Goal: Find specific page/section

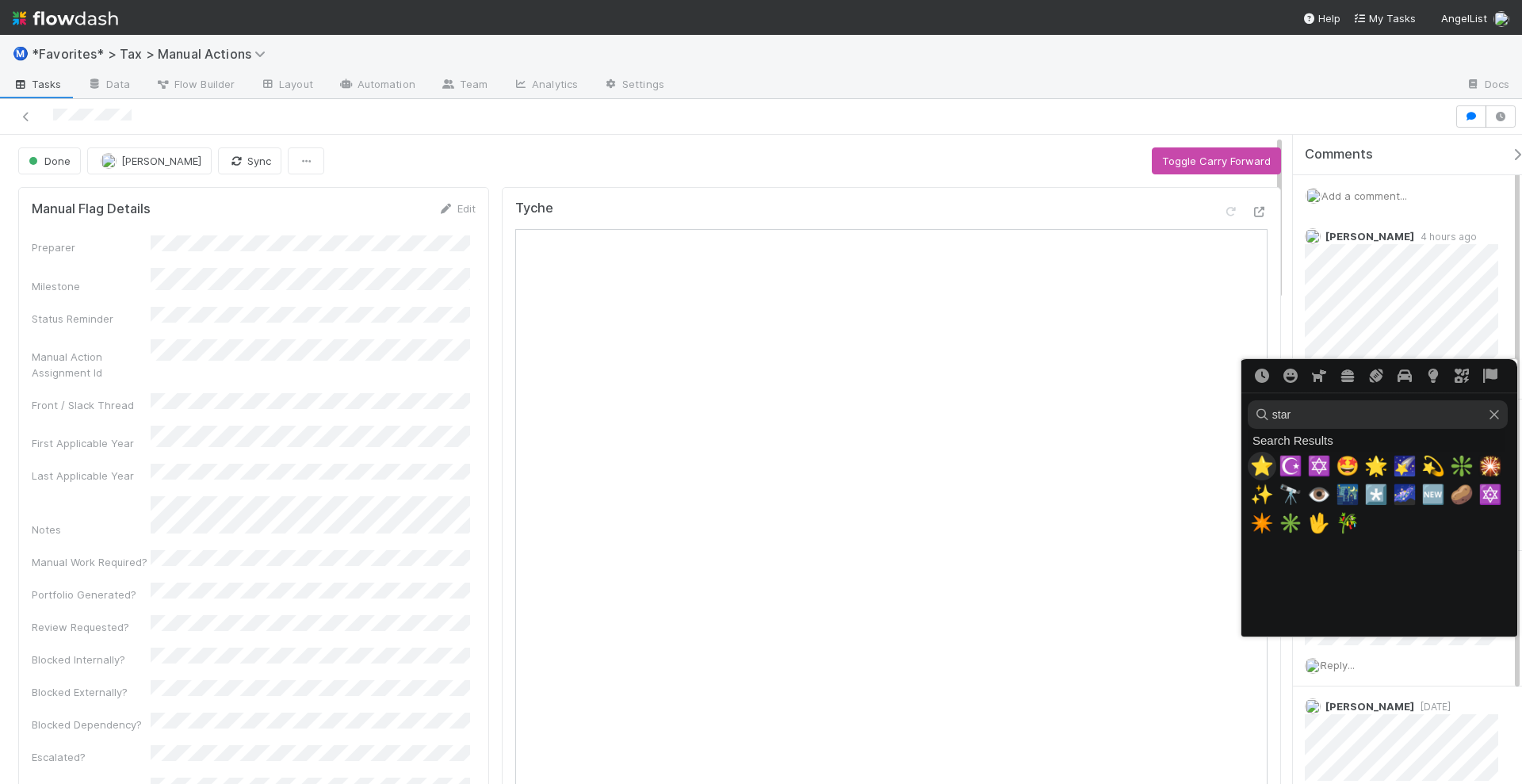
type input "star"
click at [1250, 467] on span "⭐" at bounding box center [1262, 465] width 24 height 22
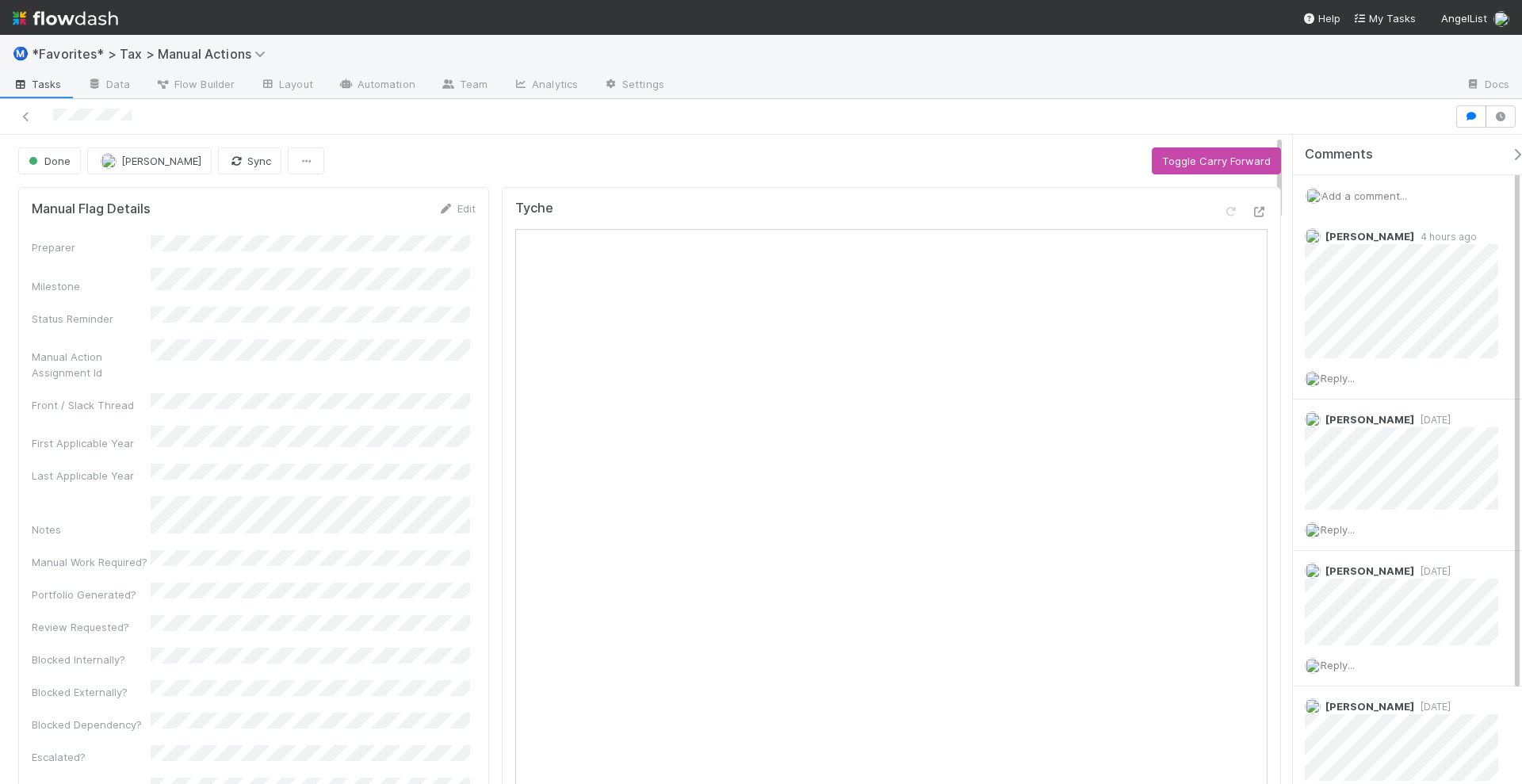
click at [92, 15] on img at bounding box center [65, 17] width 106 height 27
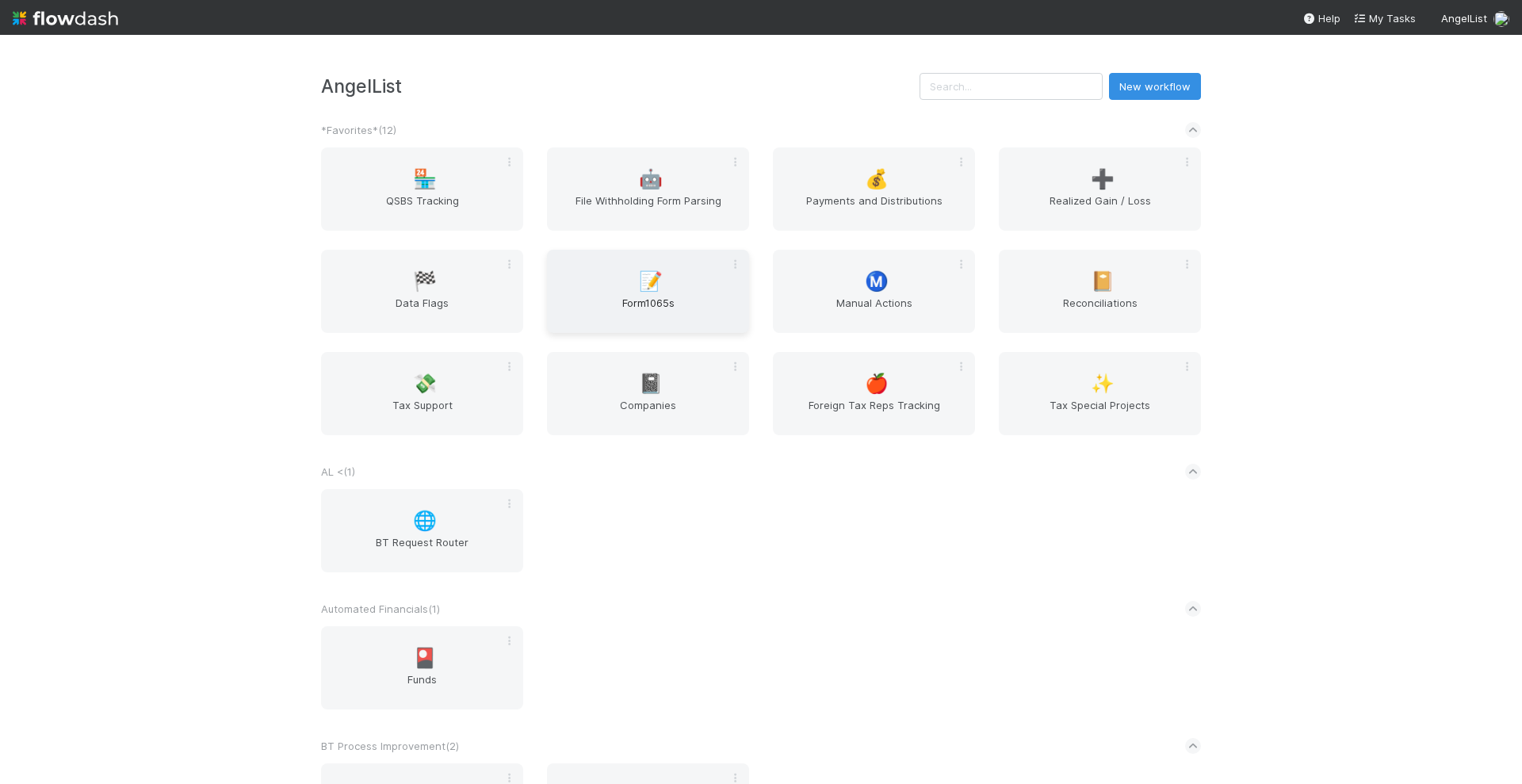
click at [668, 297] on span "Form1065s" at bounding box center [648, 310] width 189 height 32
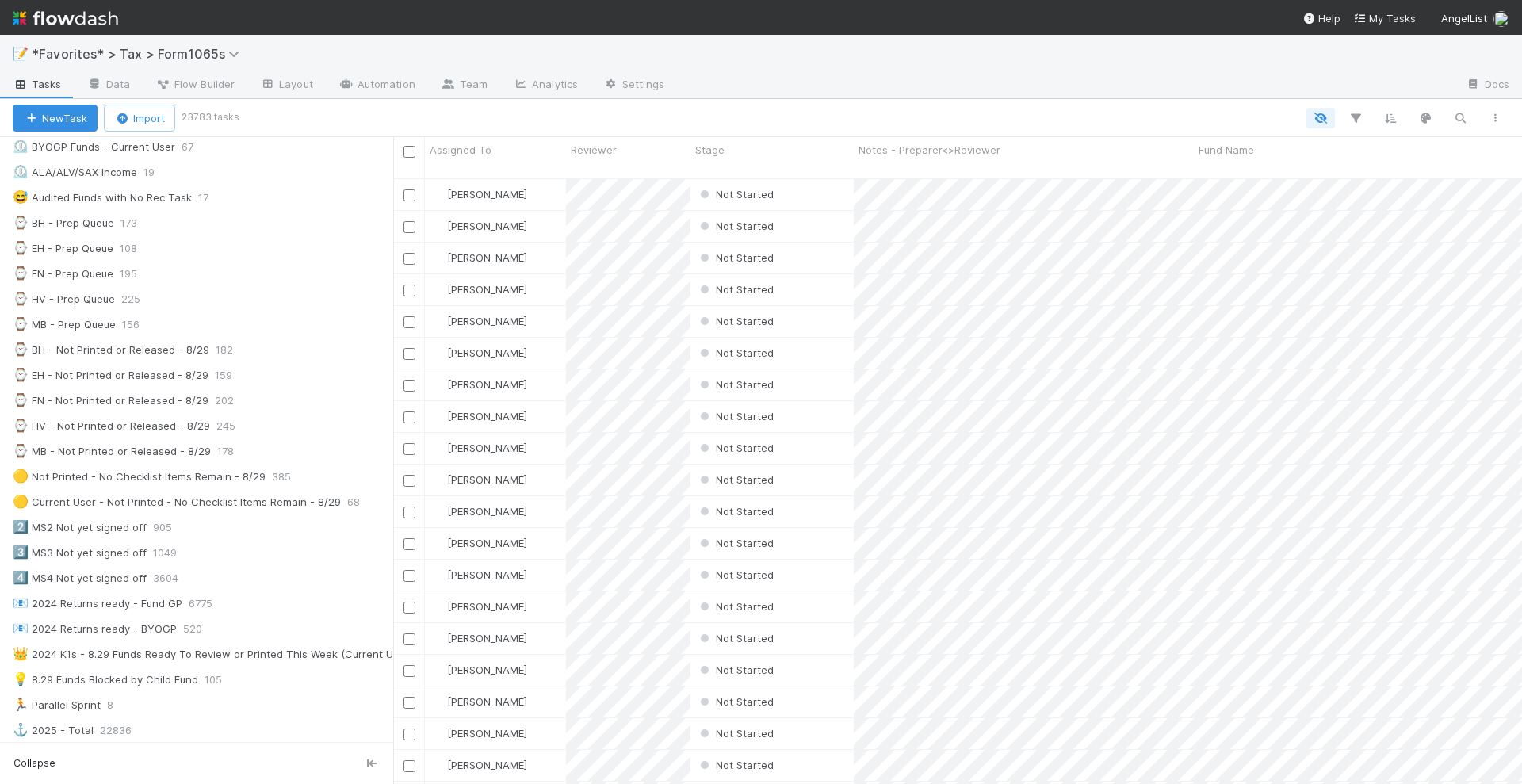
scroll to position [496, 0]
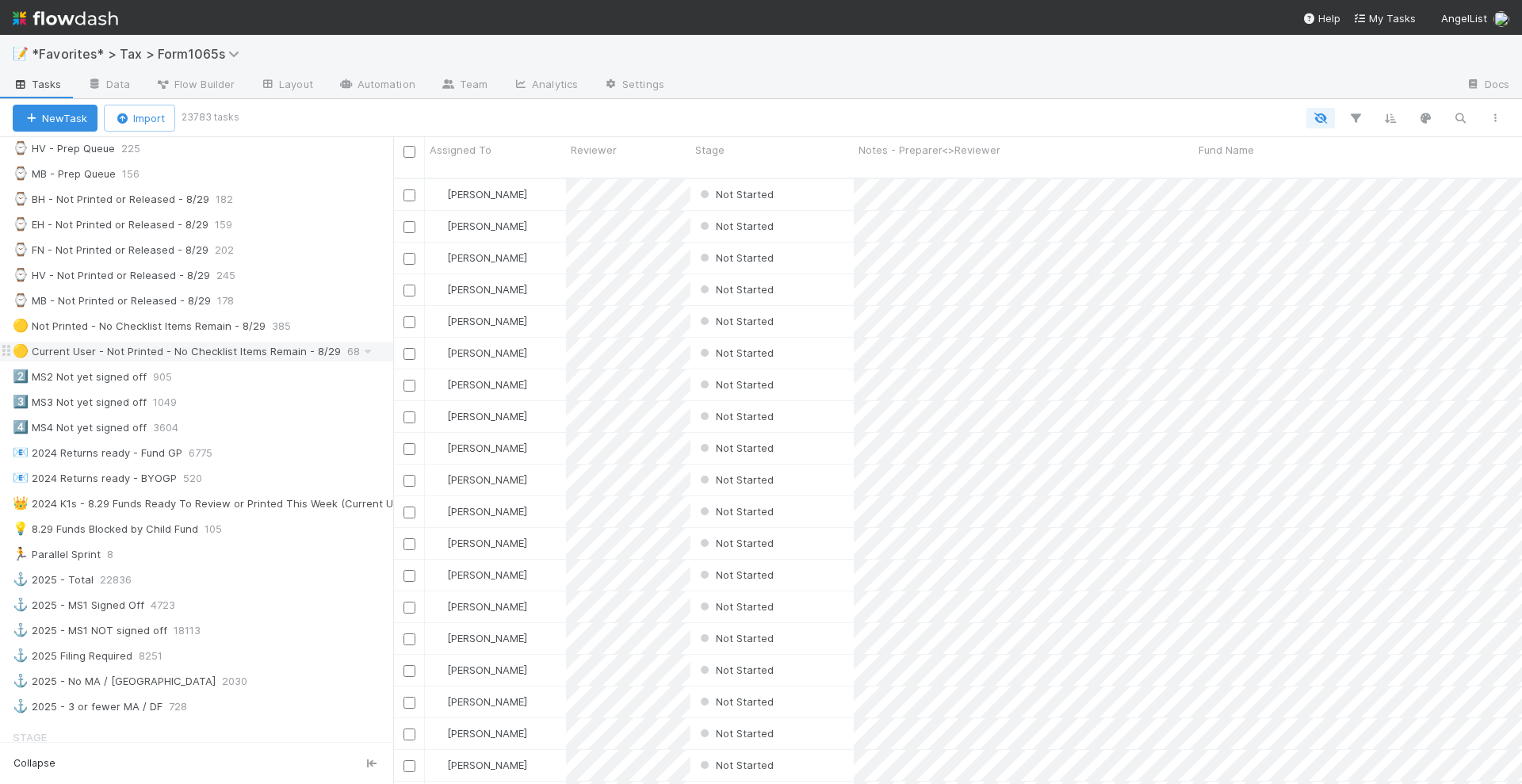
click at [217, 342] on div "🟡 Current User - Not Printed - No Checklist Items Remain - 8/29" at bounding box center [176, 352] width 328 height 20
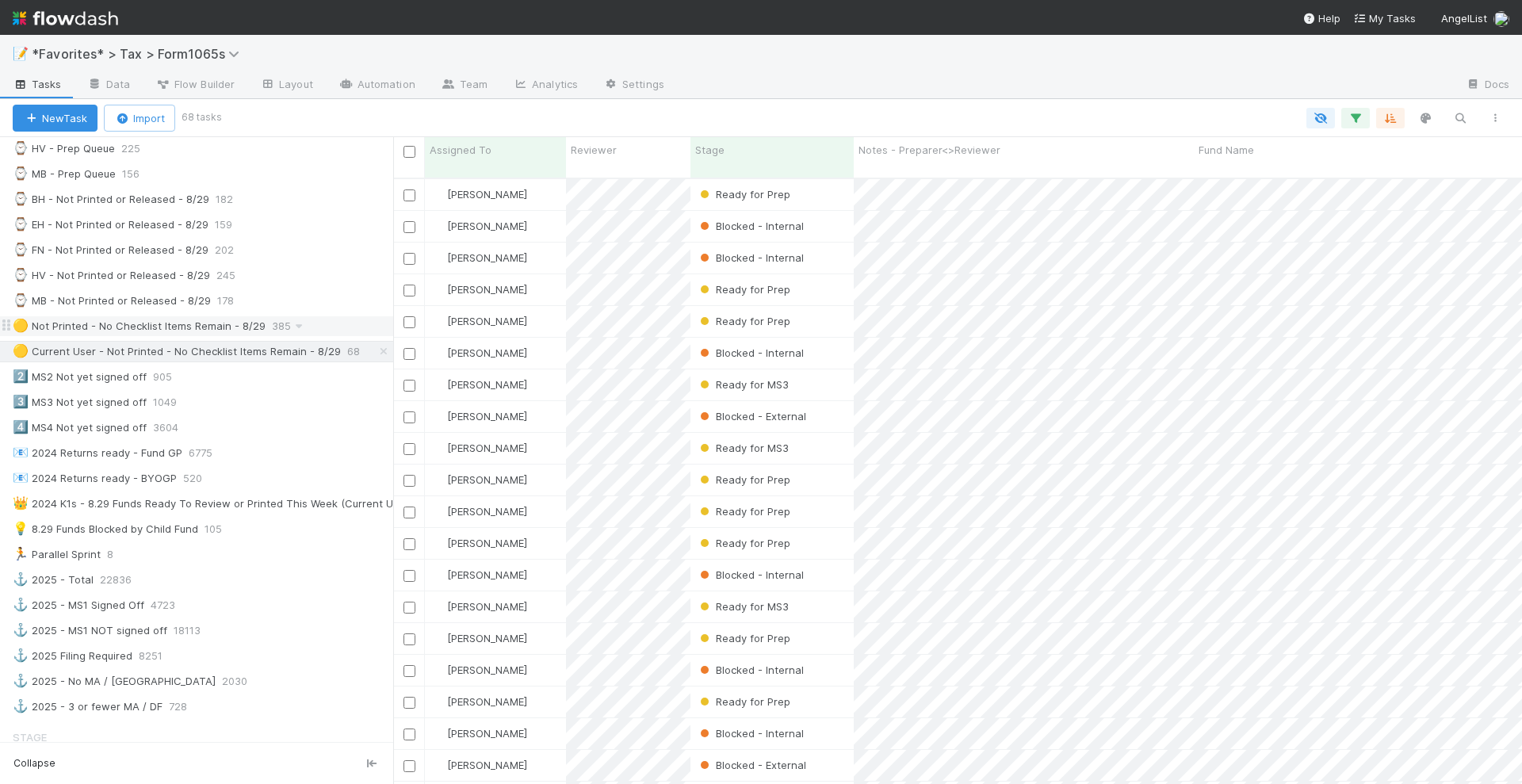
scroll to position [604, 1114]
click at [218, 316] on div "🟡 Not Printed - No Checklist Items Remain - 8/29" at bounding box center [139, 326] width 253 height 20
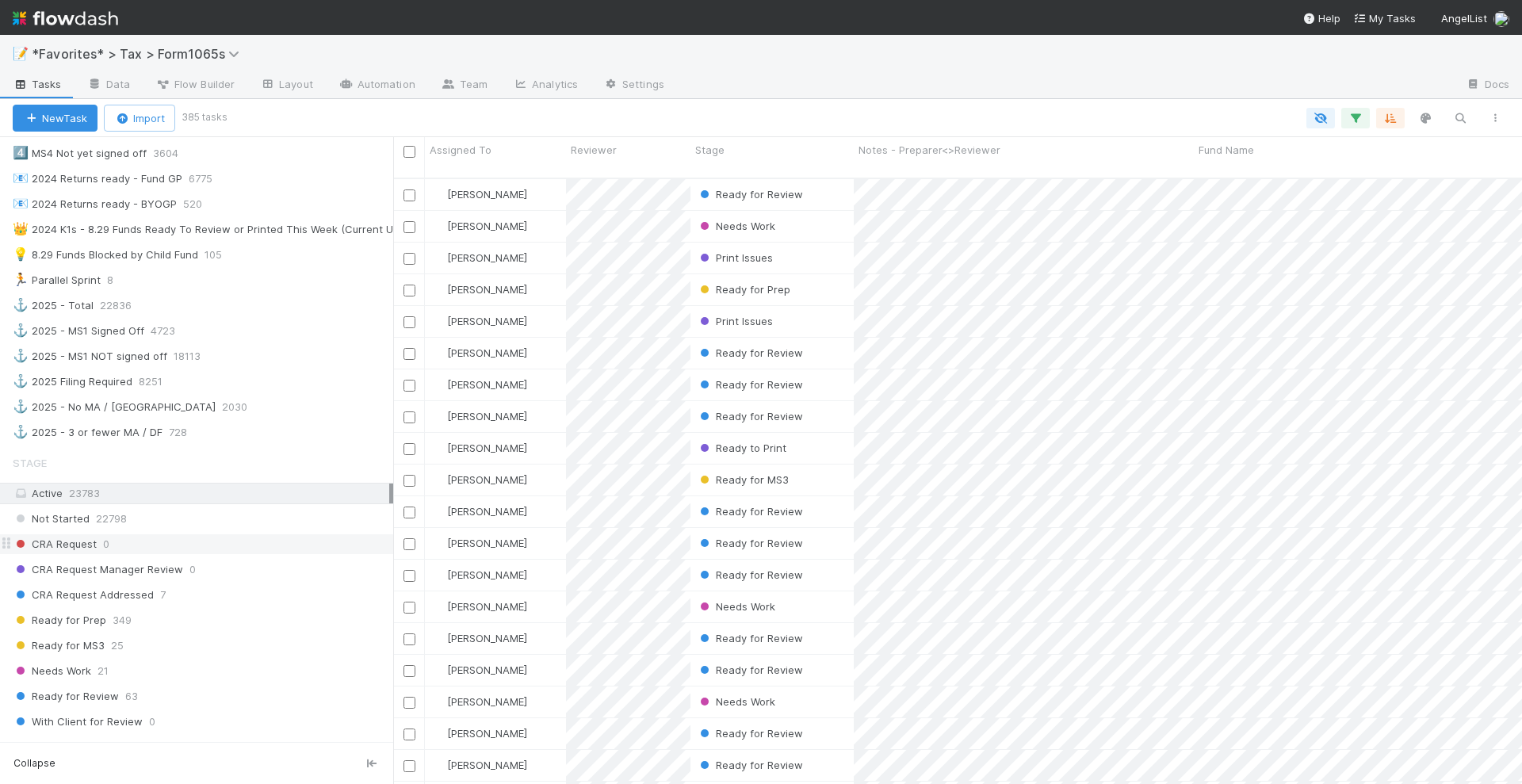
scroll to position [792, 0]
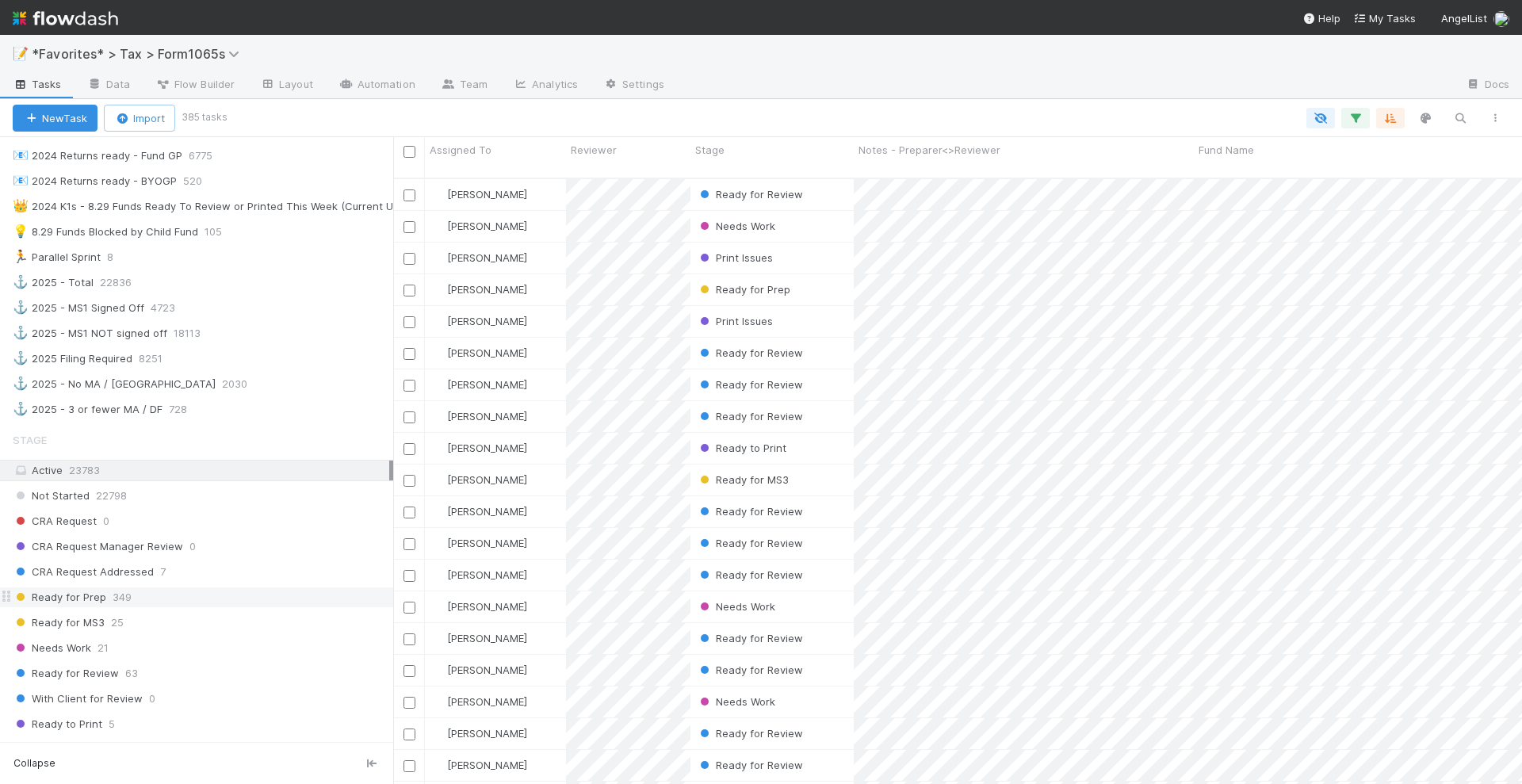
click at [158, 588] on div "Ready for Prep 349" at bounding box center [203, 598] width 380 height 20
click at [215, 638] on div "Needs Work 21" at bounding box center [203, 648] width 380 height 20
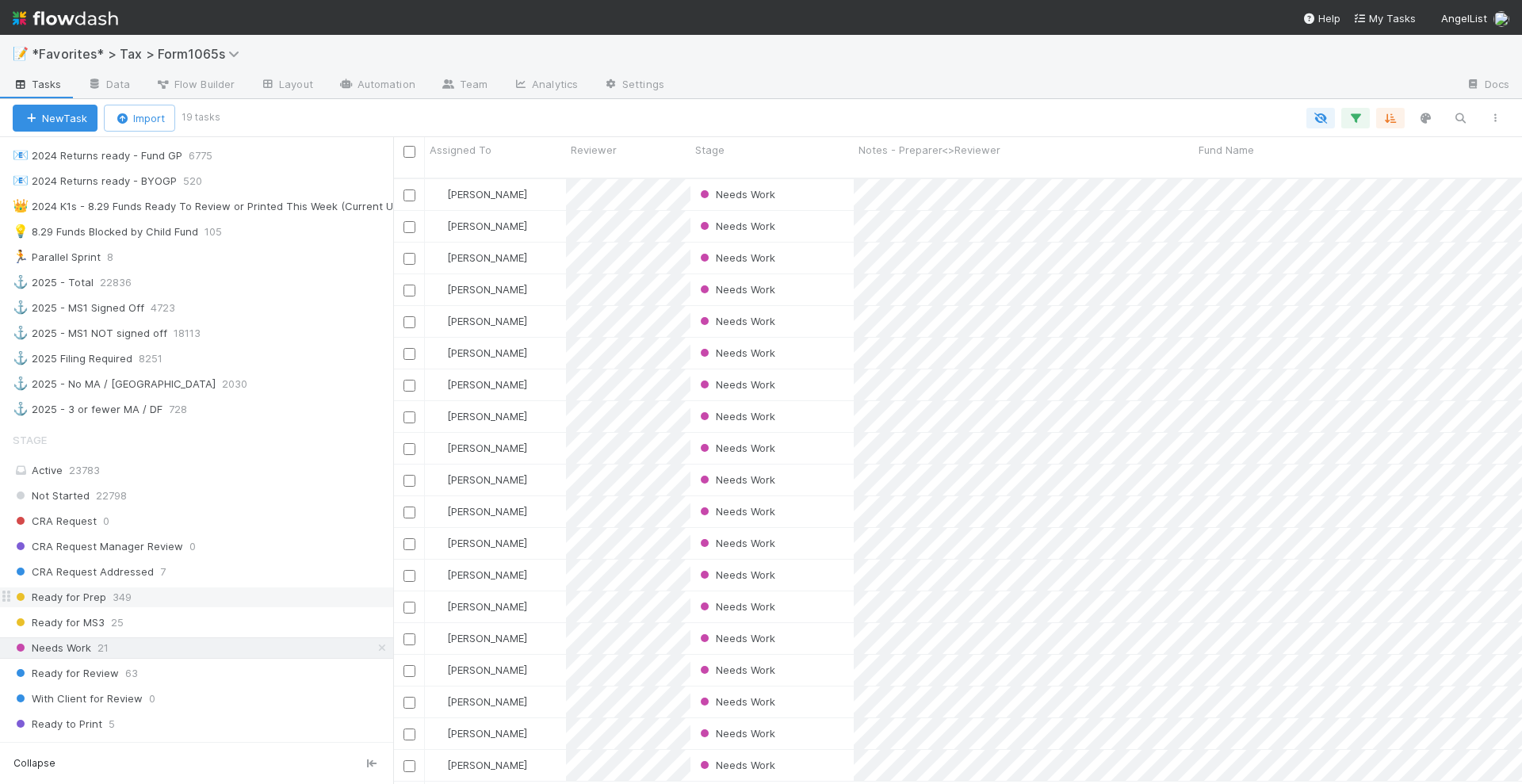
scroll to position [604, 1114]
click at [218, 612] on div "Ready for MS3 25" at bounding box center [203, 622] width 380 height 20
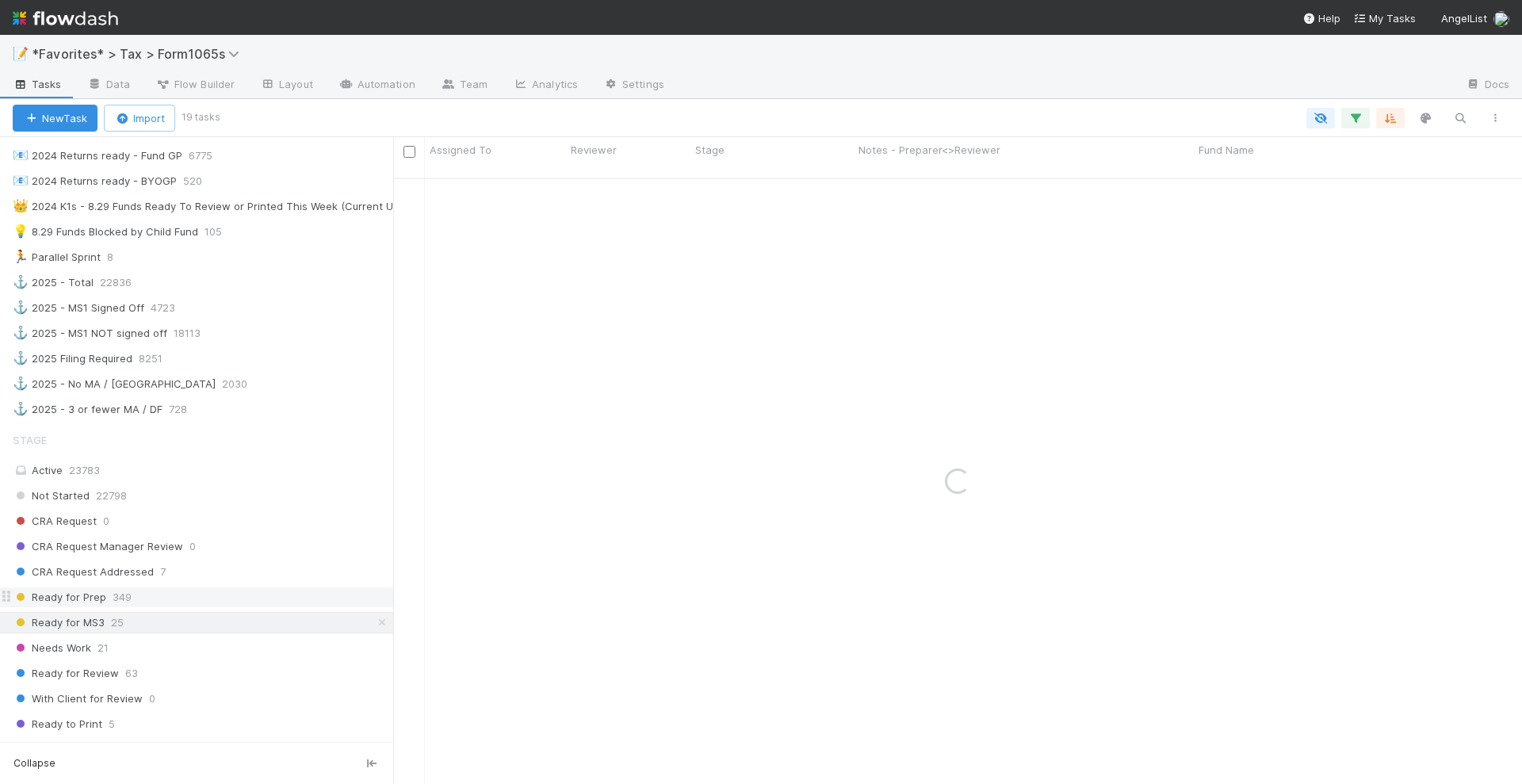
click at [219, 588] on div "Ready for Prep 349" at bounding box center [203, 598] width 380 height 20
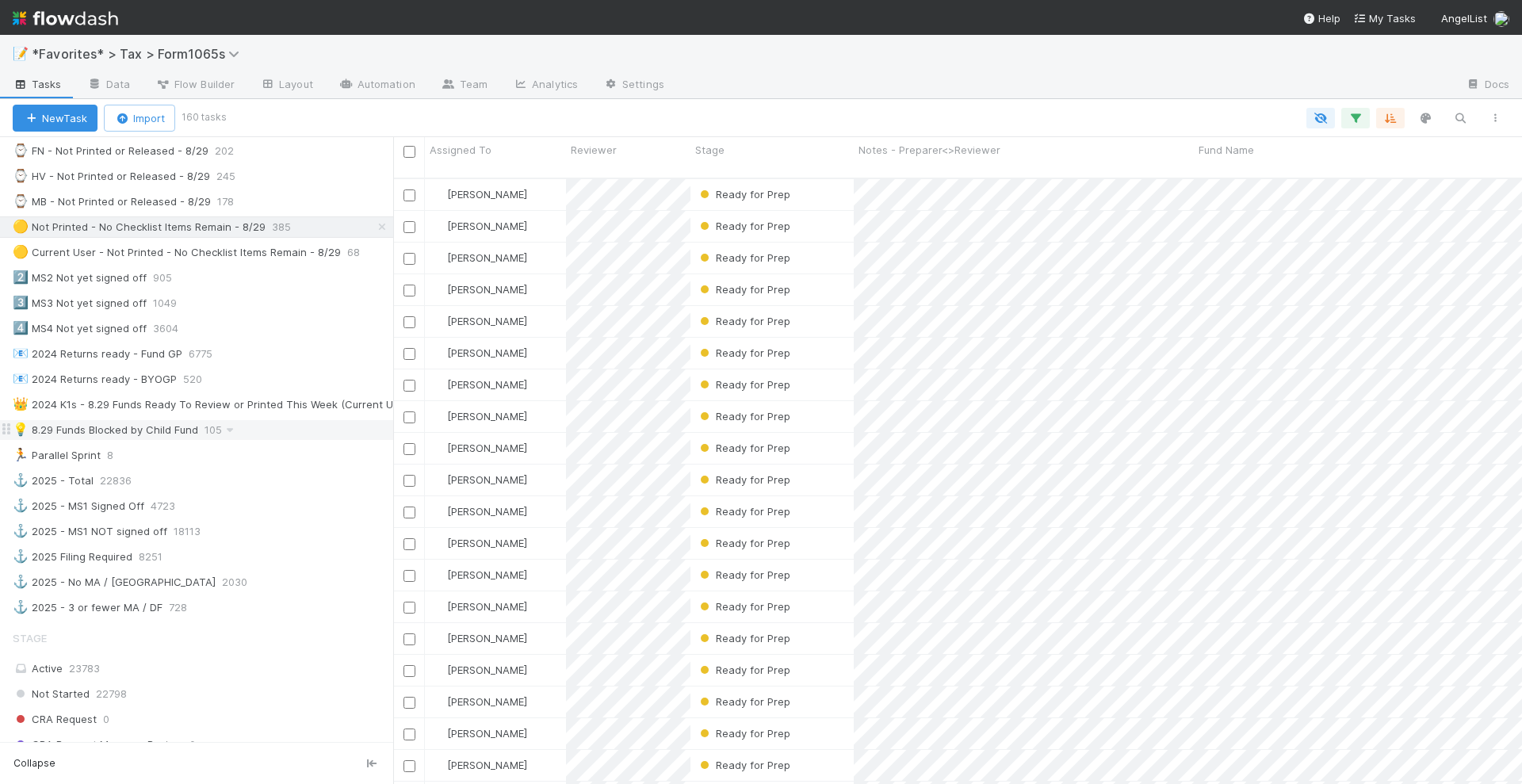
scroll to position [604, 1114]
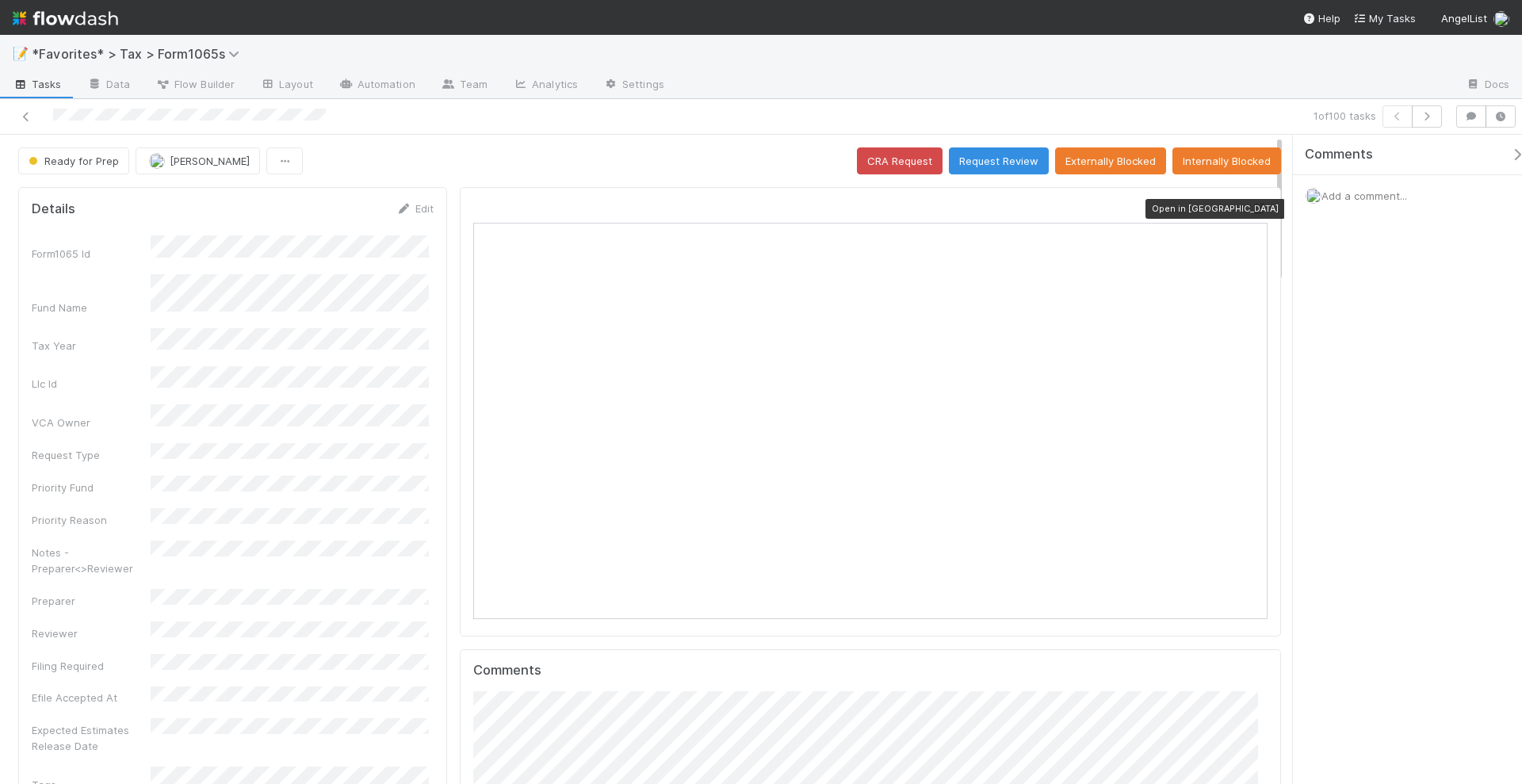
click at [1252, 207] on icon at bounding box center [1259, 208] width 16 height 10
click at [695, 153] on div "Ready for Prep Helen Vo CRA Request Request Review Externally Blocked Internall…" at bounding box center [649, 161] width 1263 height 27
click at [1006, 155] on button "Request Review" at bounding box center [998, 161] width 100 height 27
click at [1252, 207] on icon at bounding box center [1259, 208] width 16 height 10
click at [986, 159] on button "Request Review" at bounding box center [998, 161] width 100 height 27
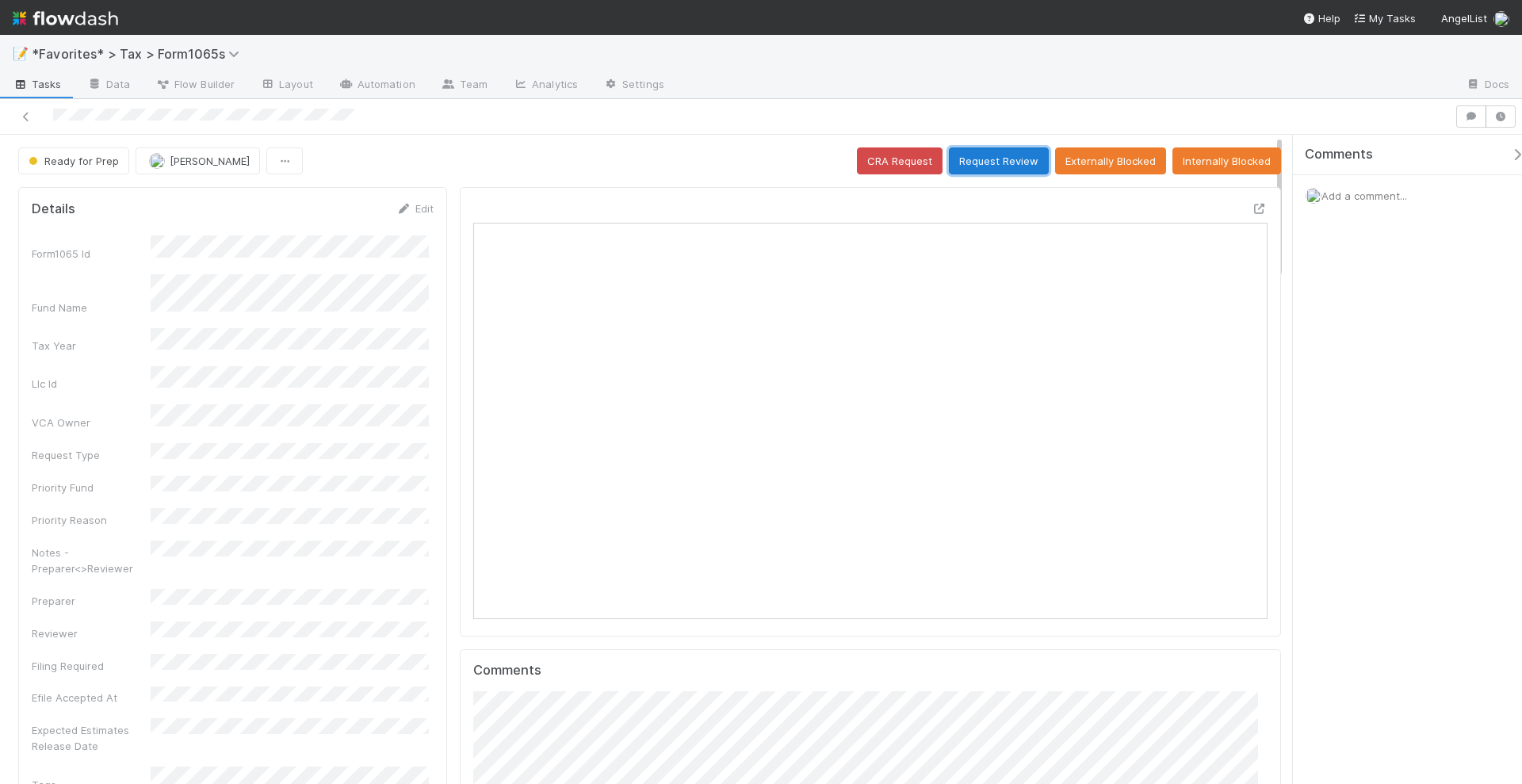
click at [998, 167] on button "Request Review" at bounding box center [998, 161] width 100 height 27
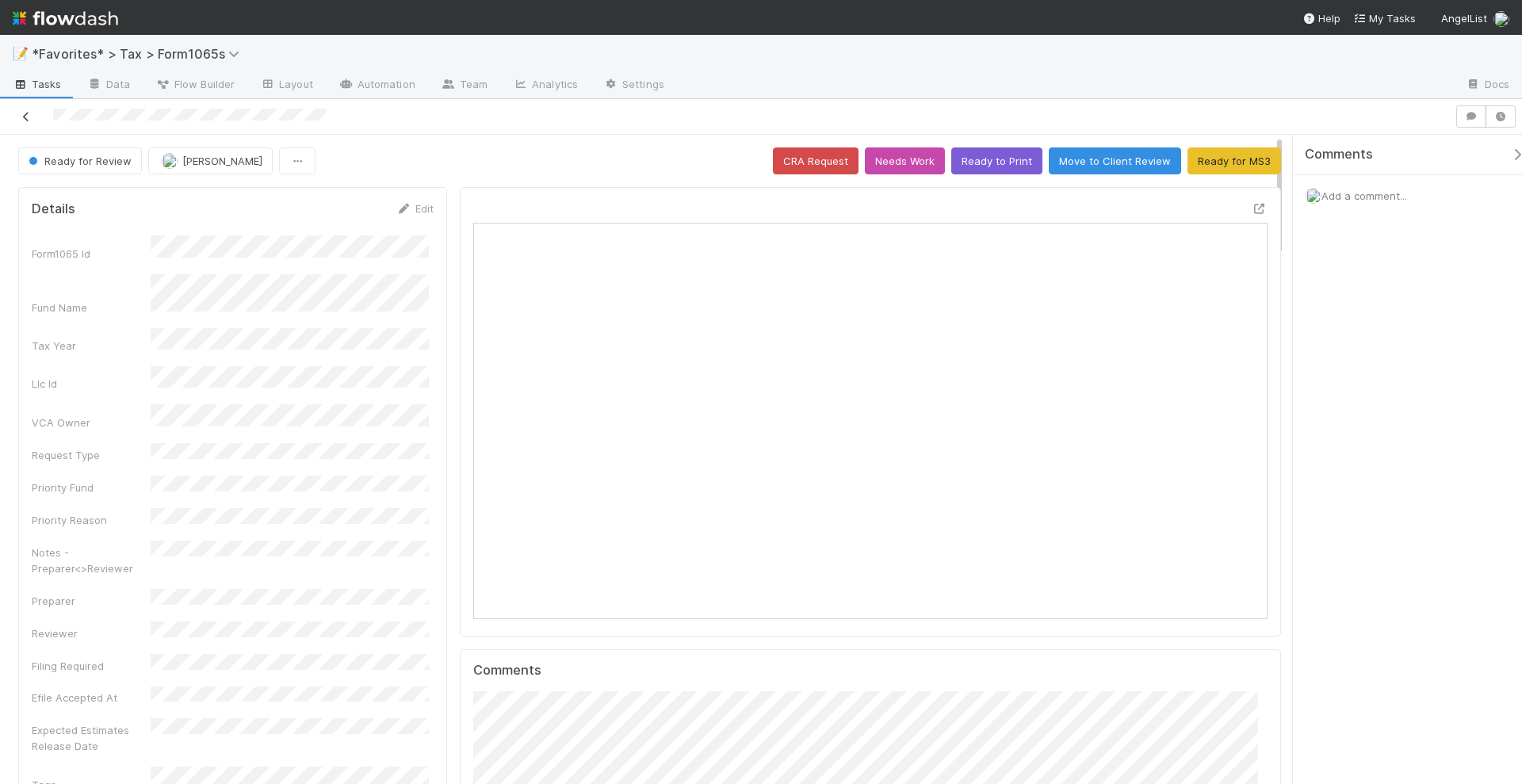
click at [18, 113] on icon at bounding box center [26, 117] width 16 height 10
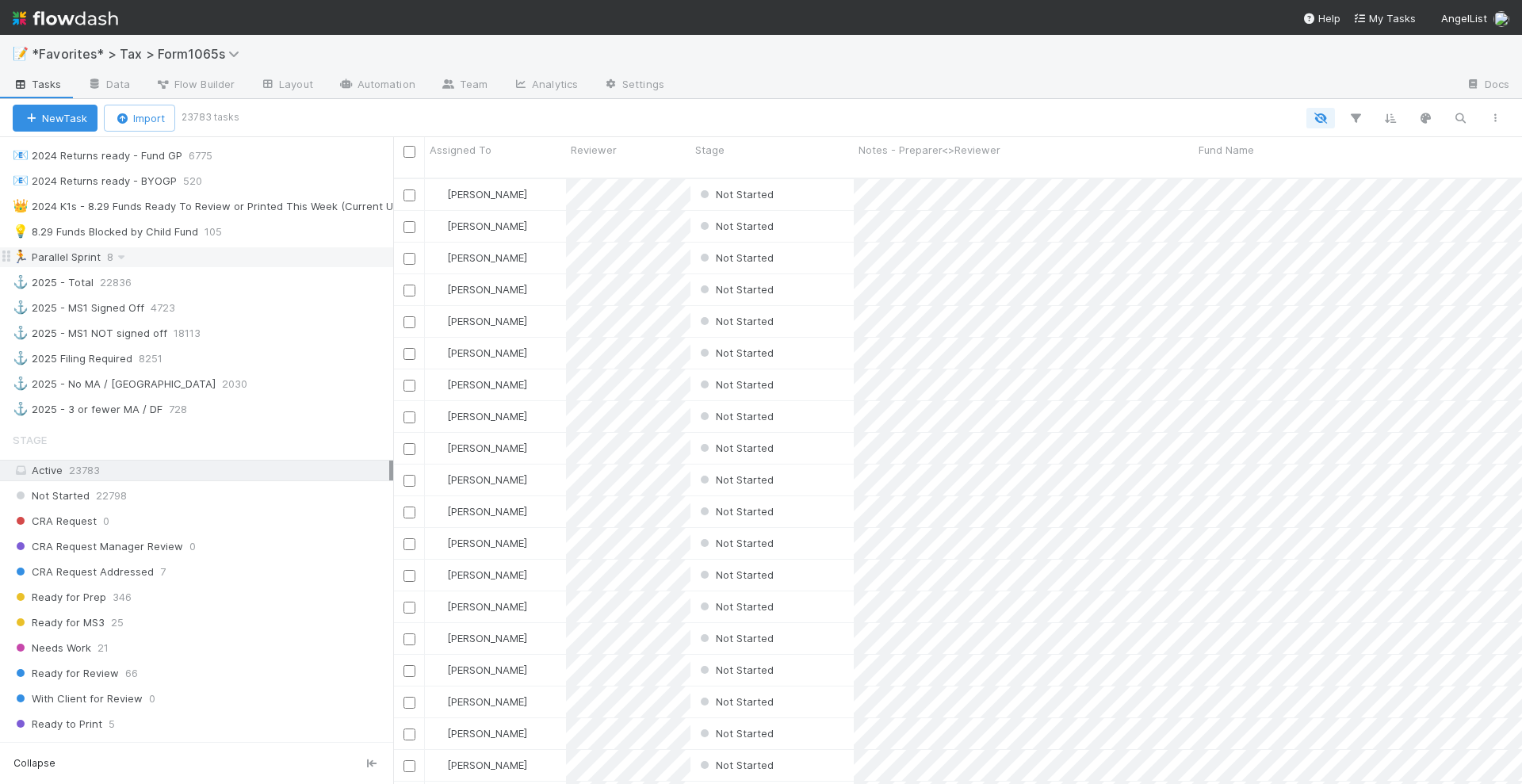
scroll to position [496, 0]
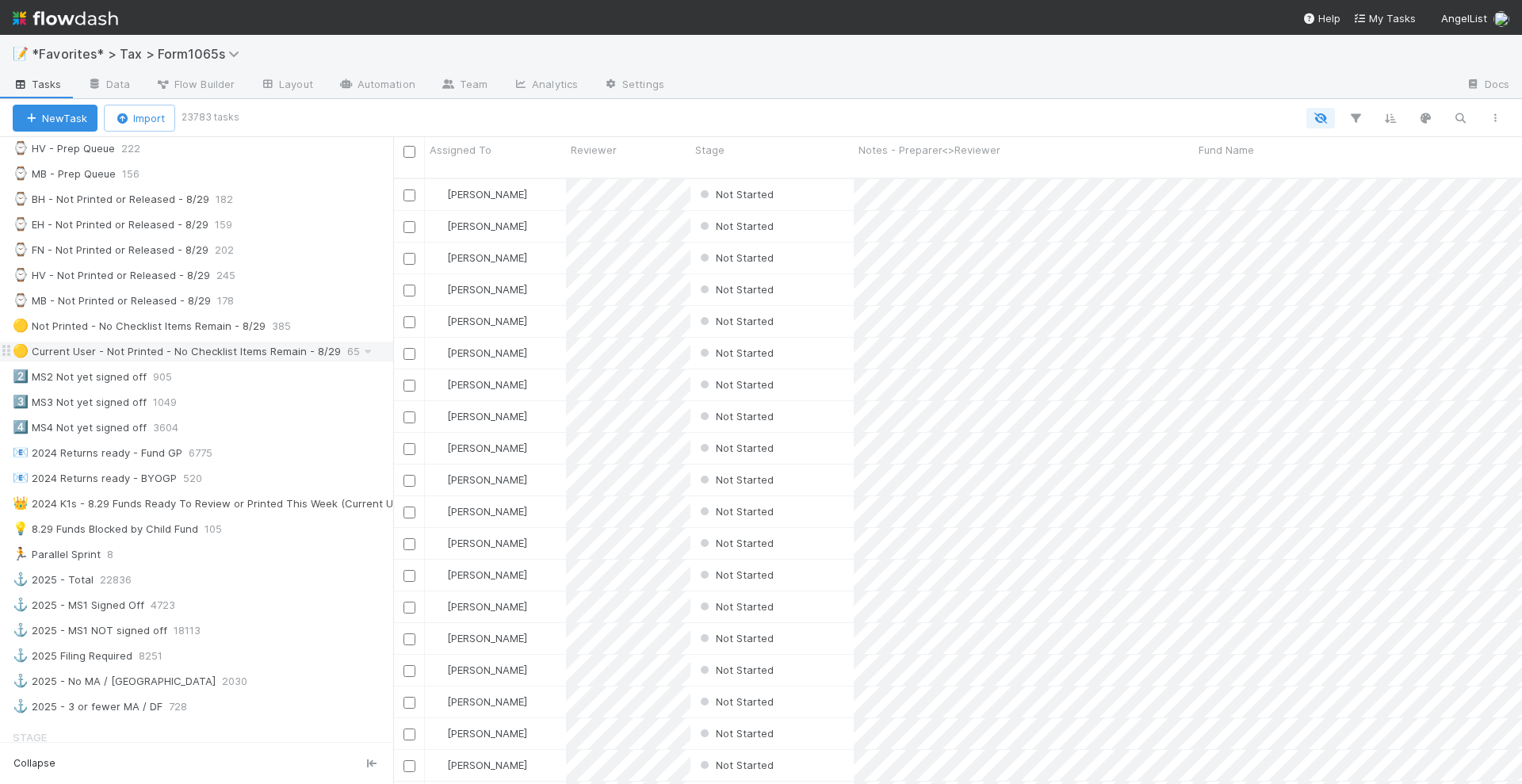
click at [142, 342] on div "🟡 Current User - Not Printed - No Checklist Items Remain - 8/29" at bounding box center [176, 352] width 328 height 20
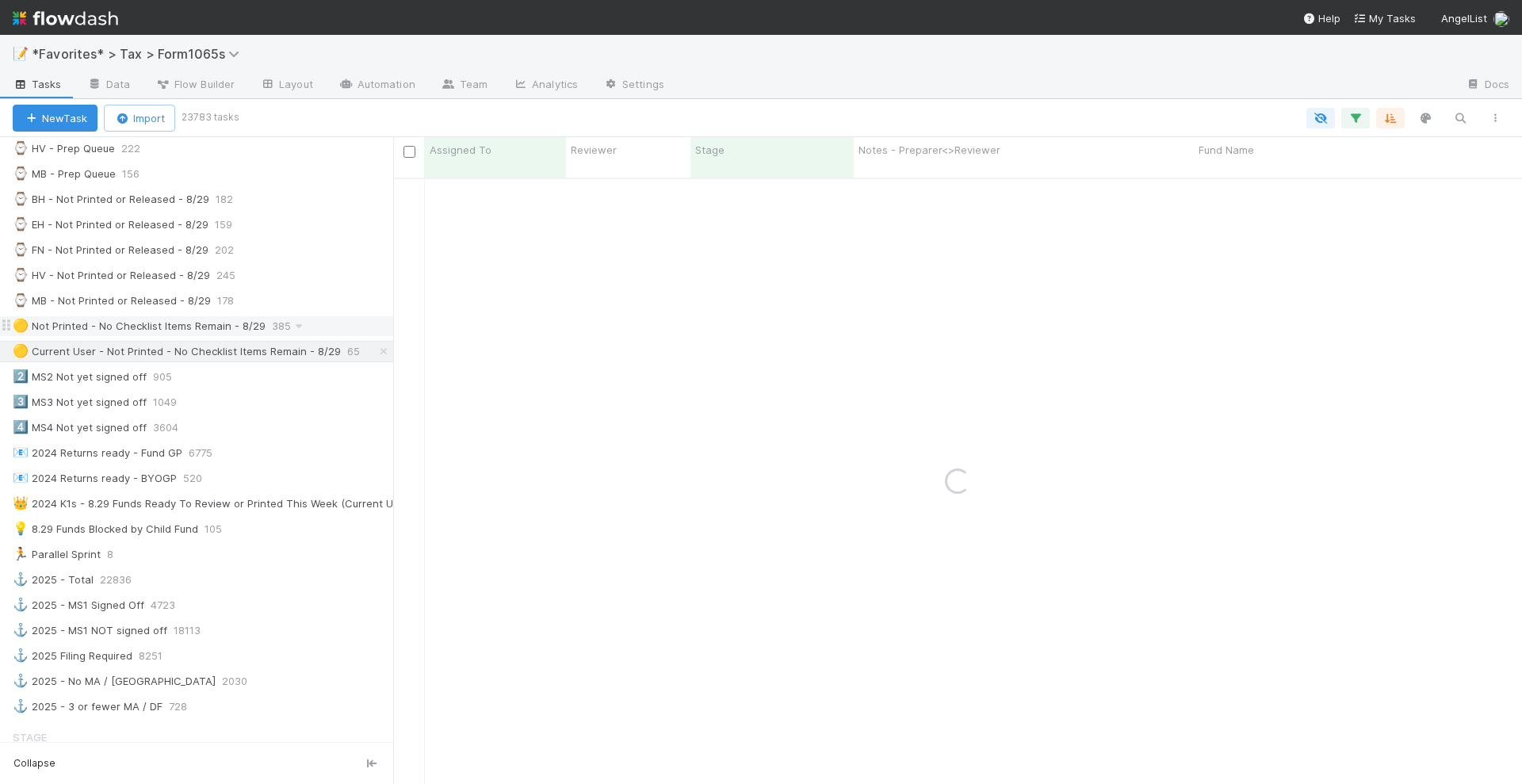
click at [142, 316] on div "🟡 Not Printed - No Checklist Items Remain - 8/29" at bounding box center [139, 326] width 253 height 20
click at [142, 342] on div "🟡 Current User - Not Printed - No Checklist Items Remain - 8/29" at bounding box center [176, 352] width 328 height 20
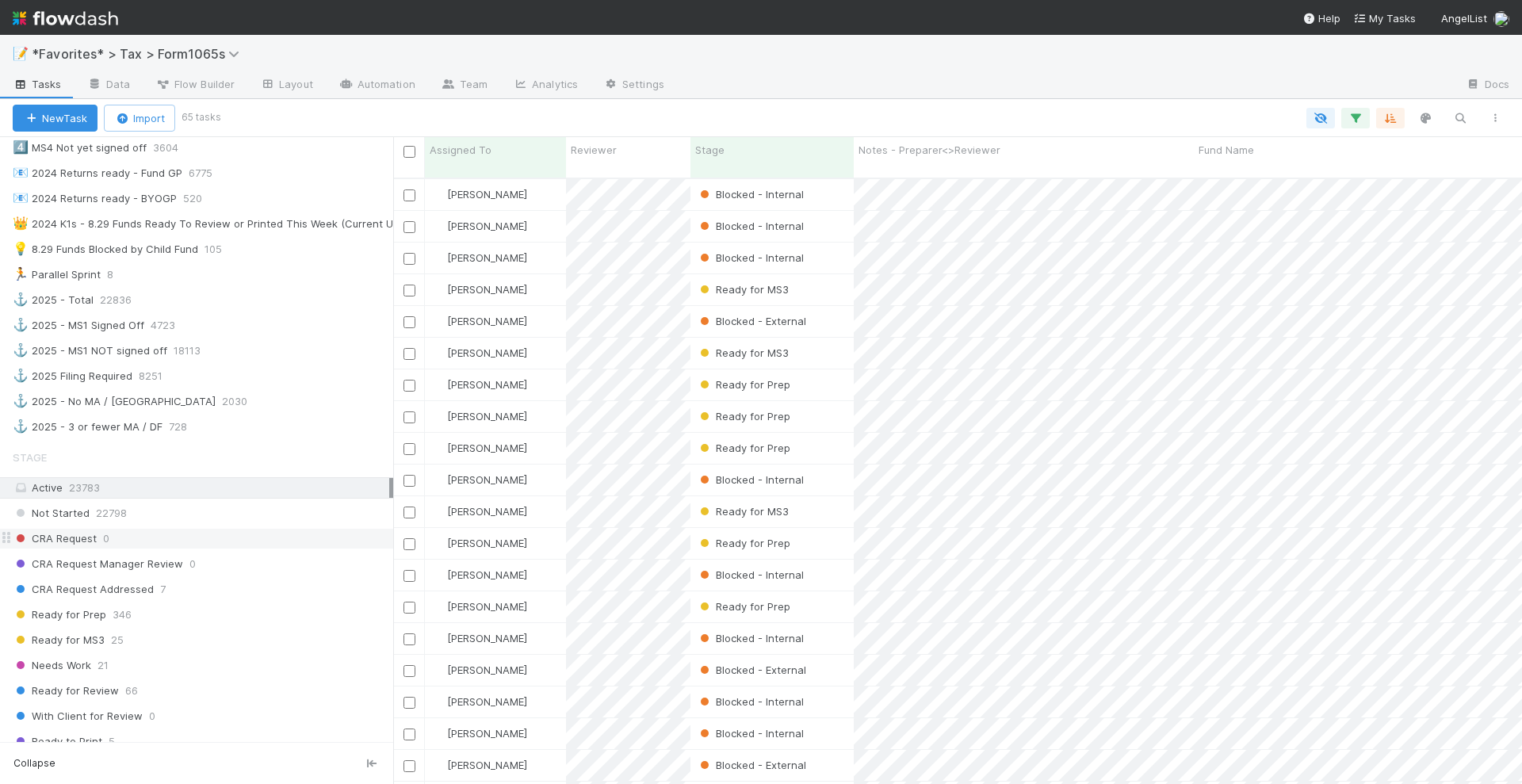
scroll to position [792, 0]
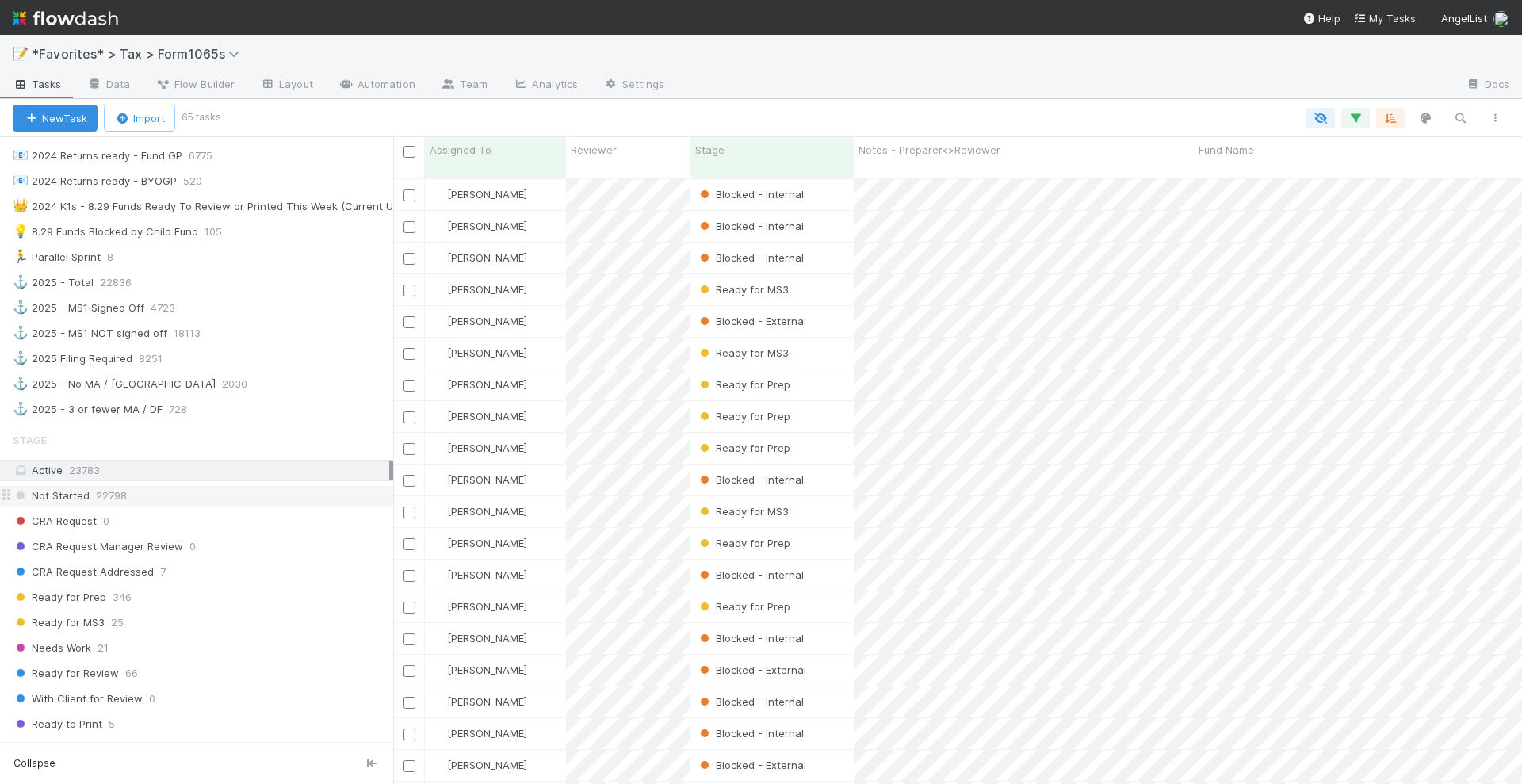
click at [183, 486] on div "Not Started 22798" at bounding box center [203, 496] width 380 height 20
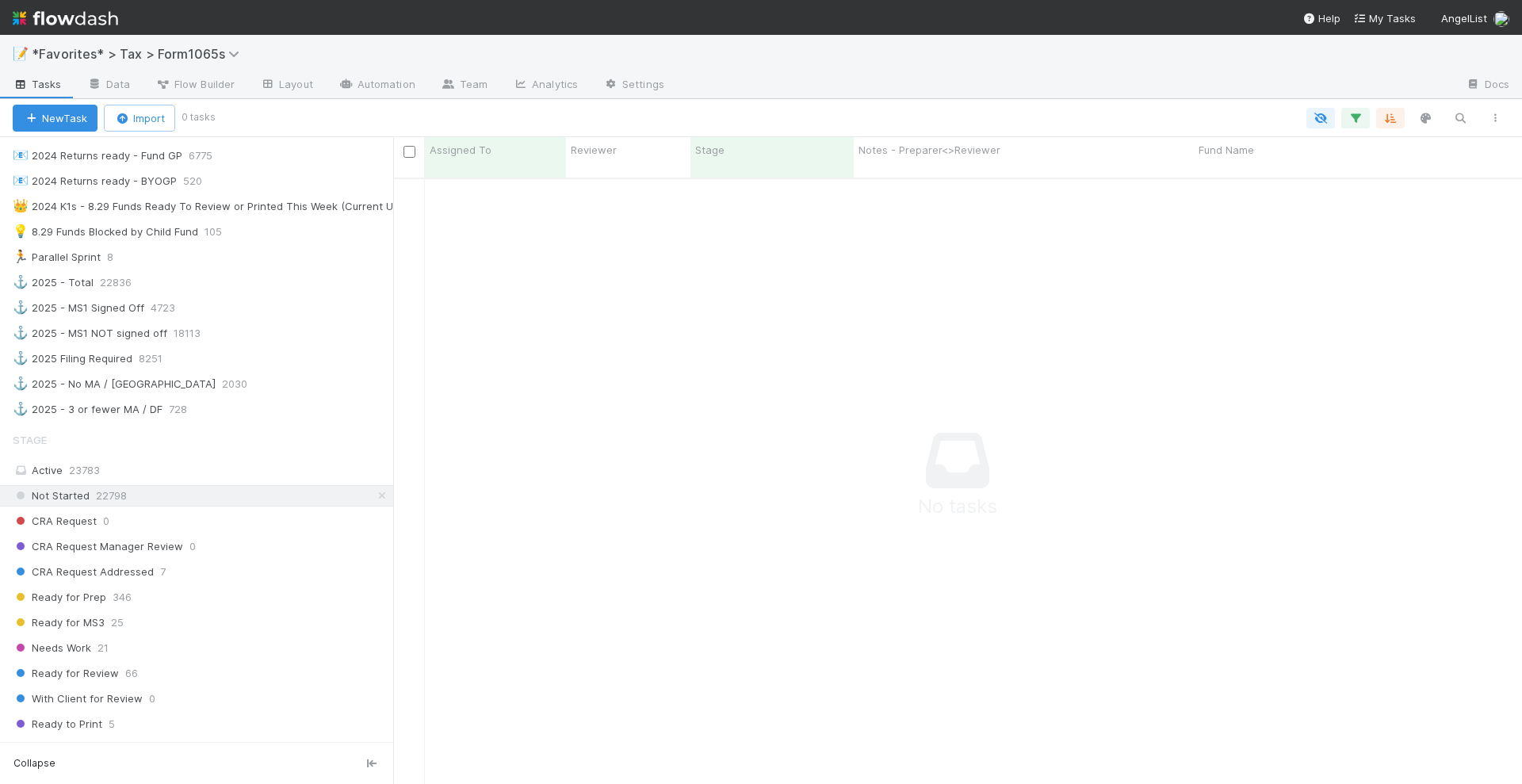
scroll to position [588, 1099]
click at [214, 588] on div "Ready for Prep 346" at bounding box center [203, 598] width 380 height 20
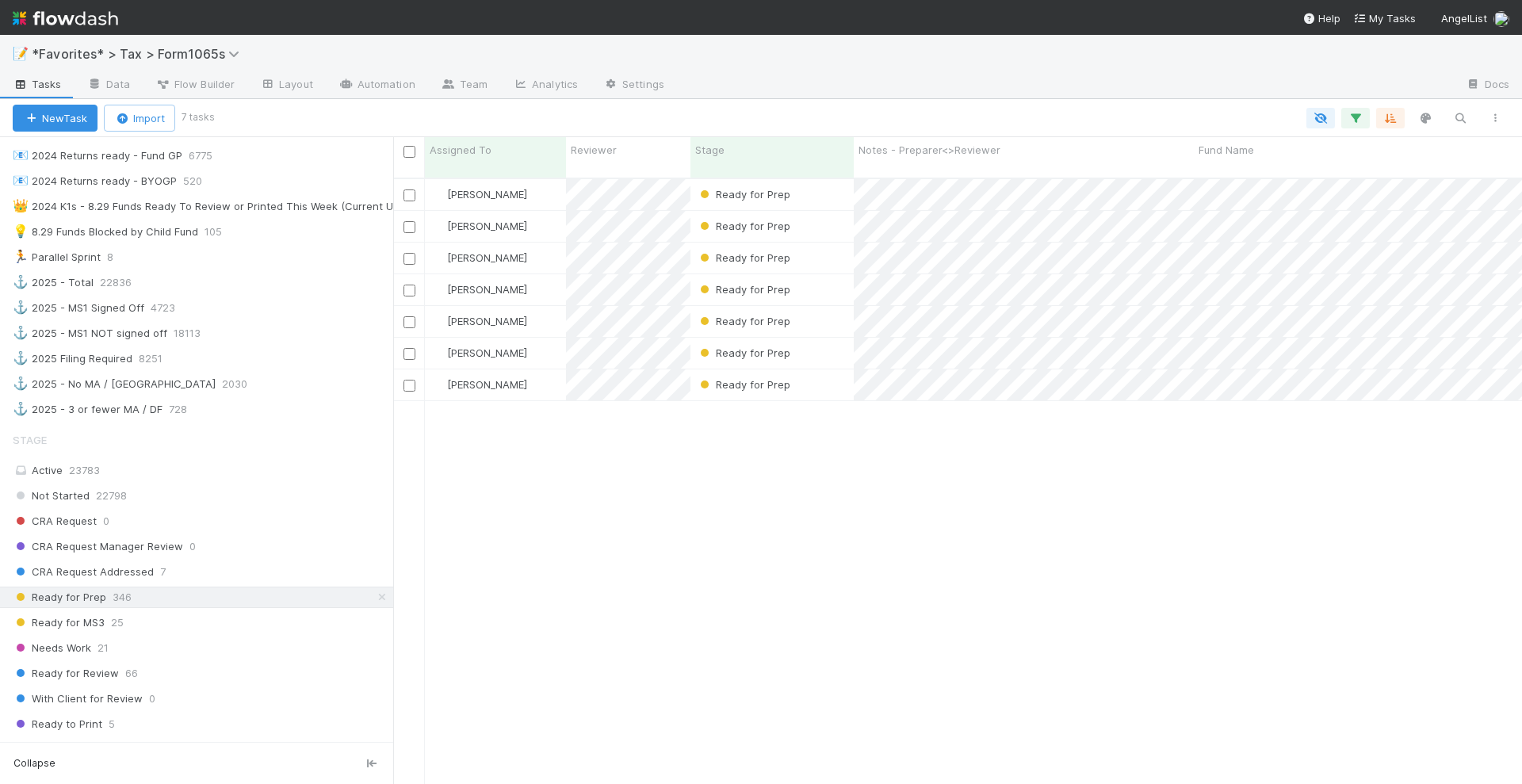
scroll to position [604, 1114]
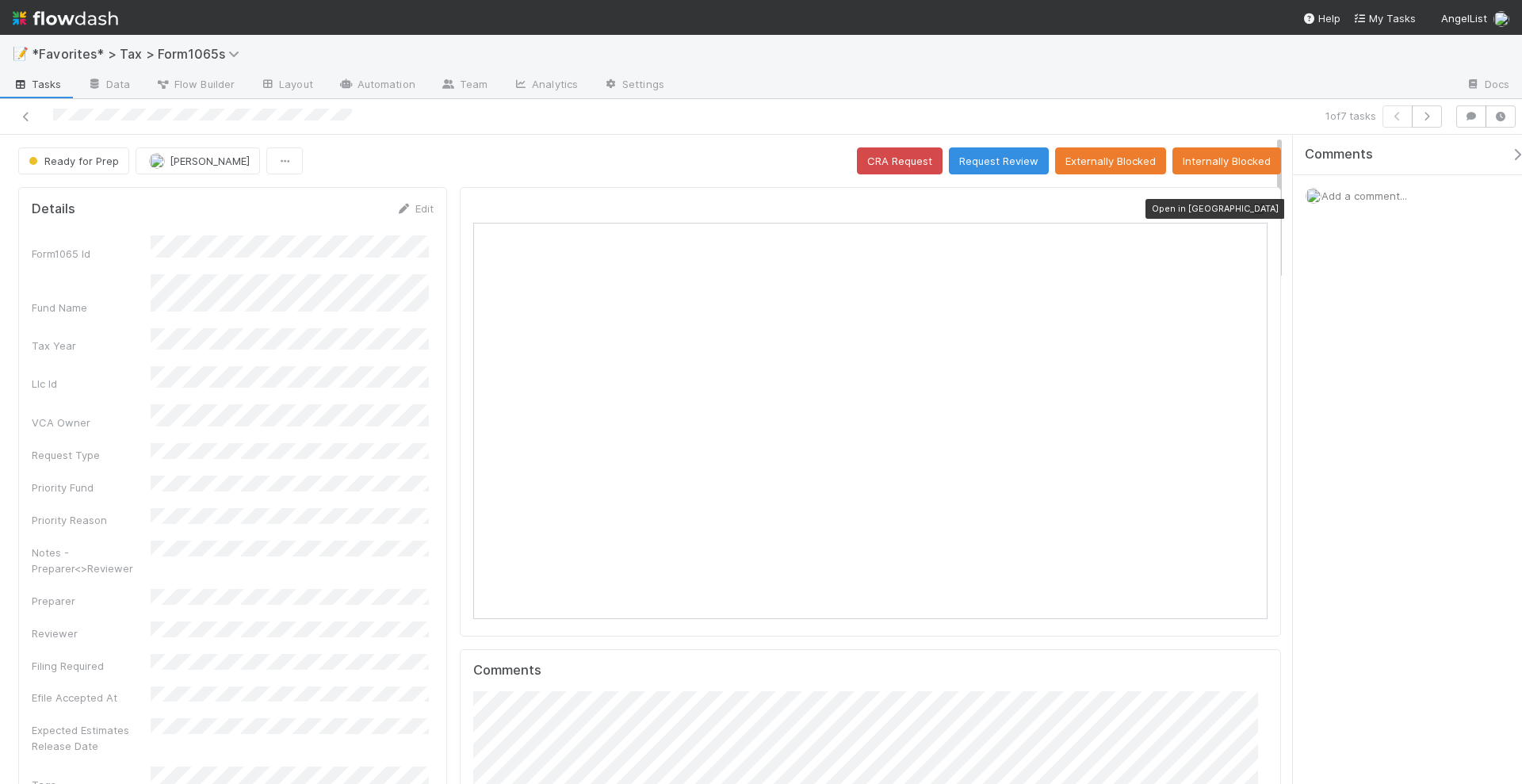
click at [1252, 204] on icon at bounding box center [1259, 208] width 16 height 10
click at [1357, 194] on span "Add a comment..." at bounding box center [1364, 196] width 85 height 13
click at [1374, 430] on button "Add Comment" at bounding box center [1365, 439] width 92 height 27
click at [1435, 115] on icon "button" at bounding box center [1426, 117] width 16 height 9
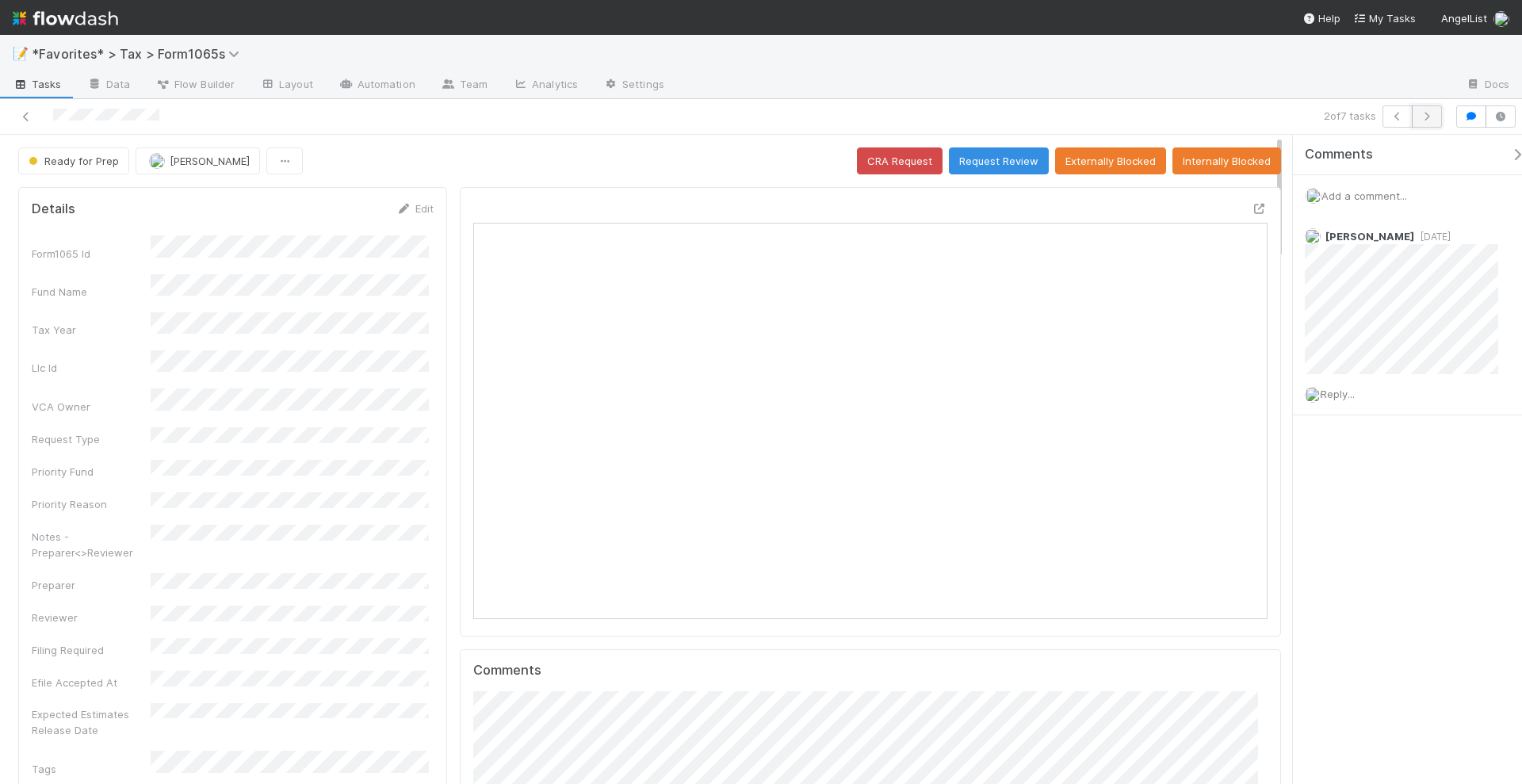
click at [1429, 118] on icon "button" at bounding box center [1426, 117] width 16 height 9
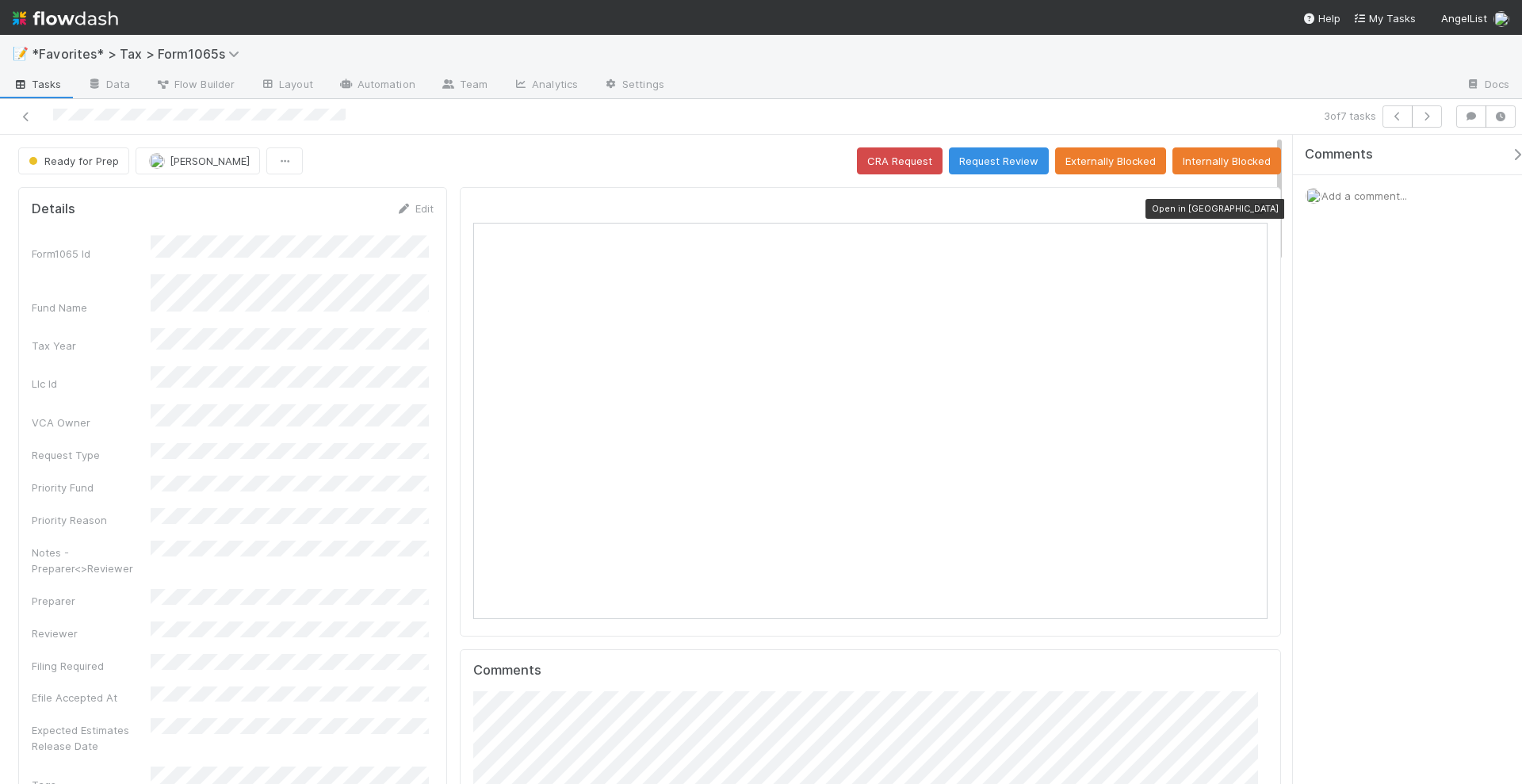
click at [1252, 204] on icon at bounding box center [1259, 208] width 16 height 10
click at [1333, 191] on span "Add a comment..." at bounding box center [1364, 196] width 85 height 13
click at [1372, 431] on button "Add Comment" at bounding box center [1365, 439] width 92 height 27
click at [1428, 118] on icon "button" at bounding box center [1426, 117] width 16 height 9
click at [1337, 199] on span "Add a comment..." at bounding box center [1364, 196] width 85 height 13
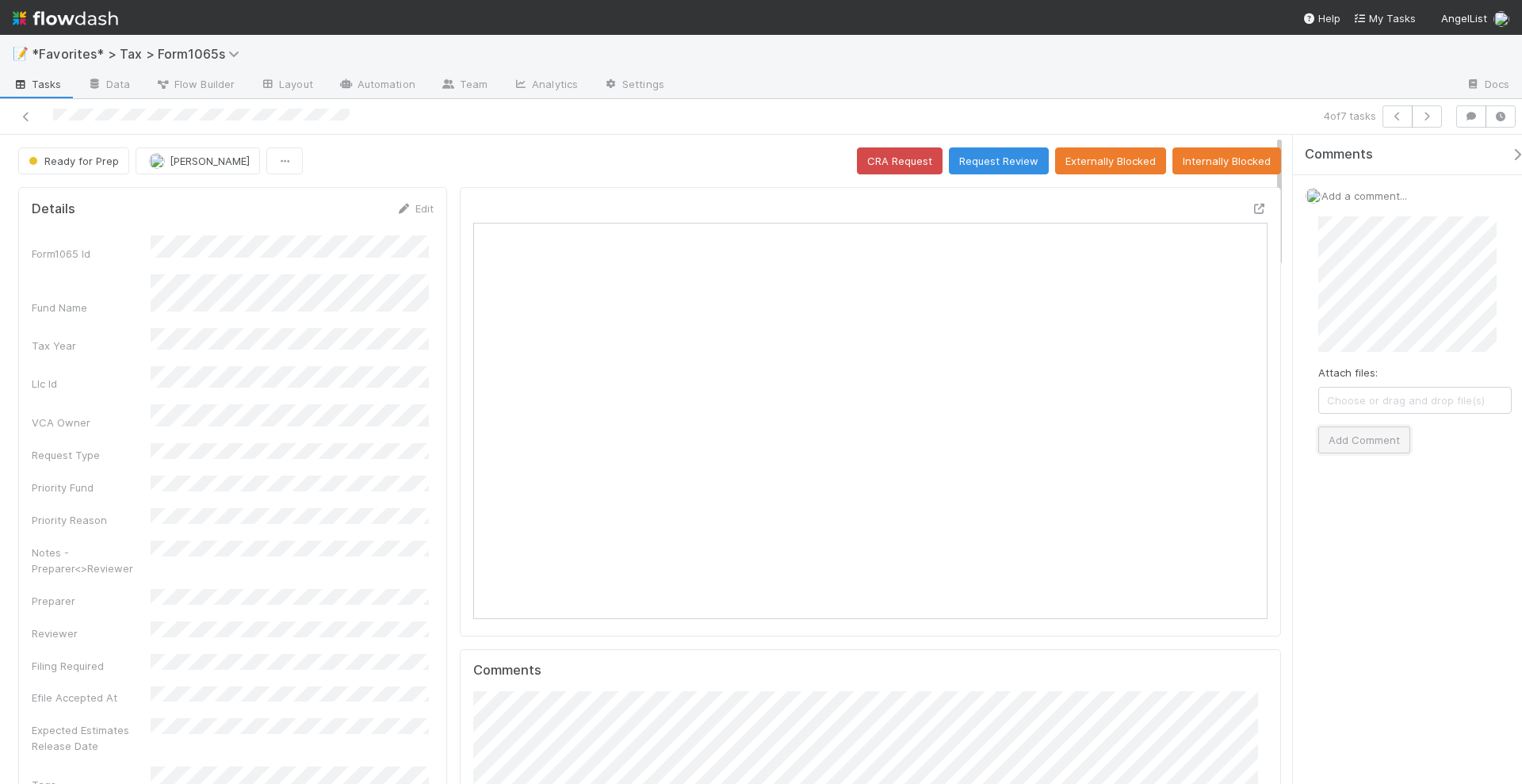
click at [1376, 442] on button "Add Comment" at bounding box center [1365, 439] width 92 height 27
click at [1436, 108] on button "button" at bounding box center [1426, 117] width 30 height 22
click at [1434, 120] on button "button" at bounding box center [1426, 117] width 30 height 22
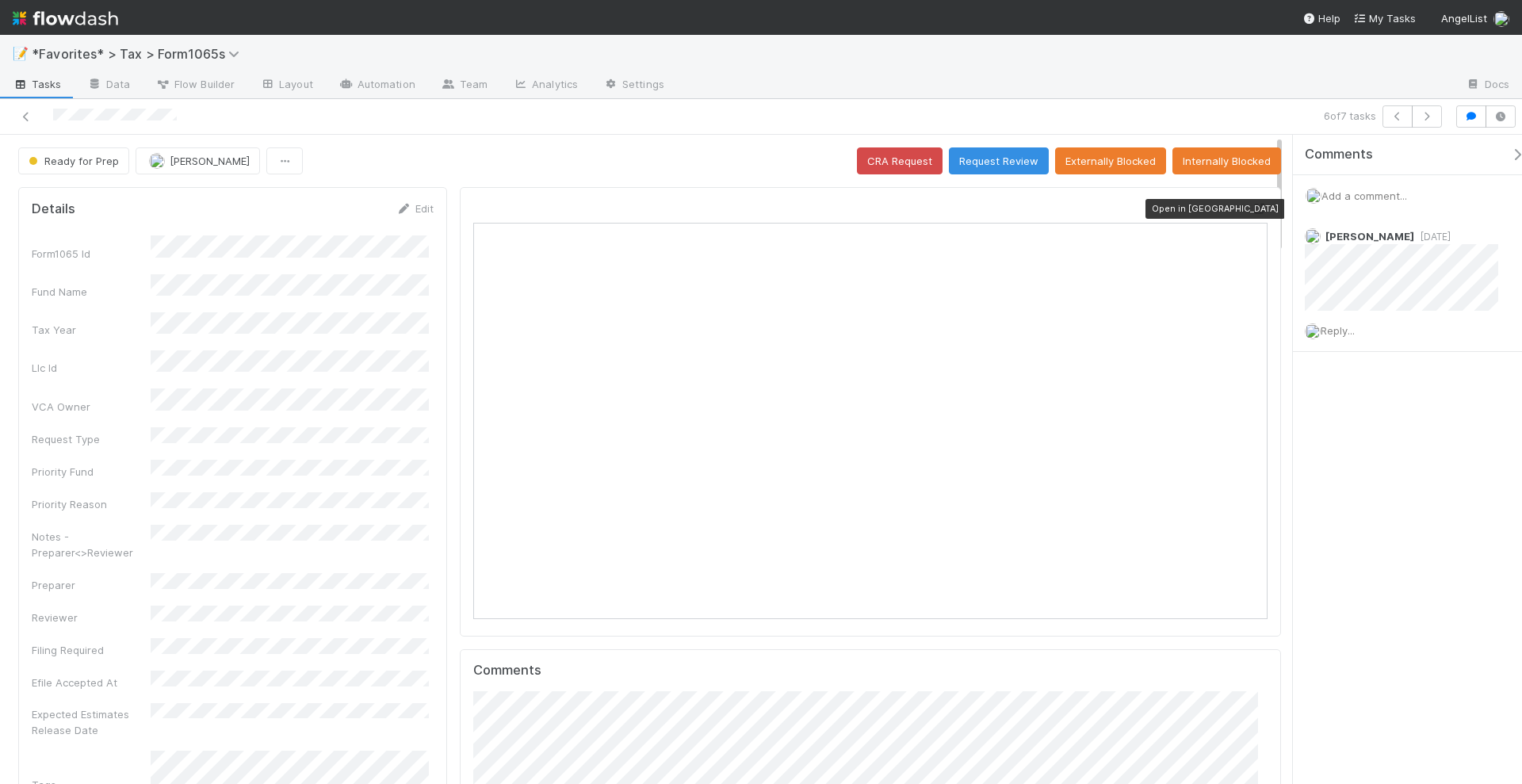
click at [1252, 204] on icon at bounding box center [1259, 208] width 16 height 10
click at [1426, 115] on icon "button" at bounding box center [1426, 117] width 16 height 9
click at [26, 119] on link at bounding box center [26, 116] width 16 height 16
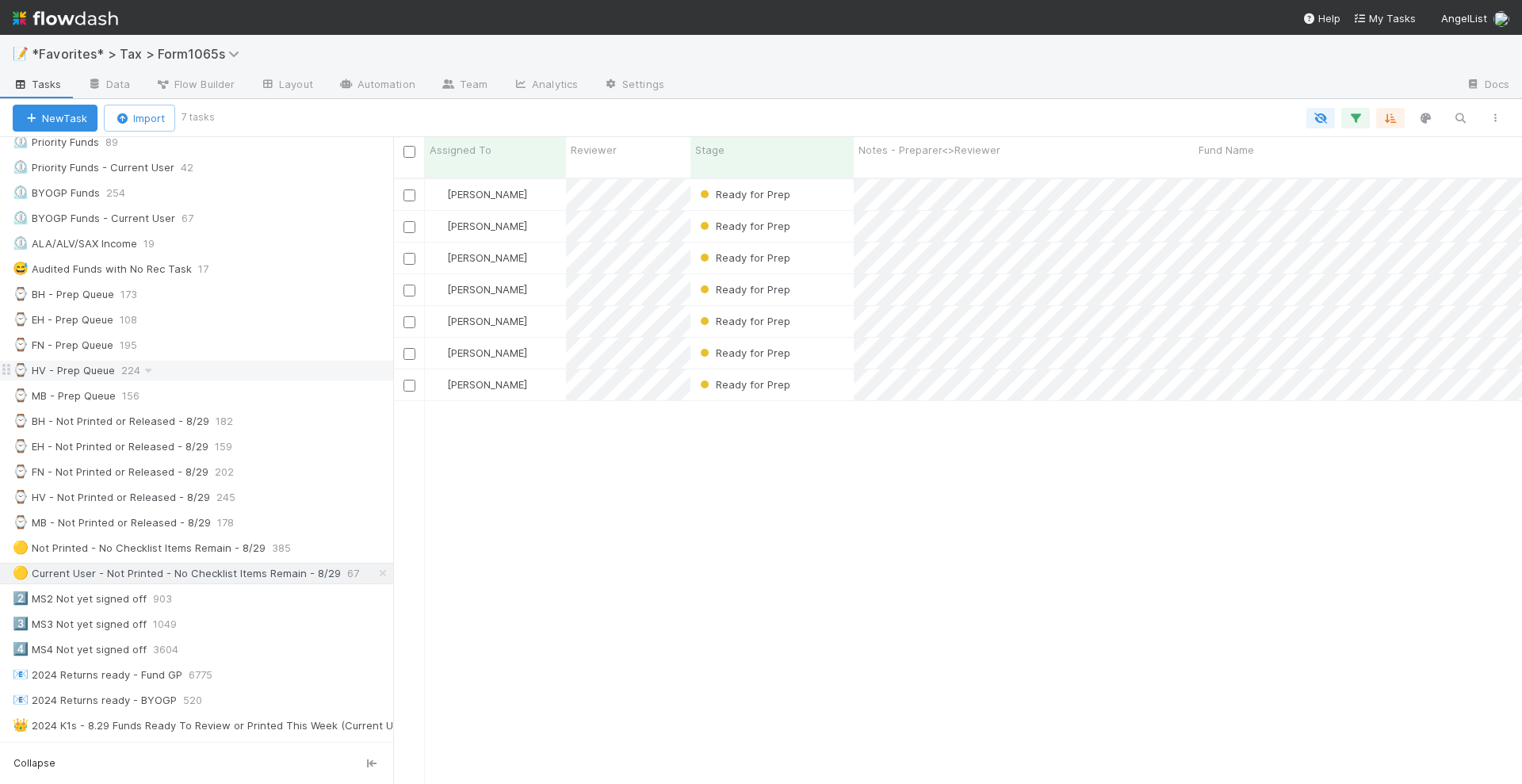
scroll to position [297, 0]
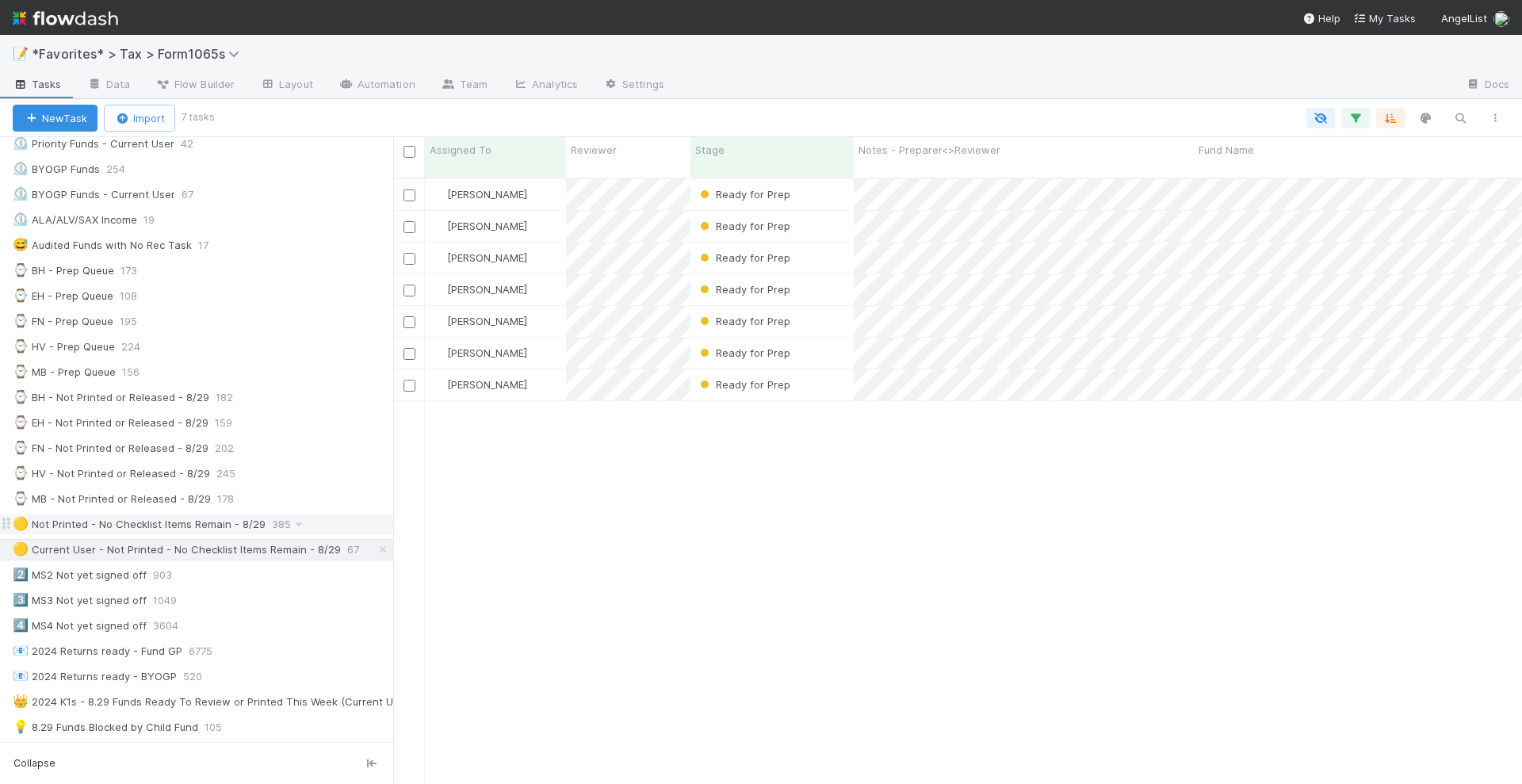
click at [222, 514] on div "🟡 Not Printed - No Checklist Items Remain - 8/29" at bounding box center [139, 524] width 253 height 20
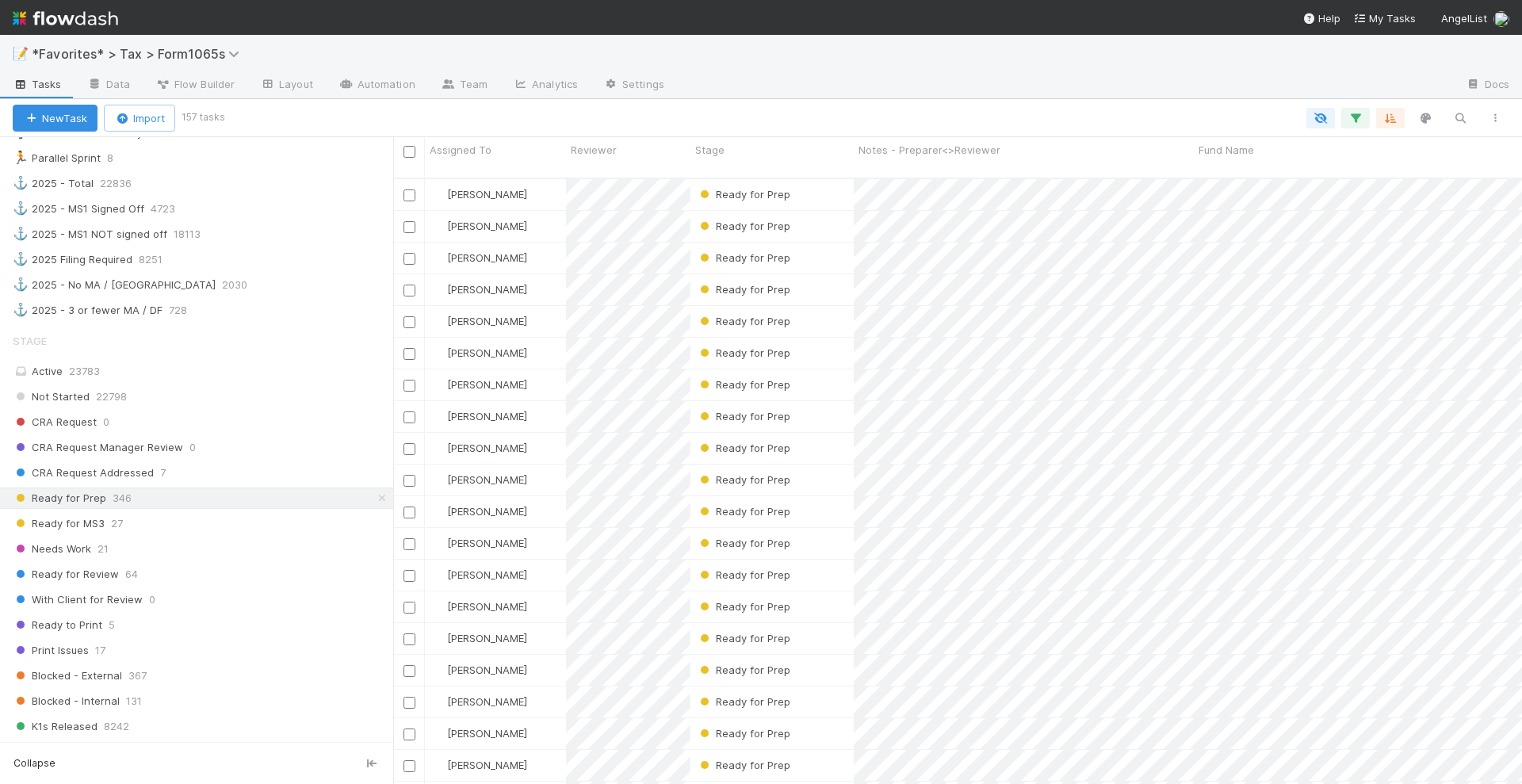
scroll to position [604, 1114]
click at [246, 386] on div "Not Started 22798" at bounding box center [203, 397] width 380 height 20
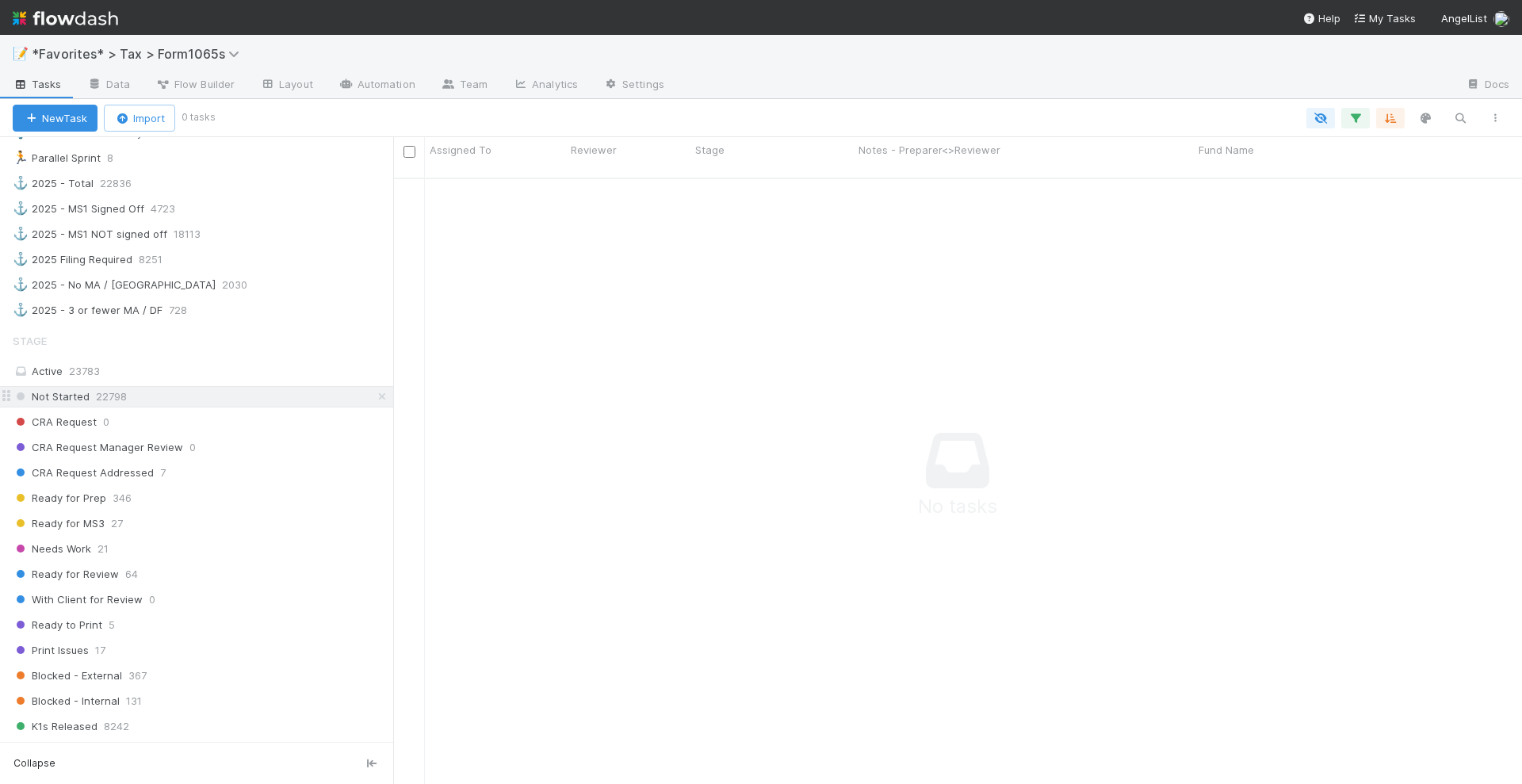
scroll to position [588, 1099]
click at [193, 513] on div "Ready for MS3 27" at bounding box center [203, 523] width 380 height 20
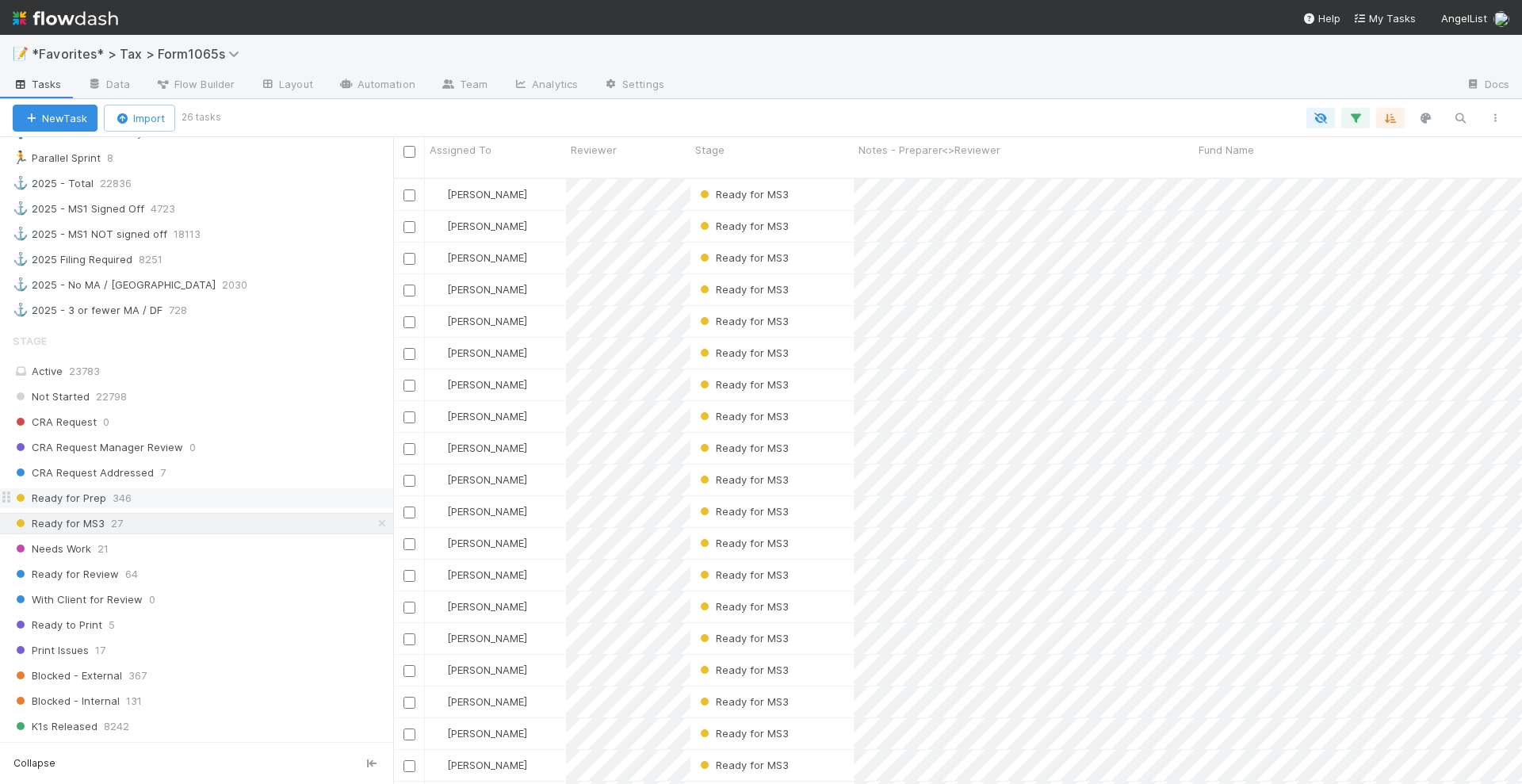
scroll to position [604, 1114]
click at [236, 482] on div "Not Started 22798 CRA Request 0 CRA Request Manager Review 0 CRA Request Addres…" at bounding box center [197, 574] width 393 height 376
click at [238, 488] on div "Ready for Prep 346" at bounding box center [203, 498] width 380 height 20
click at [838, 181] on div "Ready for Prep" at bounding box center [772, 195] width 163 height 31
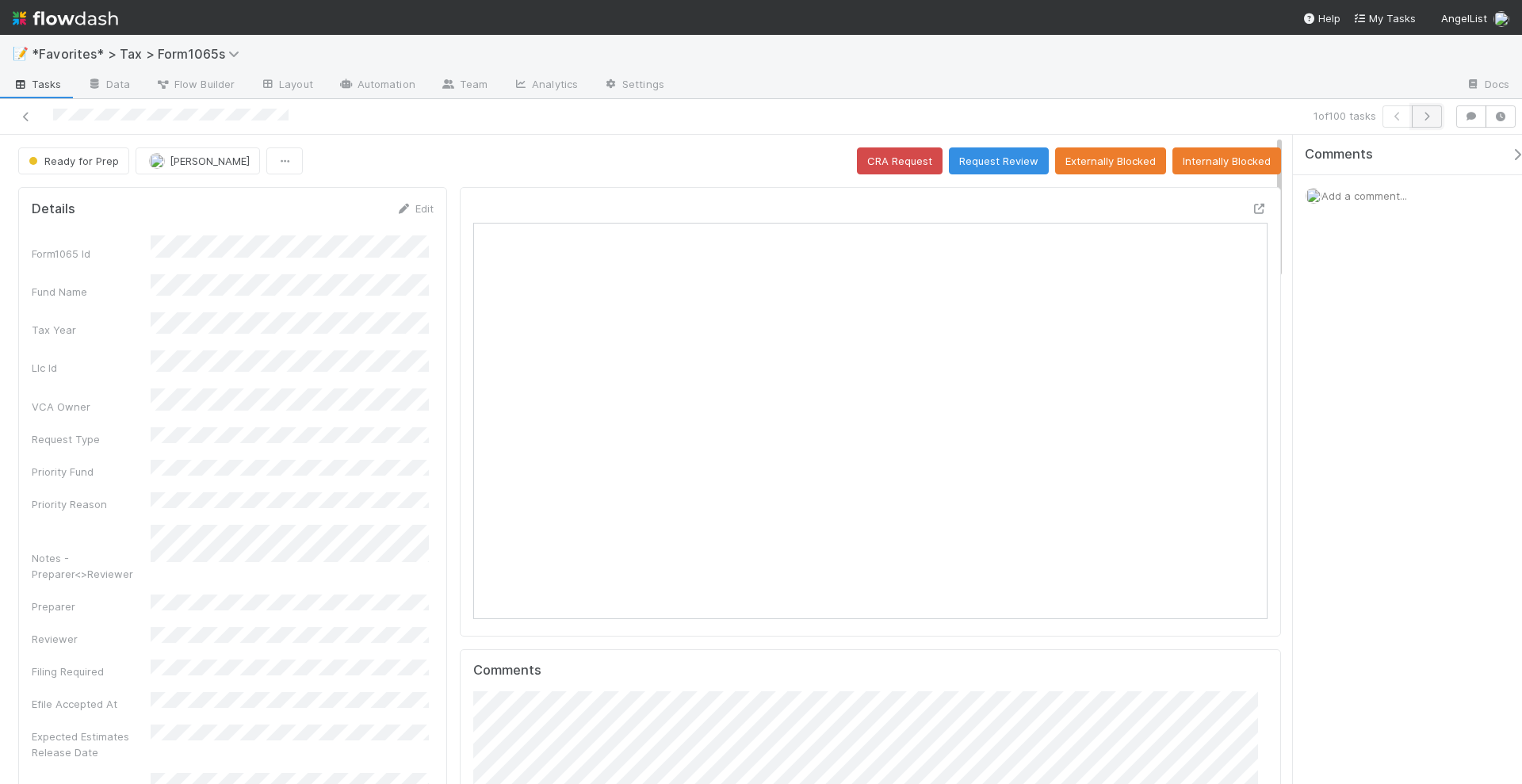
click at [1428, 118] on icon "button" at bounding box center [1426, 117] width 16 height 9
click at [1252, 206] on icon at bounding box center [1259, 208] width 16 height 10
click at [991, 160] on button "Request Review" at bounding box center [998, 161] width 100 height 27
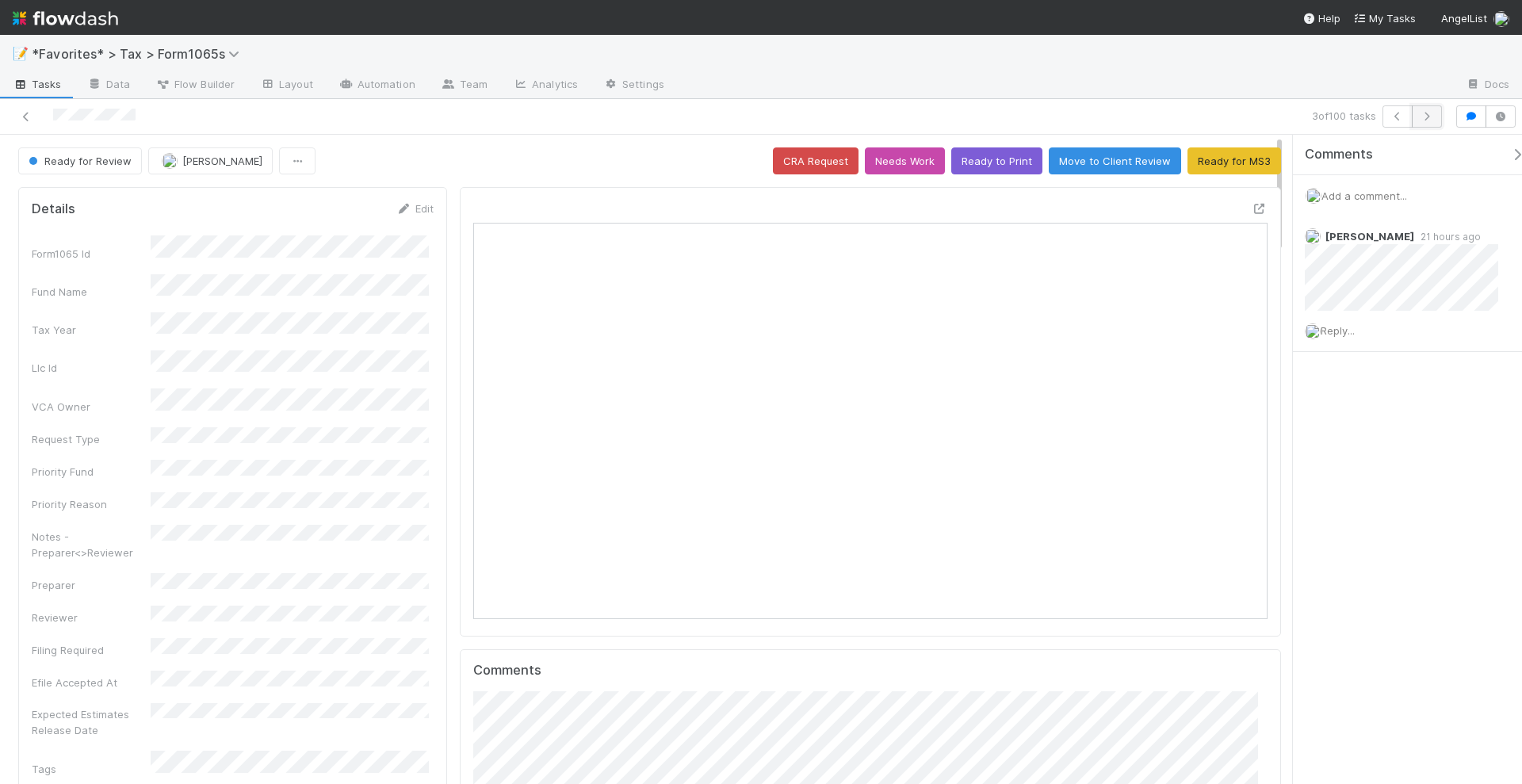
click at [1431, 119] on icon "button" at bounding box center [1426, 117] width 16 height 9
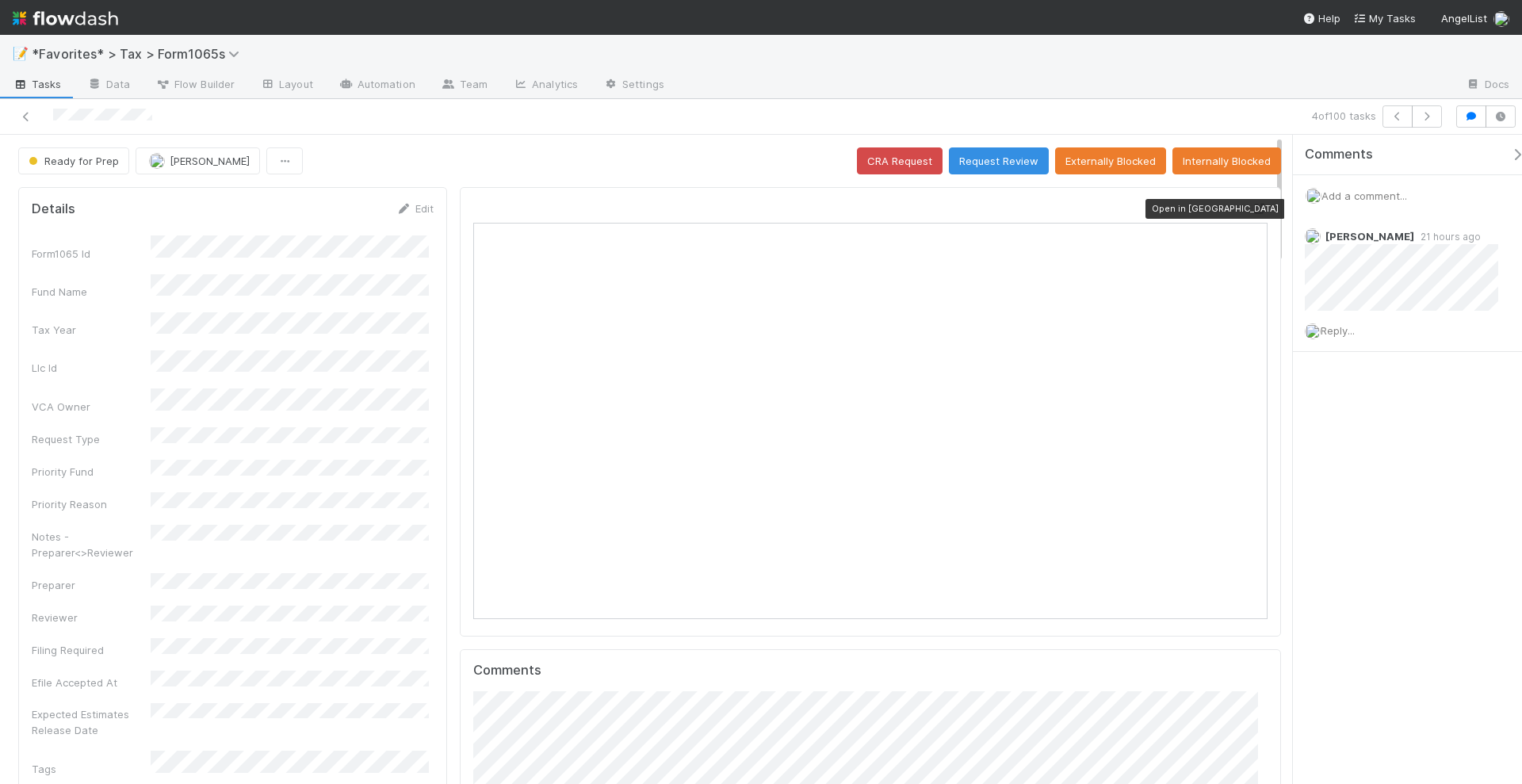
click at [1252, 204] on icon at bounding box center [1259, 208] width 16 height 10
click at [1432, 118] on icon "button" at bounding box center [1426, 117] width 16 height 9
click at [1252, 200] on div at bounding box center [1259, 207] width 16 height 16
click at [1437, 122] on button "button" at bounding box center [1426, 117] width 30 height 22
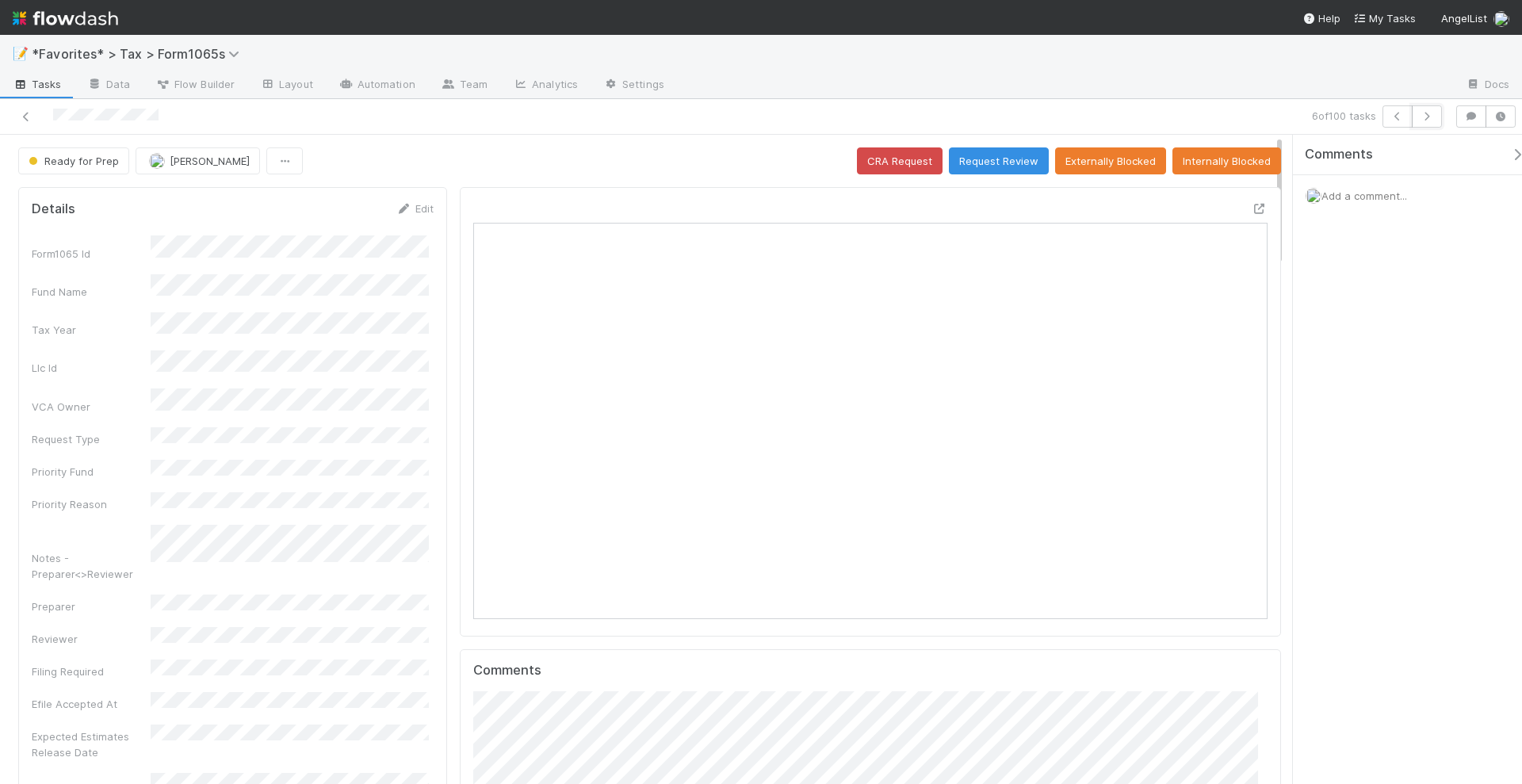
click at [1437, 122] on button "button" at bounding box center [1426, 117] width 30 height 22
click at [1252, 204] on icon at bounding box center [1259, 208] width 16 height 10
click at [1429, 121] on button "button" at bounding box center [1426, 117] width 30 height 22
click at [1252, 204] on icon at bounding box center [1259, 208] width 16 height 10
click at [1426, 118] on icon "button" at bounding box center [1426, 117] width 16 height 9
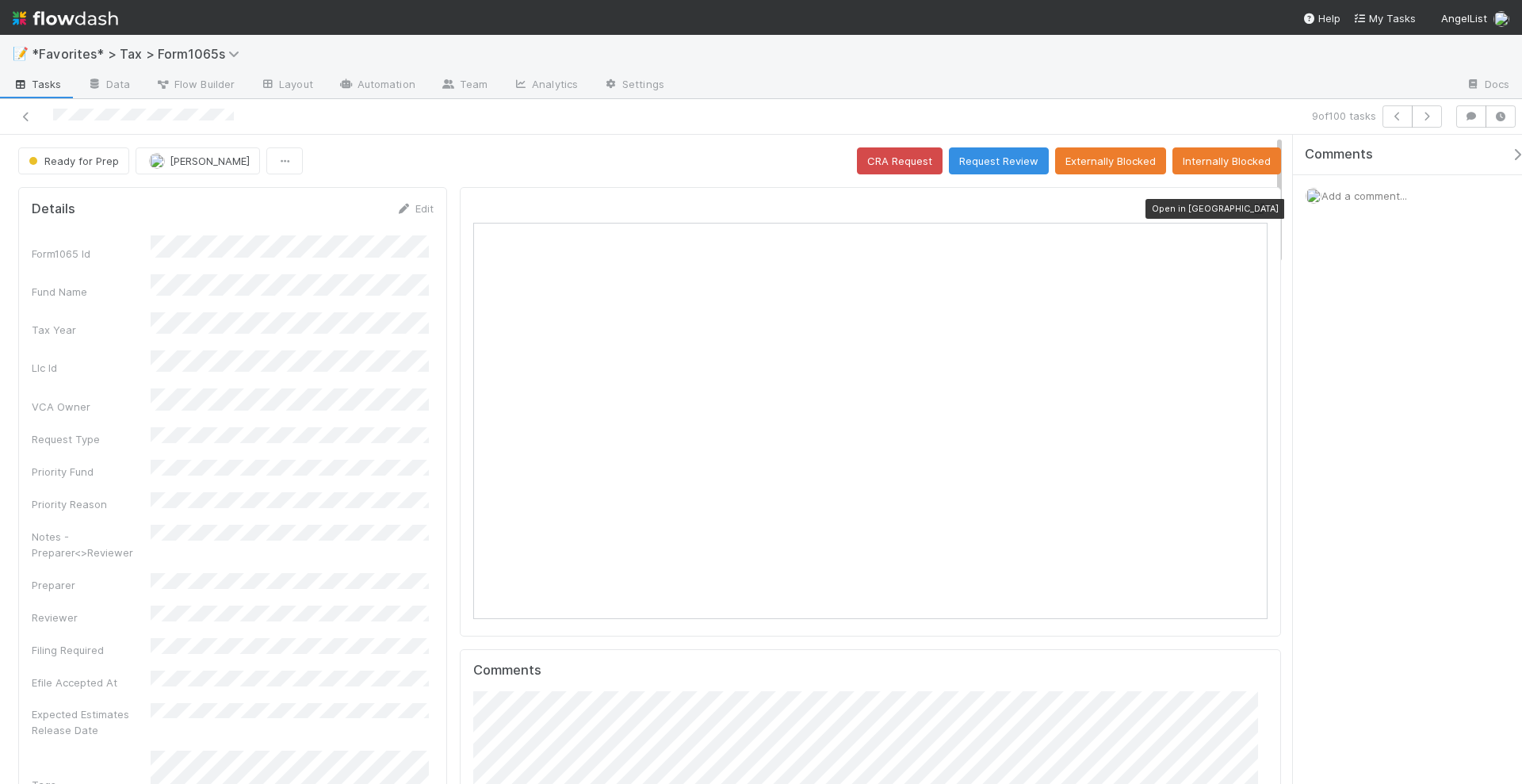
click at [1252, 206] on icon at bounding box center [1259, 208] width 16 height 10
click at [1398, 118] on icon "button" at bounding box center [1397, 117] width 16 height 9
drag, startPoint x: 223, startPoint y: 124, endPoint x: 55, endPoint y: 121, distance: 168.0
click at [55, 121] on div at bounding box center [368, 117] width 724 height 22
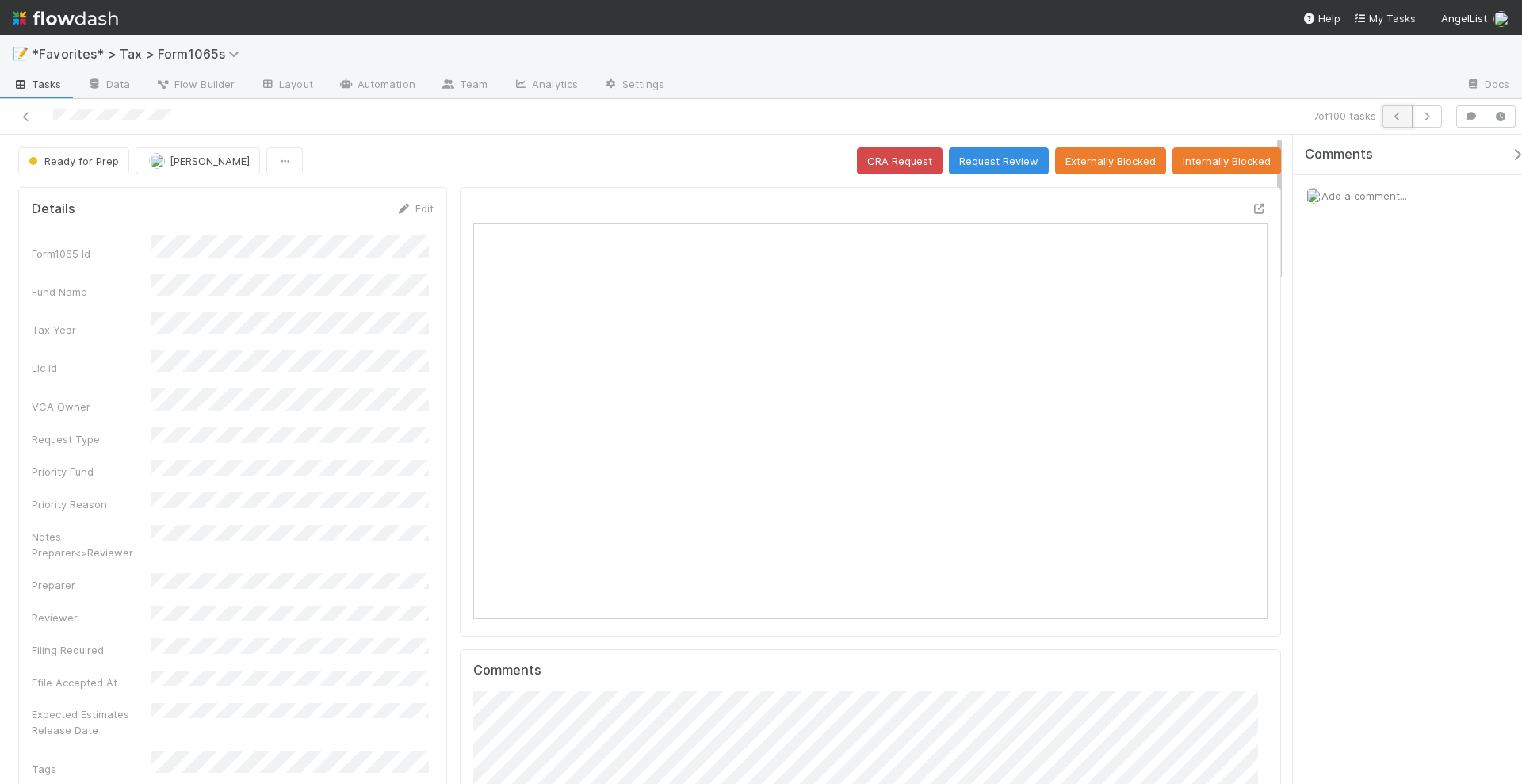
click at [1388, 120] on button "button" at bounding box center [1397, 117] width 30 height 22
click at [1427, 117] on icon "button" at bounding box center [1426, 117] width 16 height 9
click at [1252, 206] on icon at bounding box center [1259, 208] width 16 height 10
click at [1002, 157] on button "Request Review" at bounding box center [998, 161] width 100 height 27
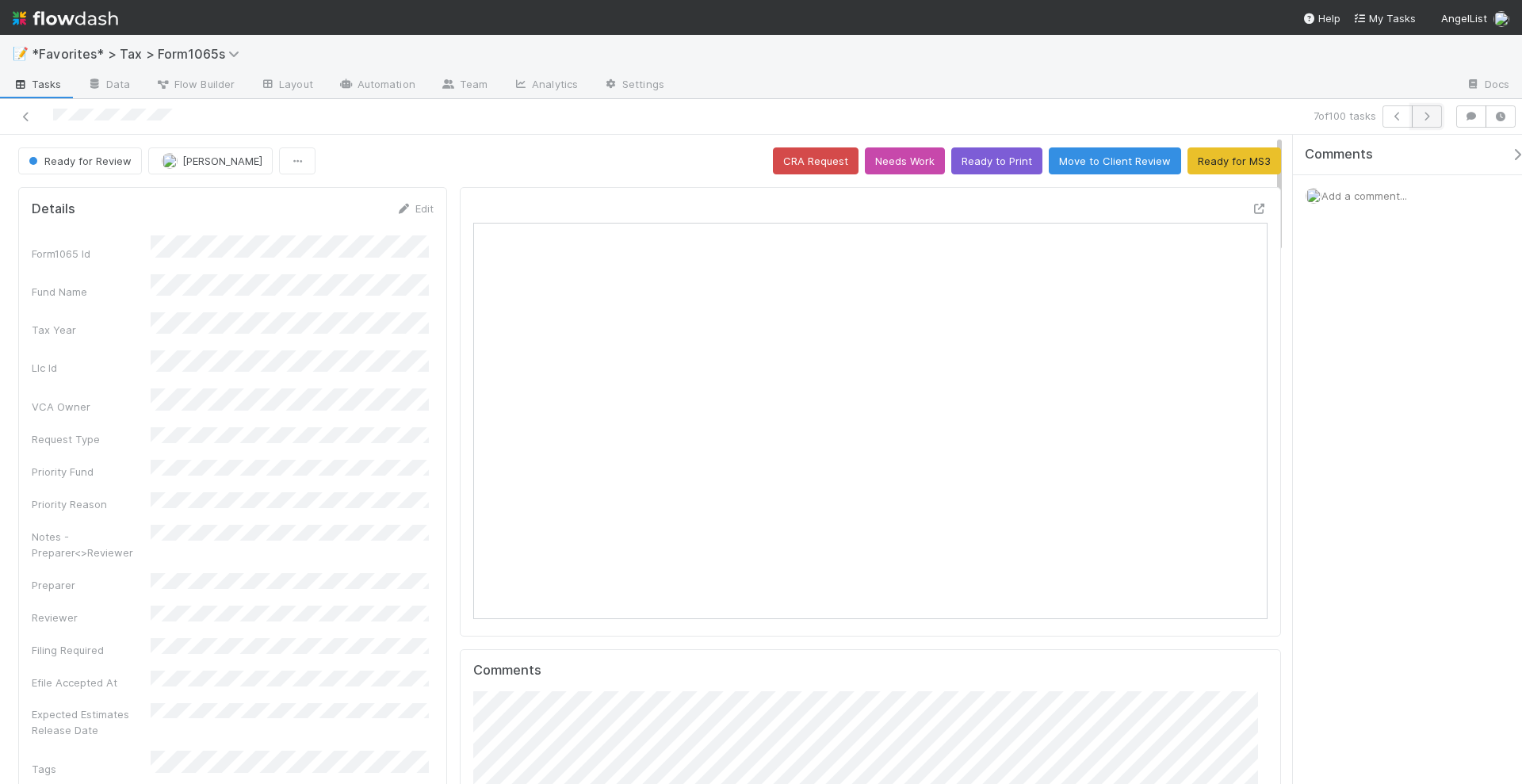
click at [1426, 118] on icon "button" at bounding box center [1426, 117] width 16 height 9
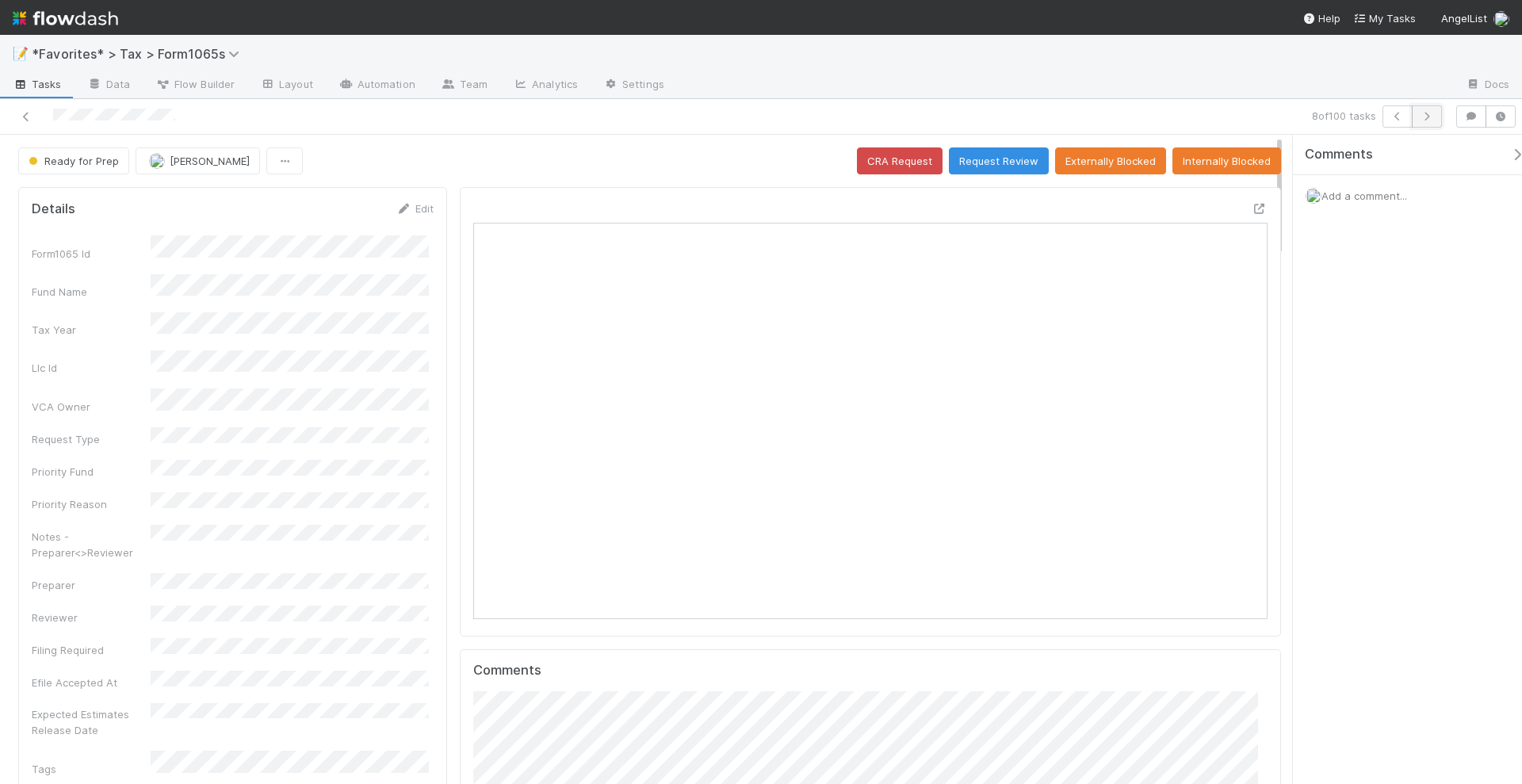
click at [1432, 116] on icon "button" at bounding box center [1426, 117] width 16 height 9
click at [1433, 113] on icon "button" at bounding box center [1426, 117] width 16 height 9
click at [1257, 196] on div at bounding box center [871, 411] width 821 height 449
click at [1252, 204] on icon at bounding box center [1259, 208] width 16 height 10
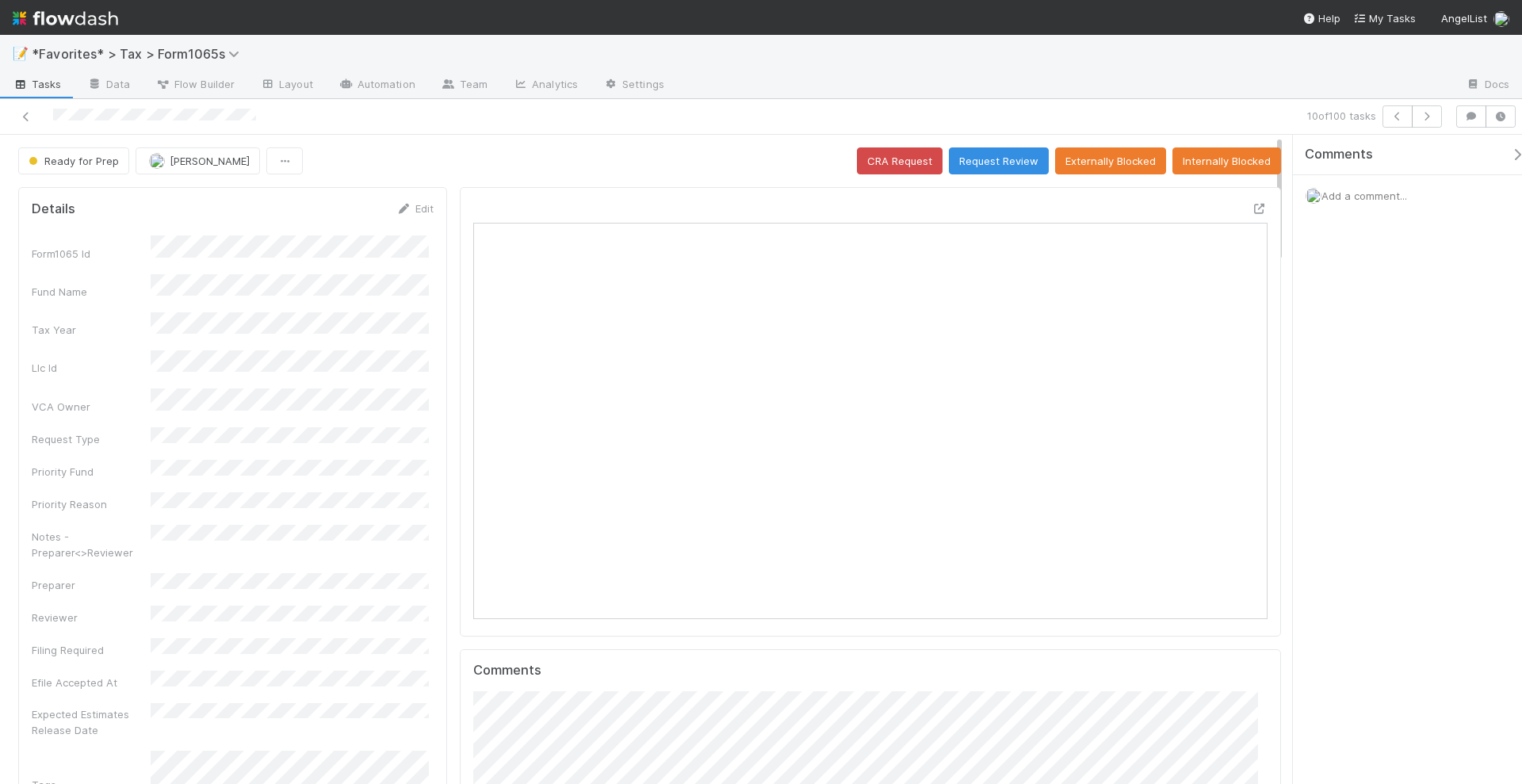
click at [943, 73] on div at bounding box center [1065, 85] width 776 height 26
click at [1439, 118] on button "button" at bounding box center [1426, 117] width 30 height 22
click at [989, 157] on button "Request Review" at bounding box center [998, 161] width 100 height 27
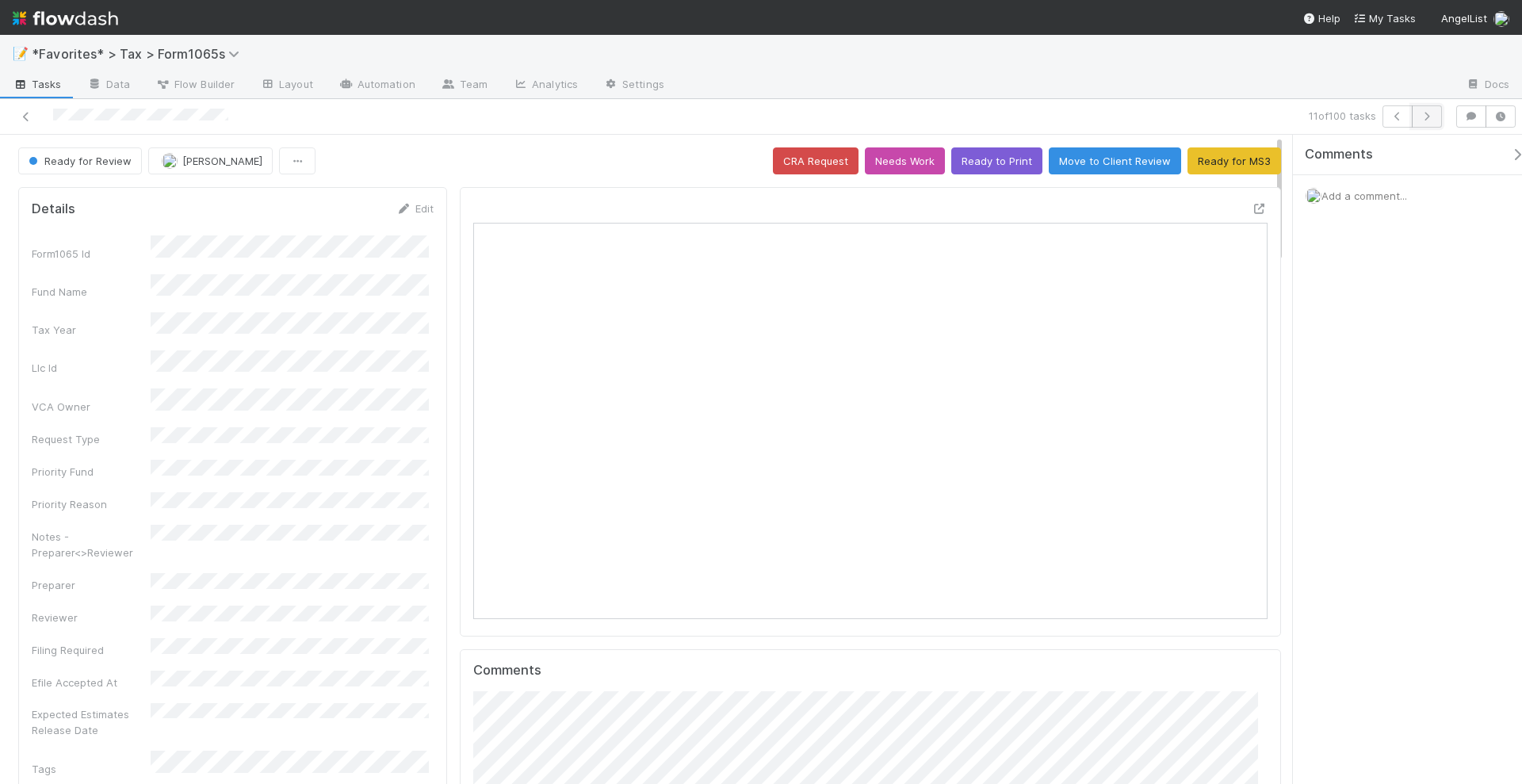
click at [1427, 119] on icon "button" at bounding box center [1426, 117] width 16 height 9
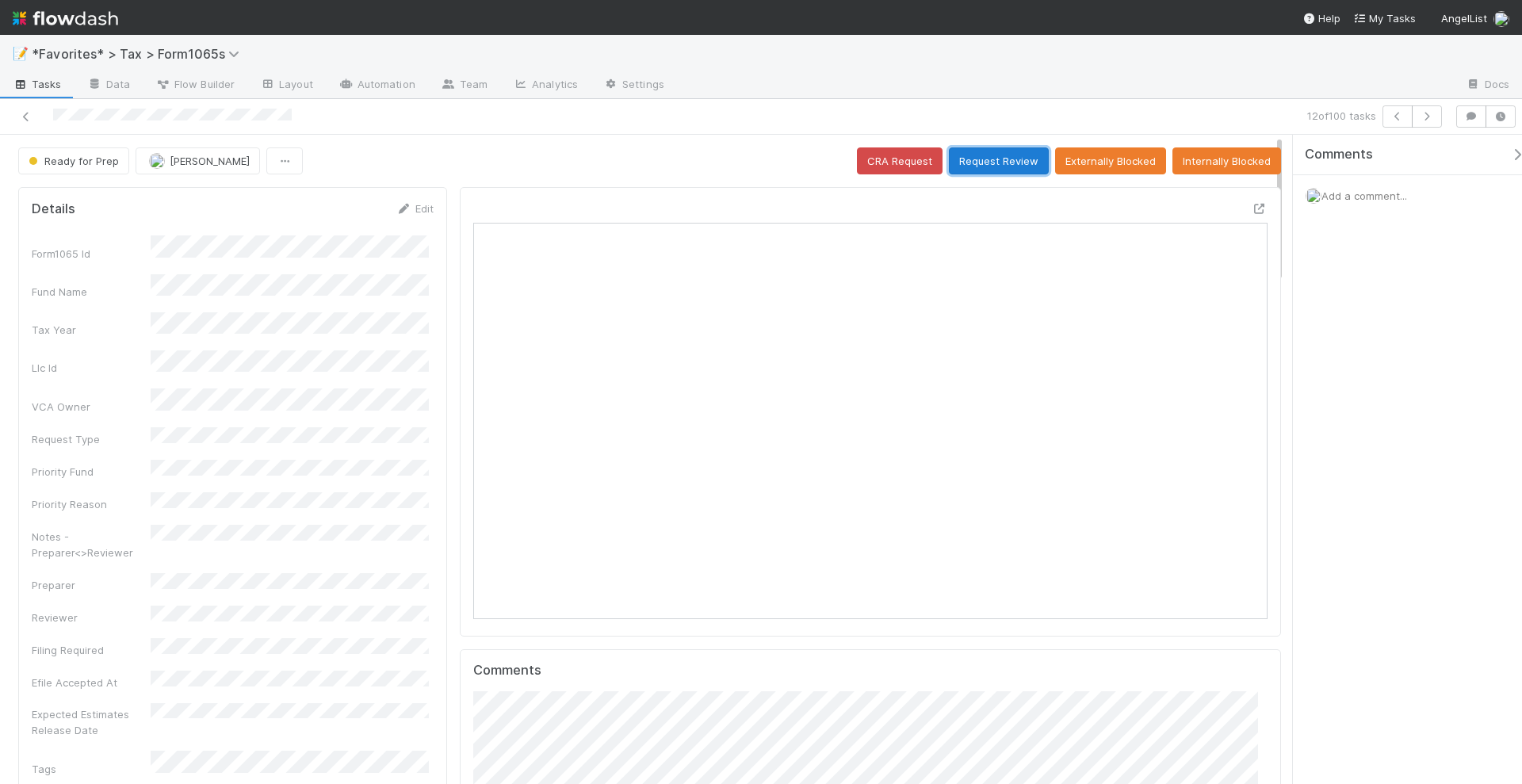
click at [1020, 160] on button "Request Review" at bounding box center [998, 161] width 100 height 27
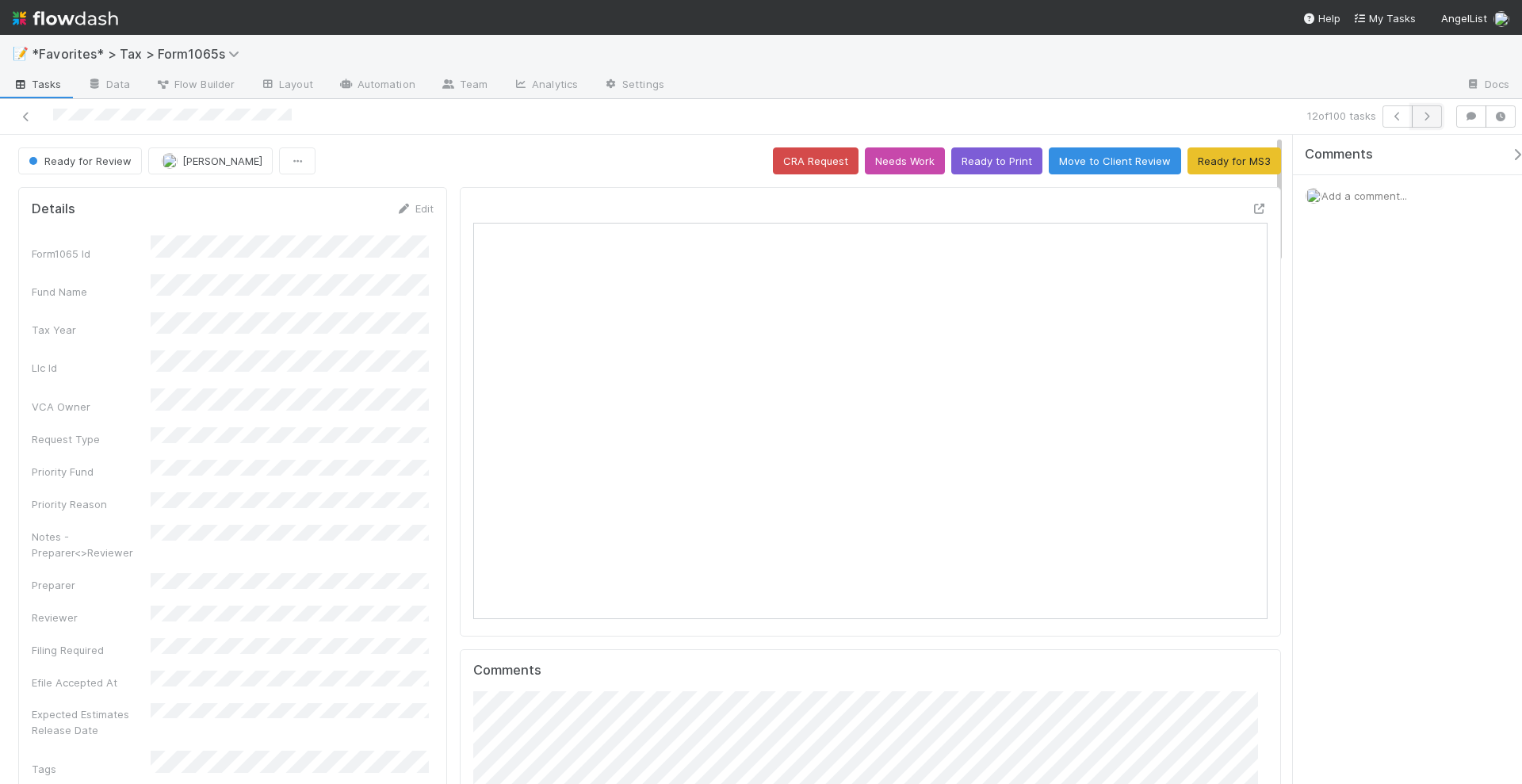
click at [1435, 116] on icon "button" at bounding box center [1426, 117] width 16 height 9
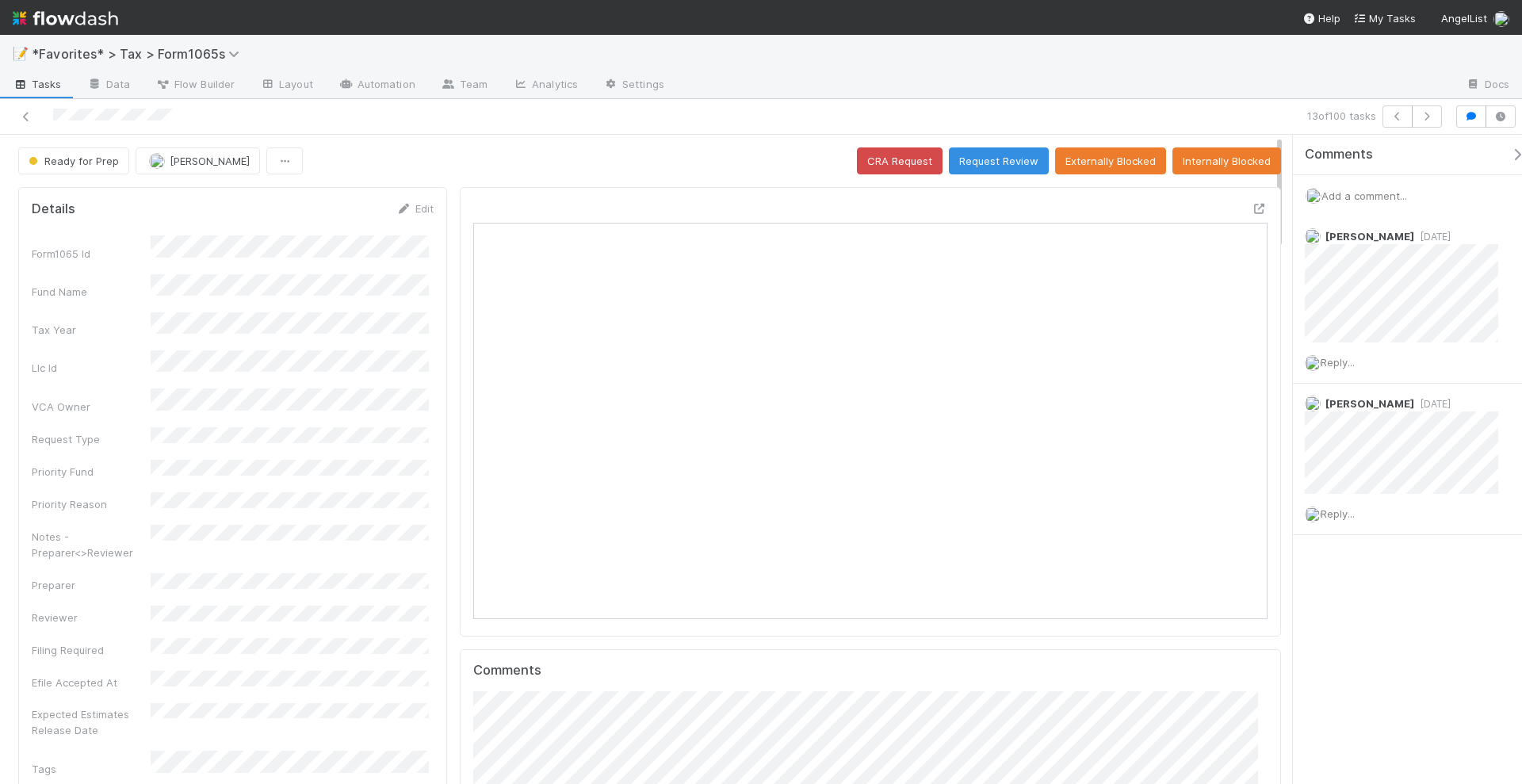
scroll to position [308, 382]
click at [1426, 121] on button "button" at bounding box center [1426, 117] width 30 height 22
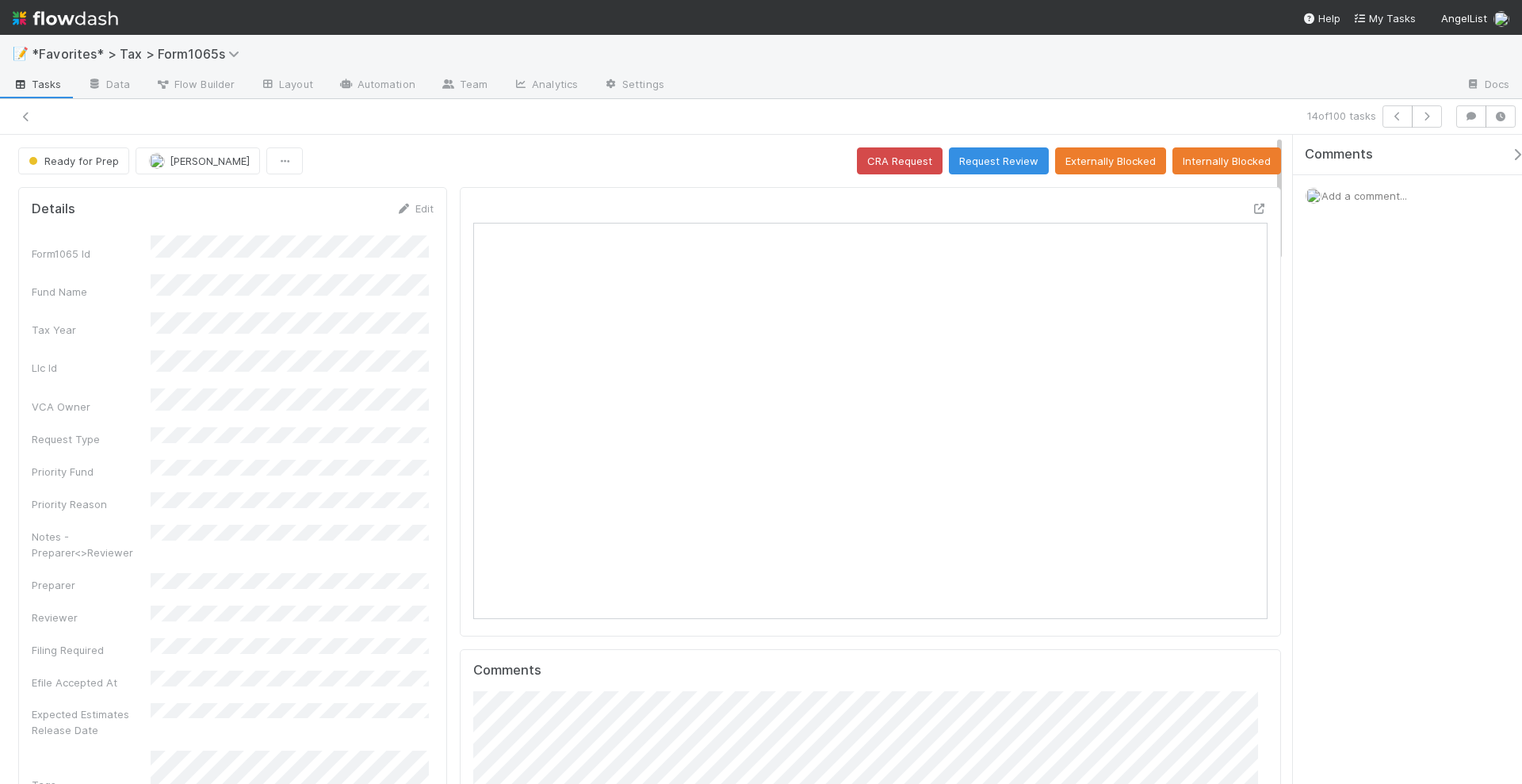
scroll to position [16, 16]
click at [1252, 208] on icon at bounding box center [1259, 208] width 16 height 10
click at [1429, 118] on icon "button" at bounding box center [1426, 117] width 16 height 9
click at [1435, 118] on icon "button" at bounding box center [1426, 117] width 16 height 9
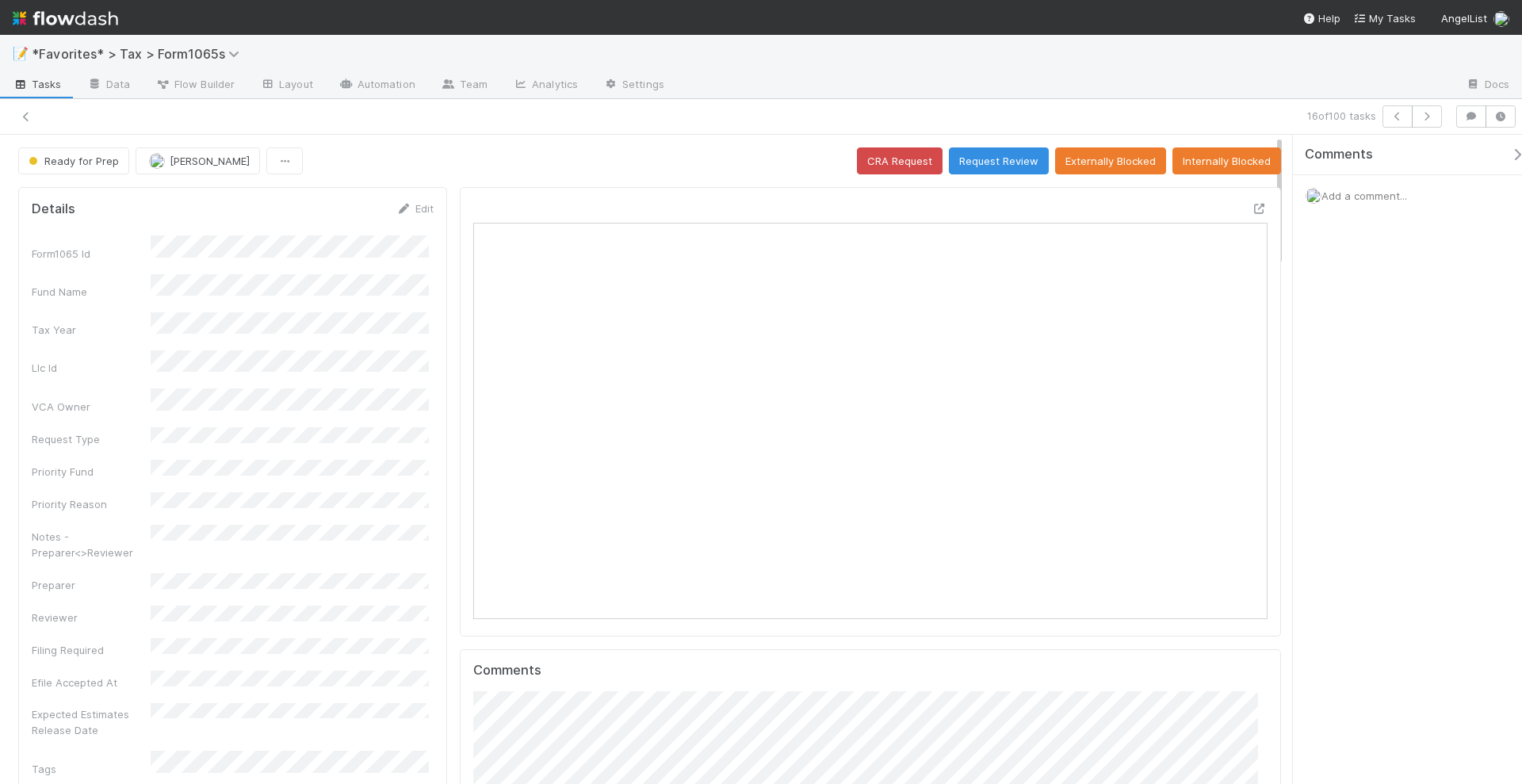
scroll to position [16, 16]
click at [1434, 118] on icon "button" at bounding box center [1426, 117] width 16 height 9
click at [1252, 200] on div at bounding box center [1259, 207] width 16 height 16
click at [998, 158] on button "Request Review" at bounding box center [998, 161] width 100 height 27
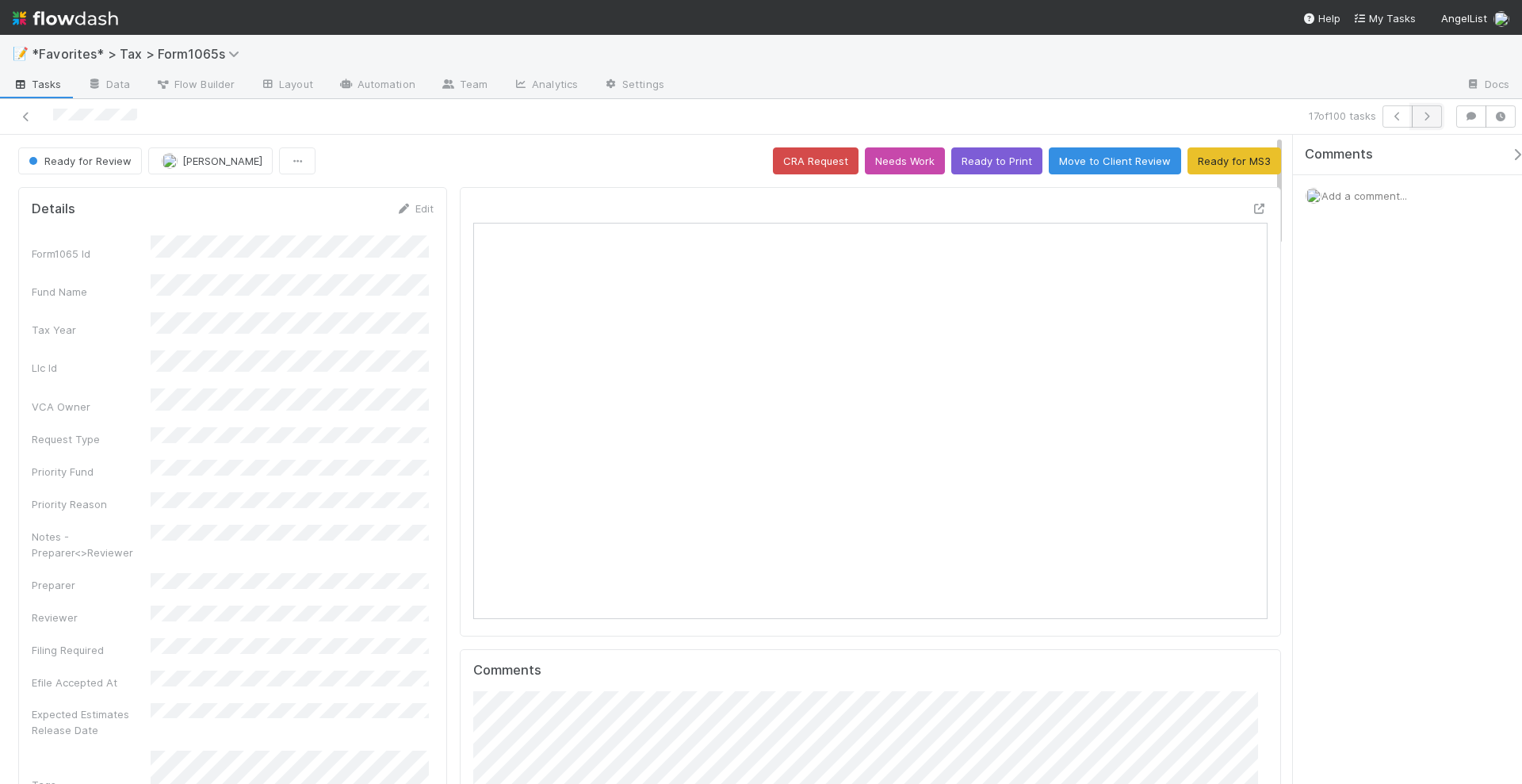
click at [1422, 120] on button "button" at bounding box center [1426, 117] width 30 height 22
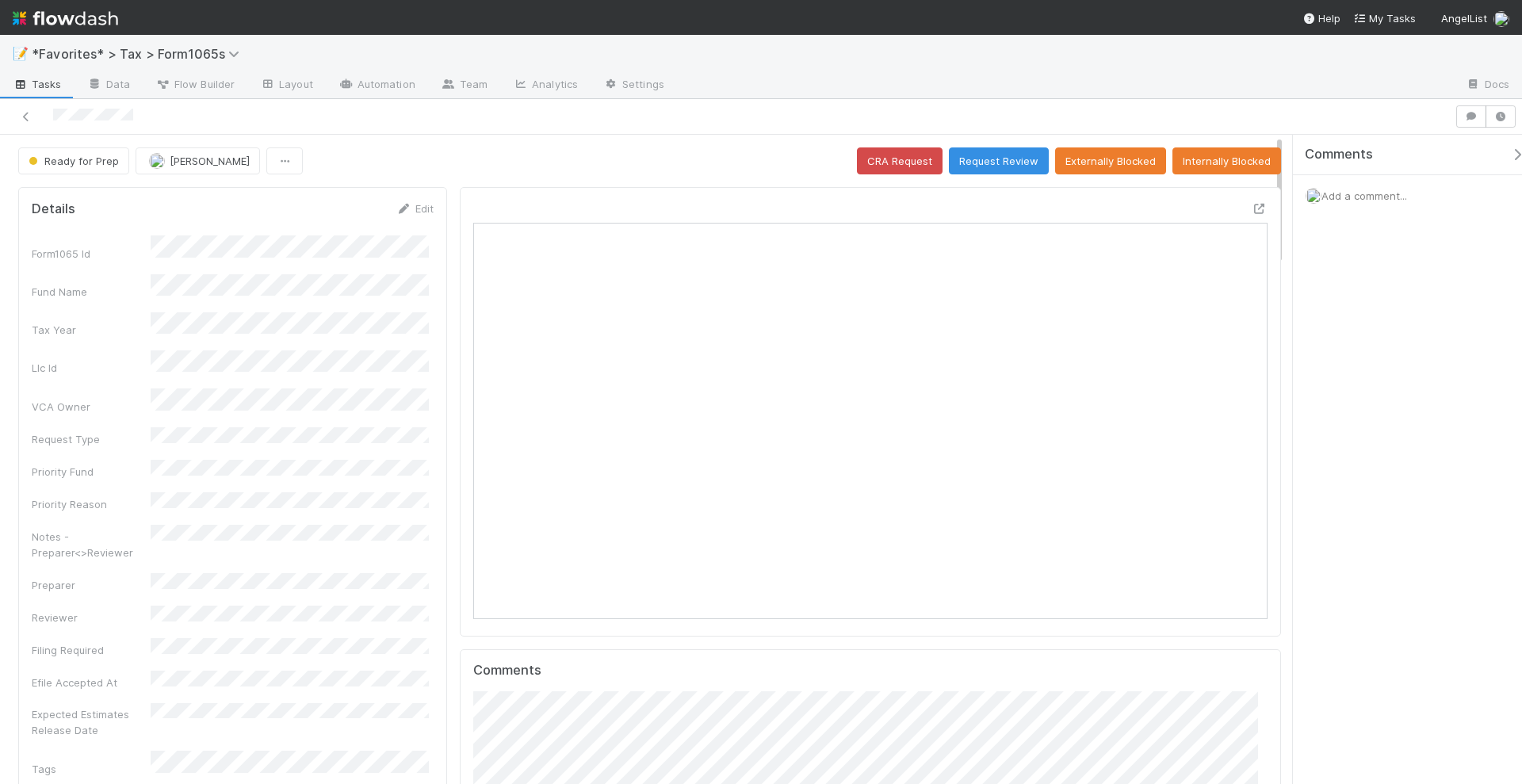
scroll to position [308, 382]
click at [1000, 163] on button "Request Review" at bounding box center [998, 161] width 100 height 27
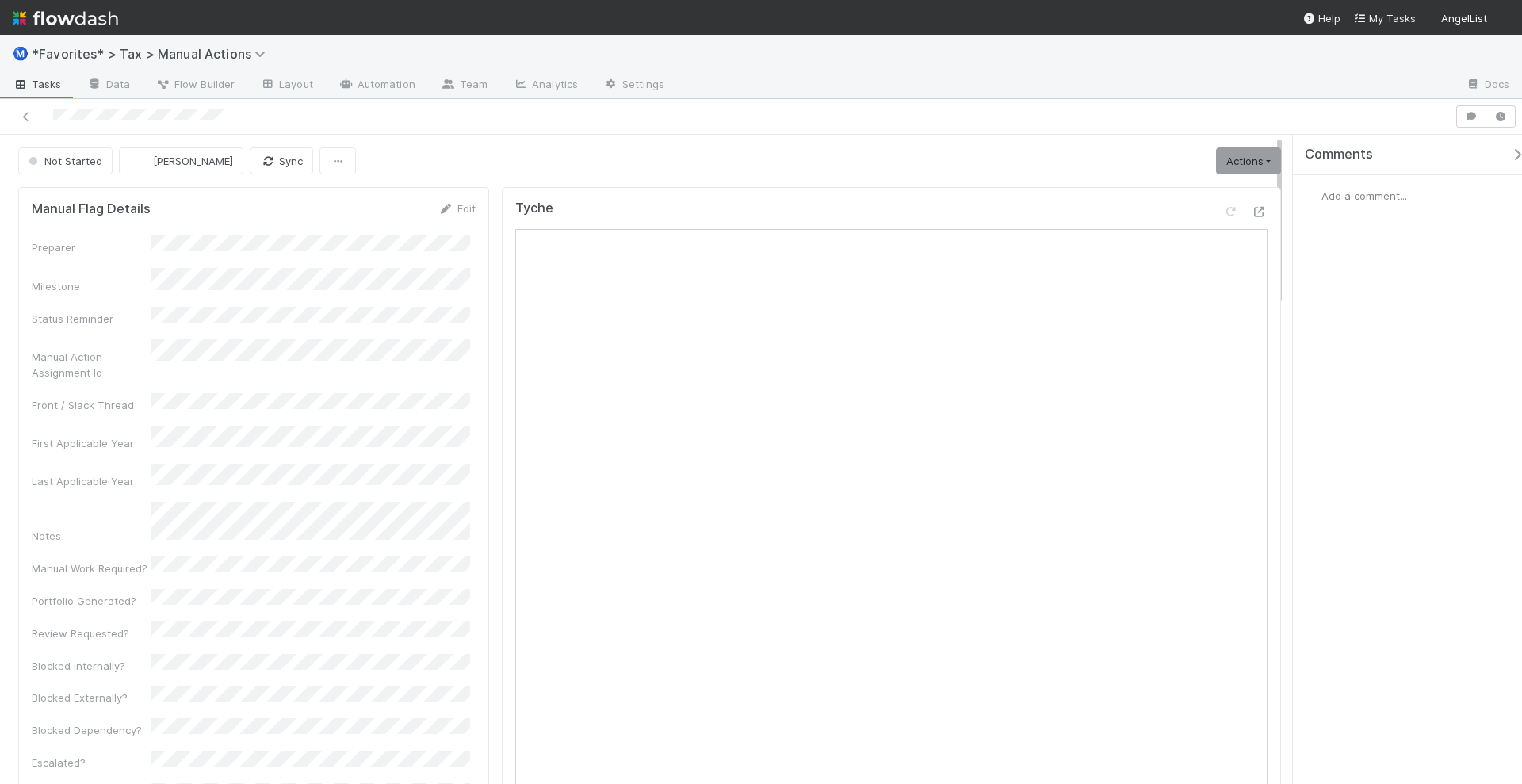
click at [1354, 196] on span "Add a comment..." at bounding box center [1364, 196] width 85 height 13
click at [1357, 434] on button "Add Comment" at bounding box center [1365, 439] width 92 height 27
click at [1242, 152] on link "Actions" at bounding box center [1248, 161] width 65 height 27
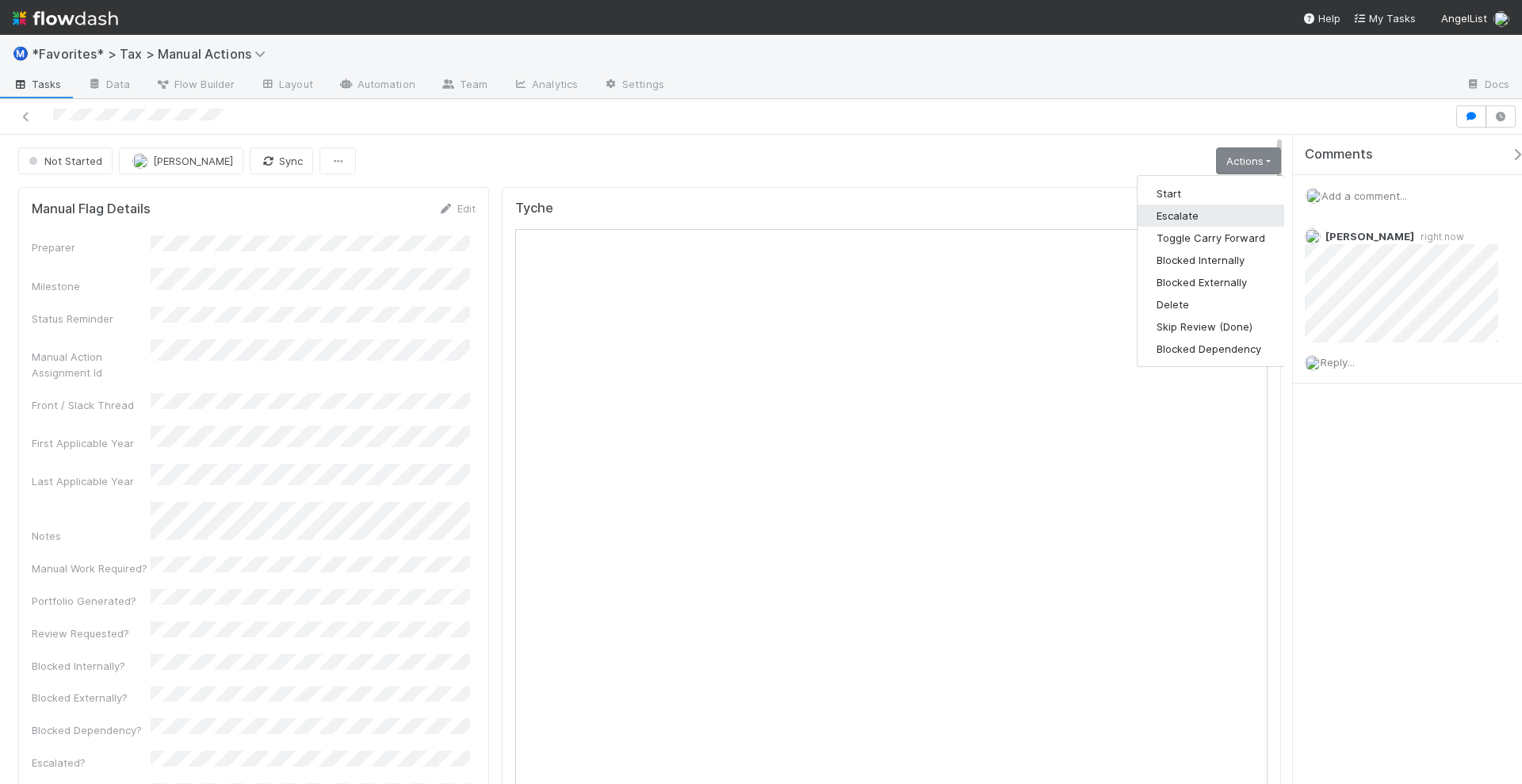
click at [1202, 216] on button "Escalate" at bounding box center [1212, 216] width 147 height 22
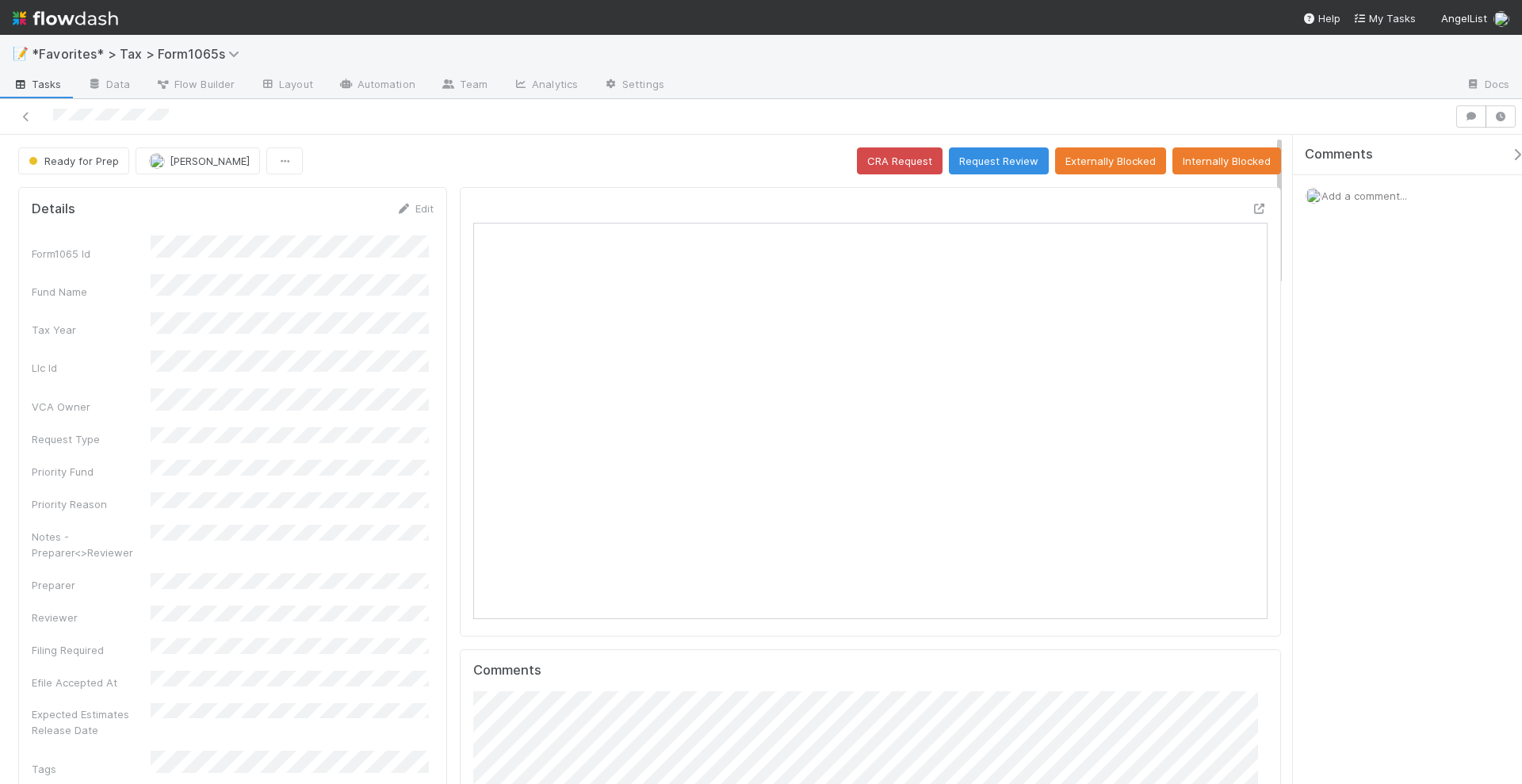
click at [1347, 194] on span "Add a comment..." at bounding box center [1364, 196] width 85 height 13
click at [1371, 444] on button "Add Comment" at bounding box center [1365, 439] width 92 height 27
click at [1343, 199] on span "Add a comment..." at bounding box center [1364, 196] width 85 height 13
click at [1347, 310] on div "Attach files: Choose or drag and drop file(s) Add Comment" at bounding box center [1415, 341] width 194 height 249
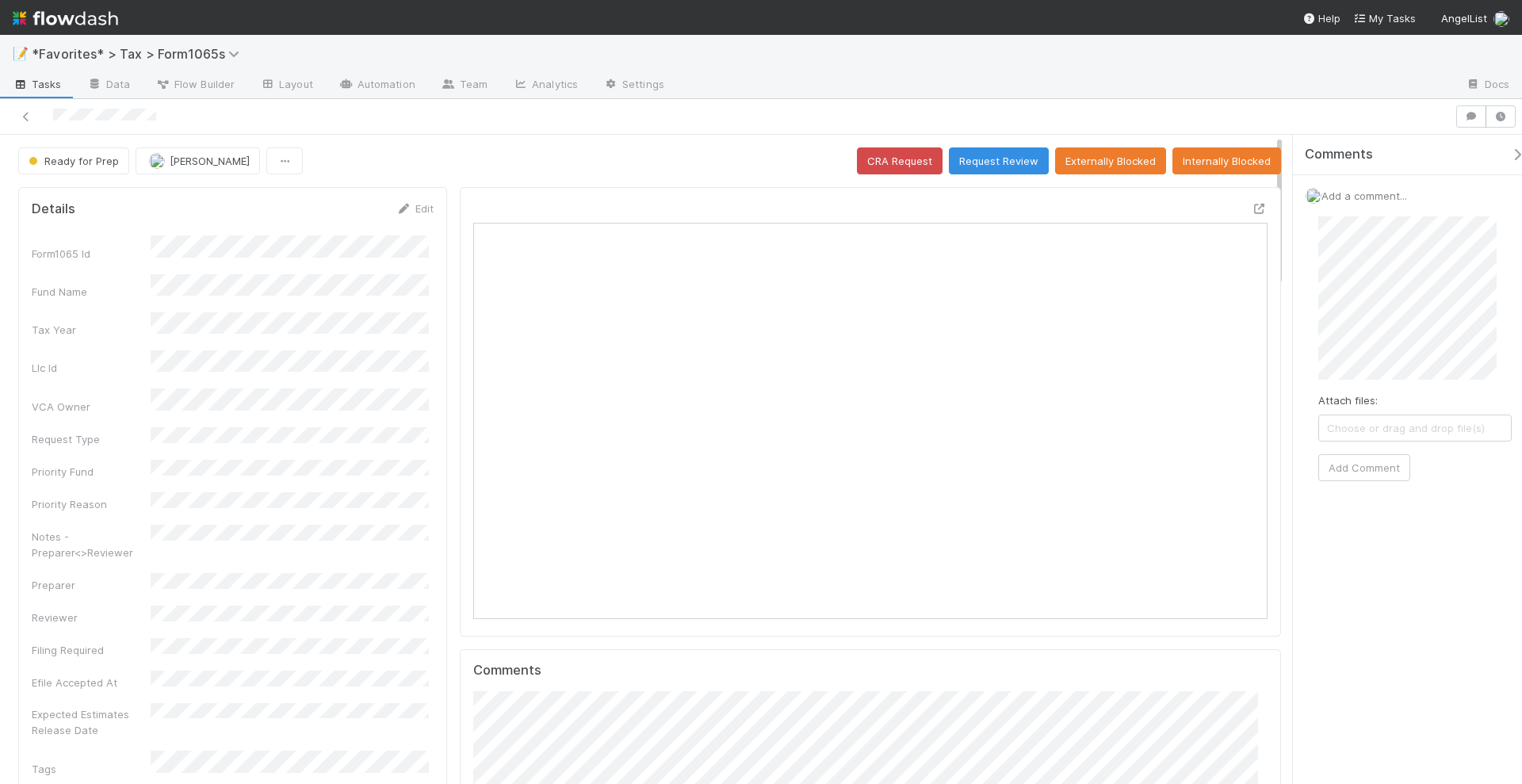
drag, startPoint x: 1359, startPoint y: 436, endPoint x: 1300, endPoint y: 262, distance: 183.7
click at [1300, 262] on div "Add a comment... Attach files: Choose or drag and drop file(s) Add Comment" at bounding box center [1415, 341] width 244 height 331
click at [1285, 241] on div "Comments Add a comment... Attach files: Choose or drag and drop file(s) Add Com…" at bounding box center [1403, 460] width 238 height 651
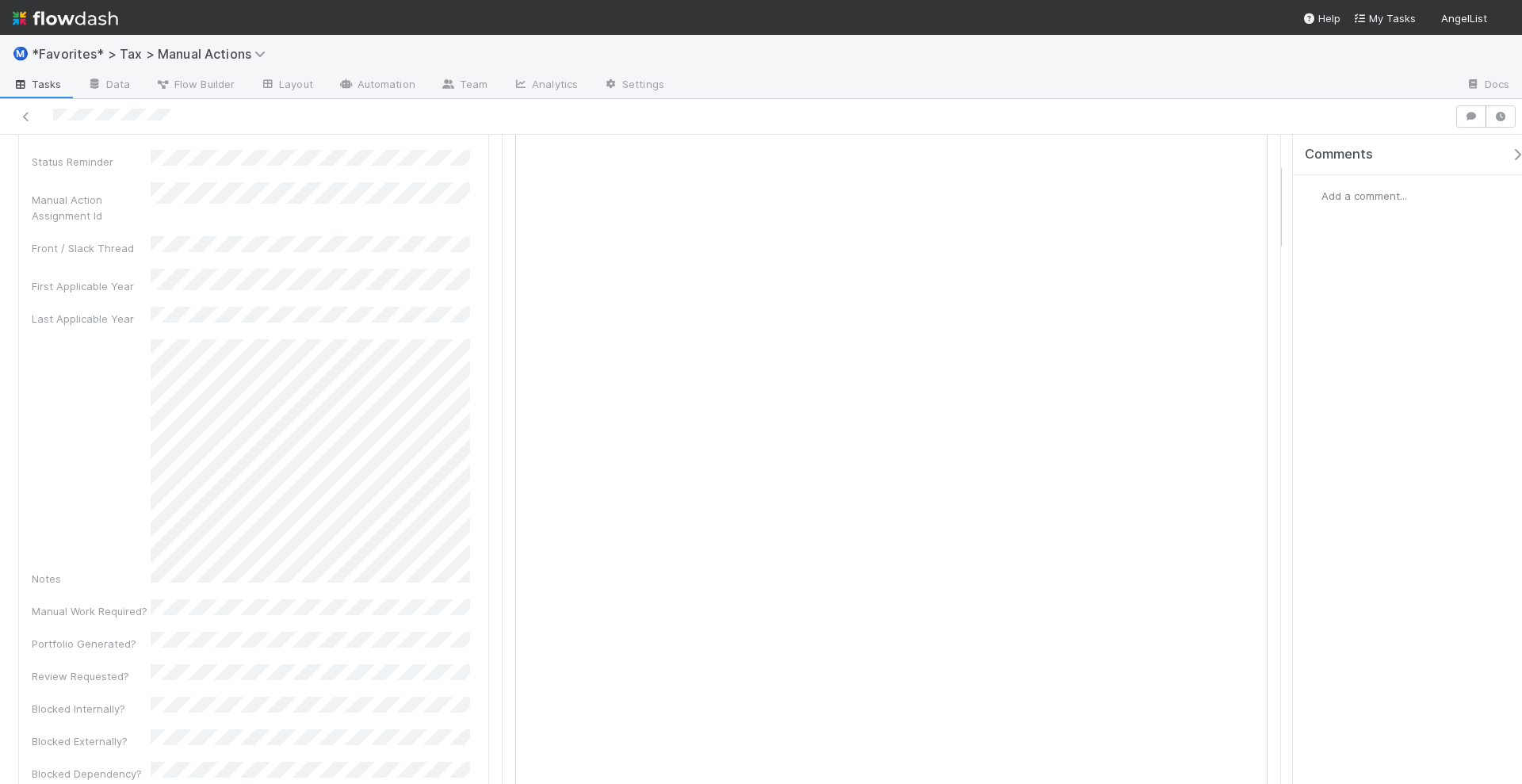
scroll to position [198, 0]
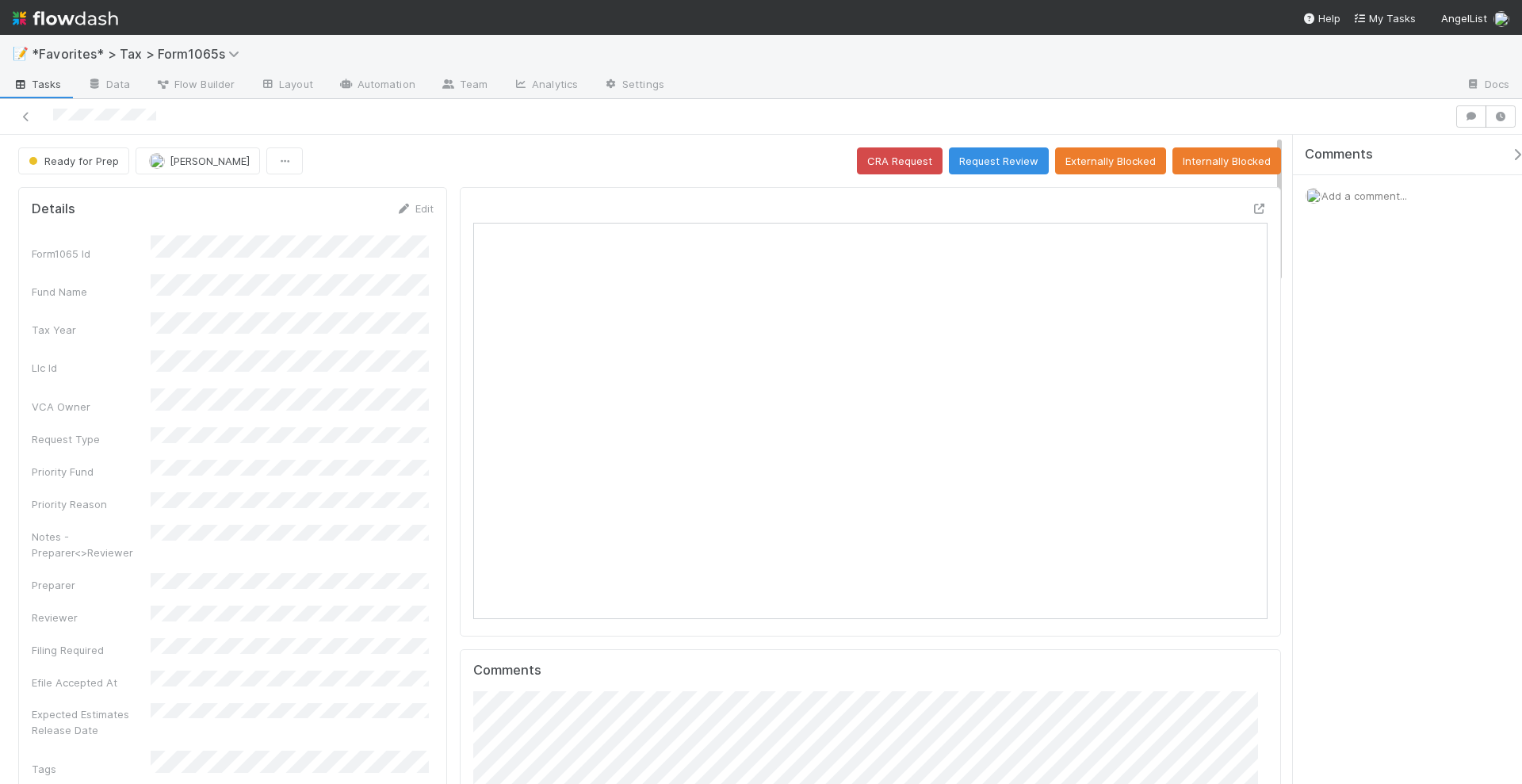
scroll to position [308, 770]
click at [1448, 496] on div "Comments Add a comment..." at bounding box center [1407, 460] width 229 height 651
click at [989, 162] on button "Request Review" at bounding box center [998, 161] width 100 height 27
click at [982, 160] on button "Request Review" at bounding box center [998, 161] width 100 height 27
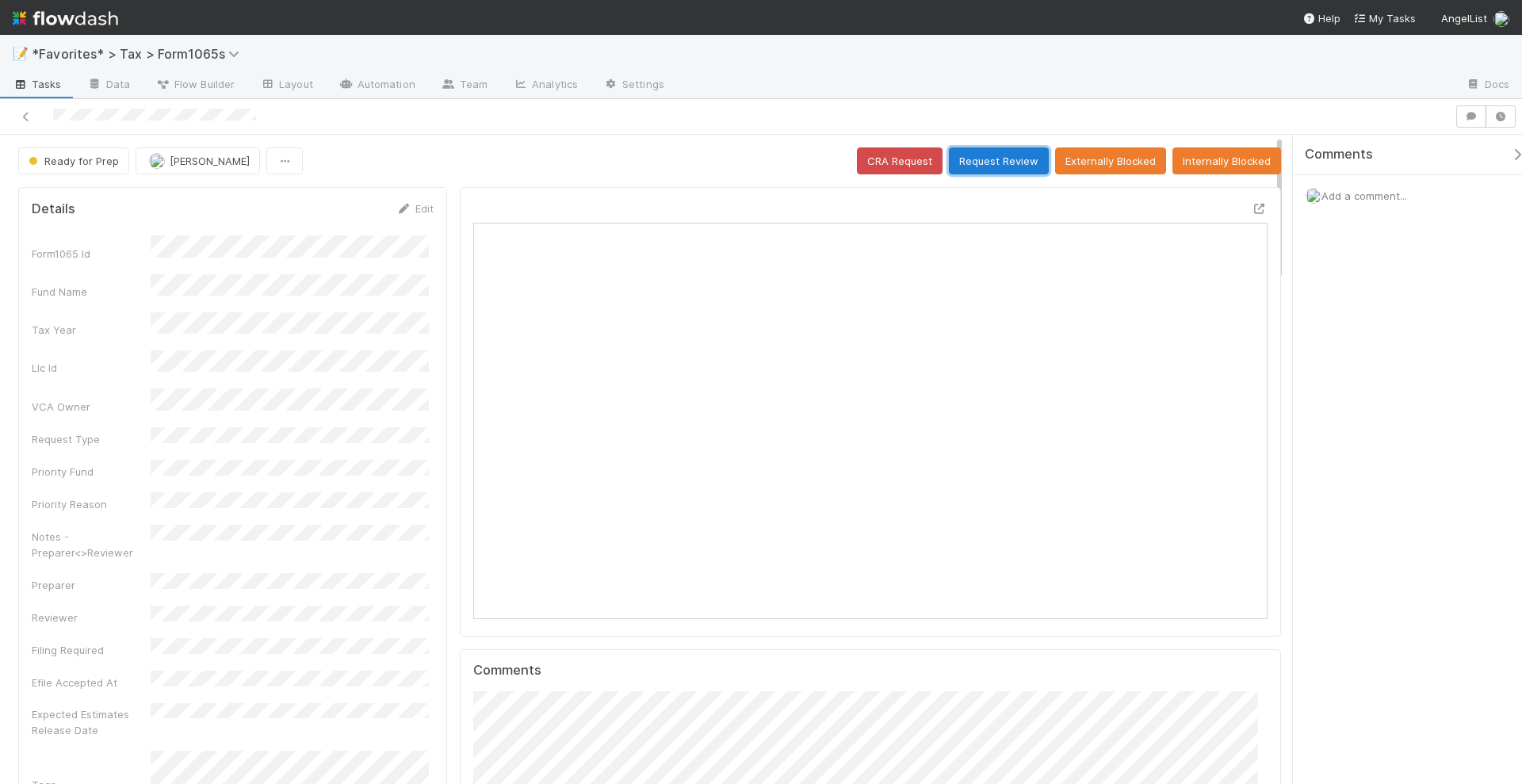
click at [976, 153] on button "Request Review" at bounding box center [998, 161] width 100 height 27
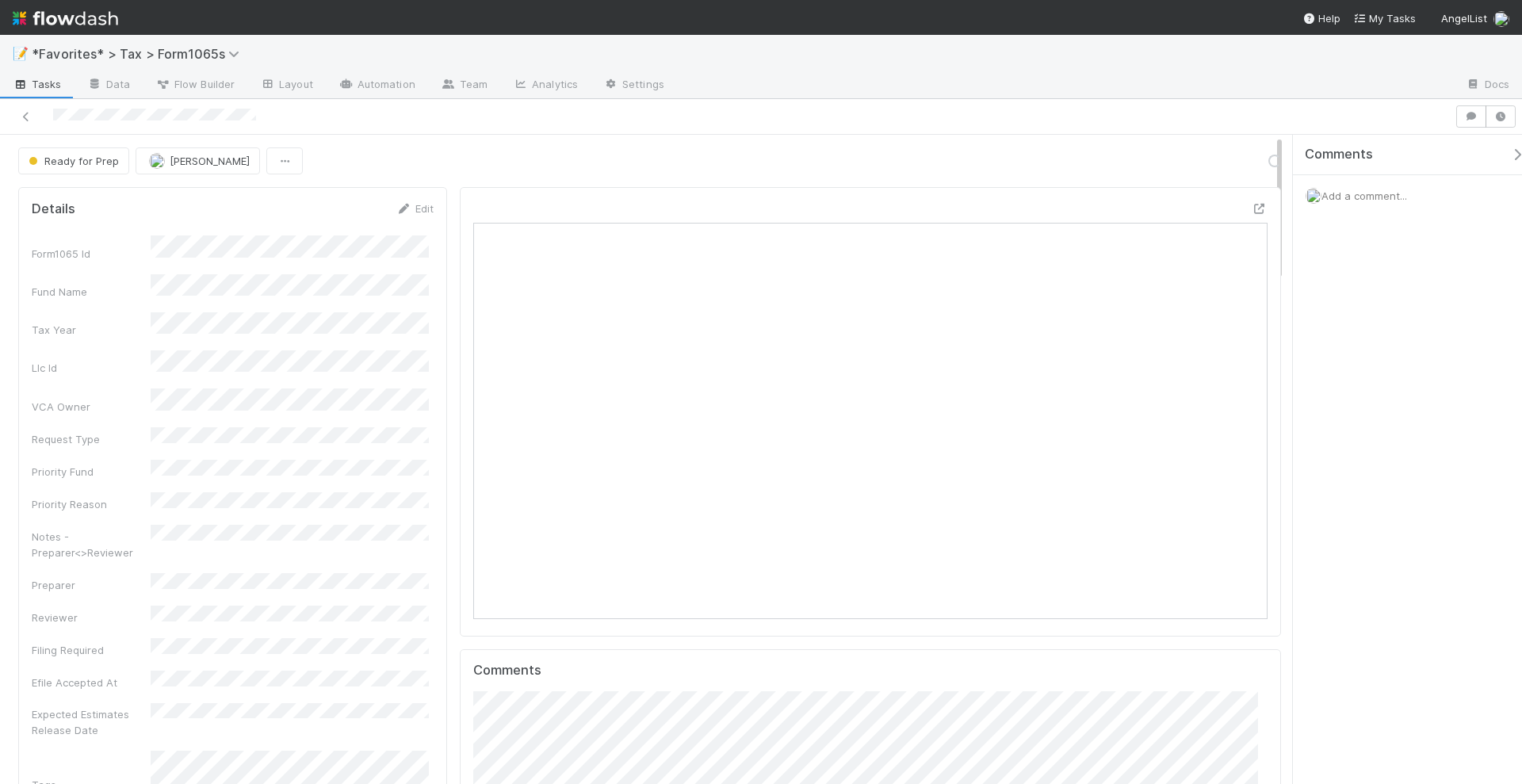
scroll to position [308, 382]
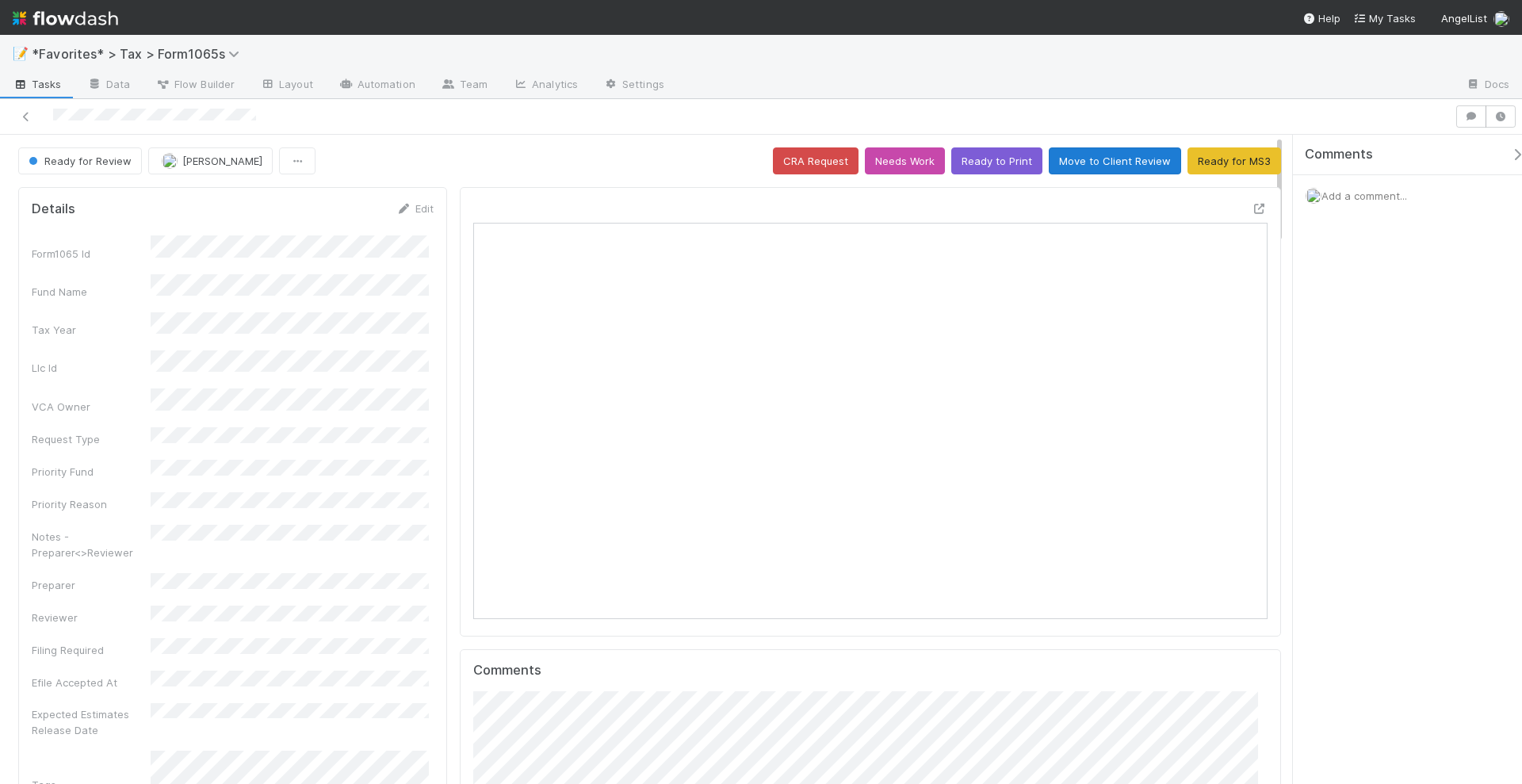
scroll to position [308, 382]
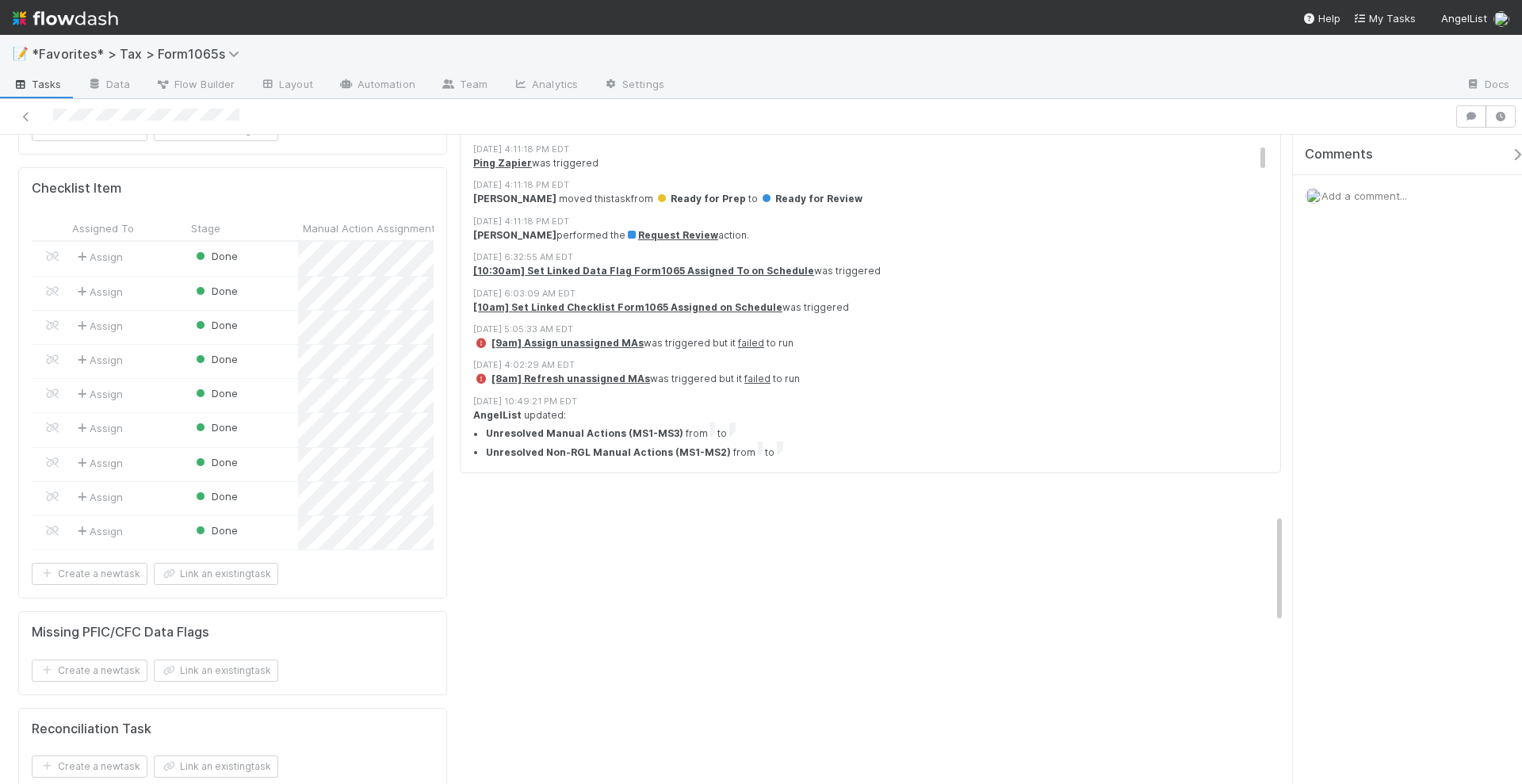
scroll to position [2179, 0]
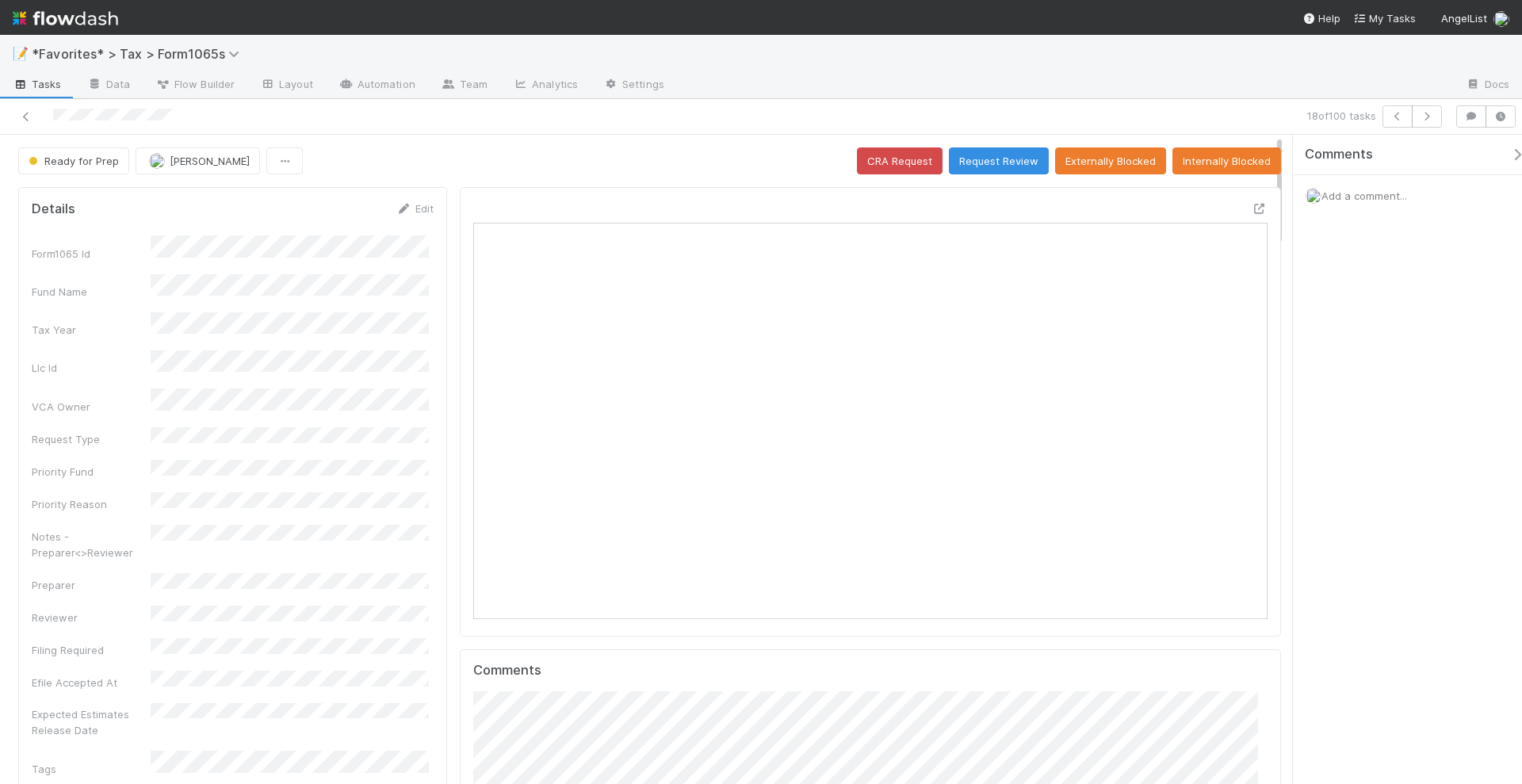
scroll to position [308, 382]
click at [1252, 204] on icon at bounding box center [1259, 208] width 16 height 10
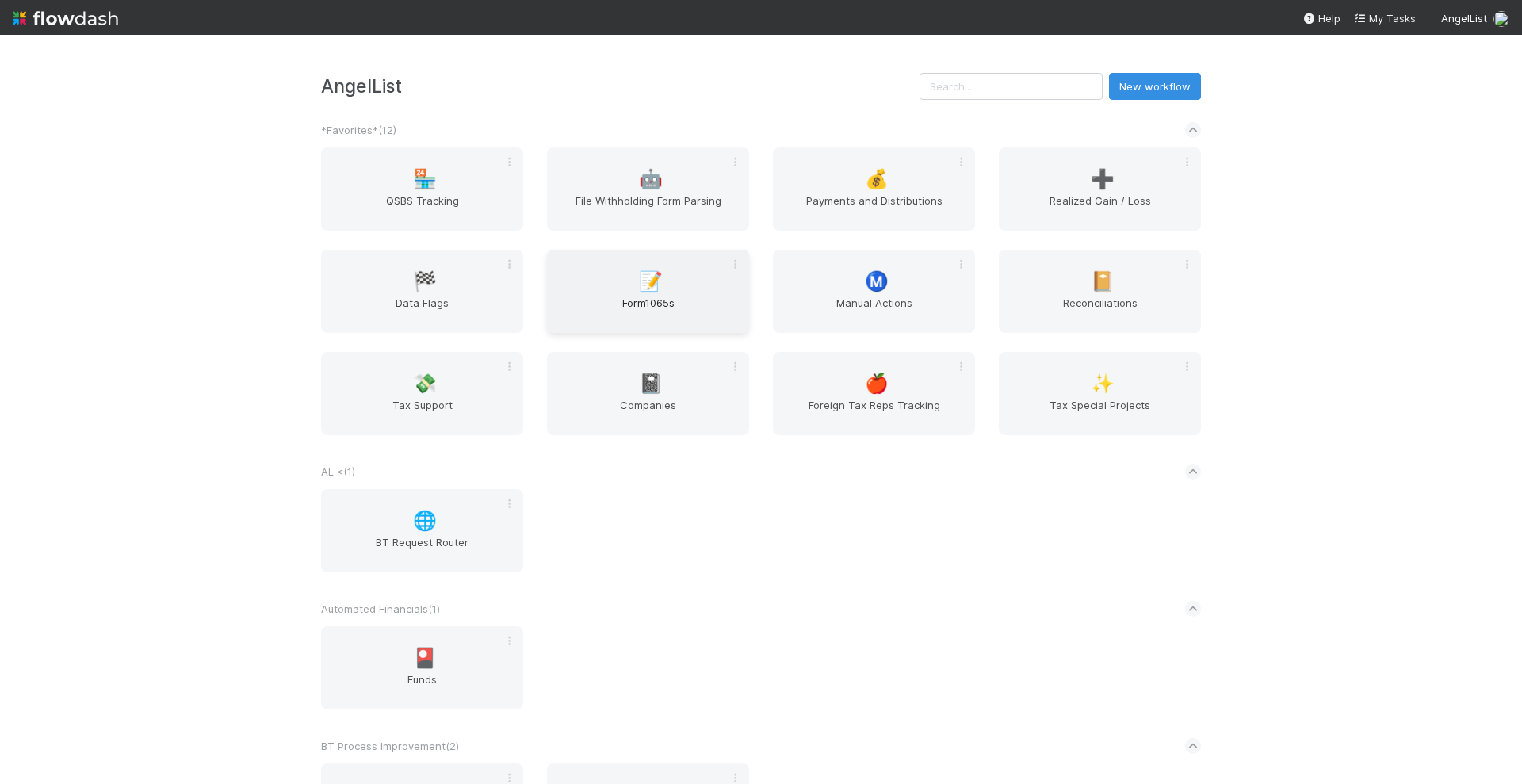
click at [593, 290] on div "📝 Form1065s" at bounding box center [648, 291] width 202 height 84
